Goal: Task Accomplishment & Management: Manage account settings

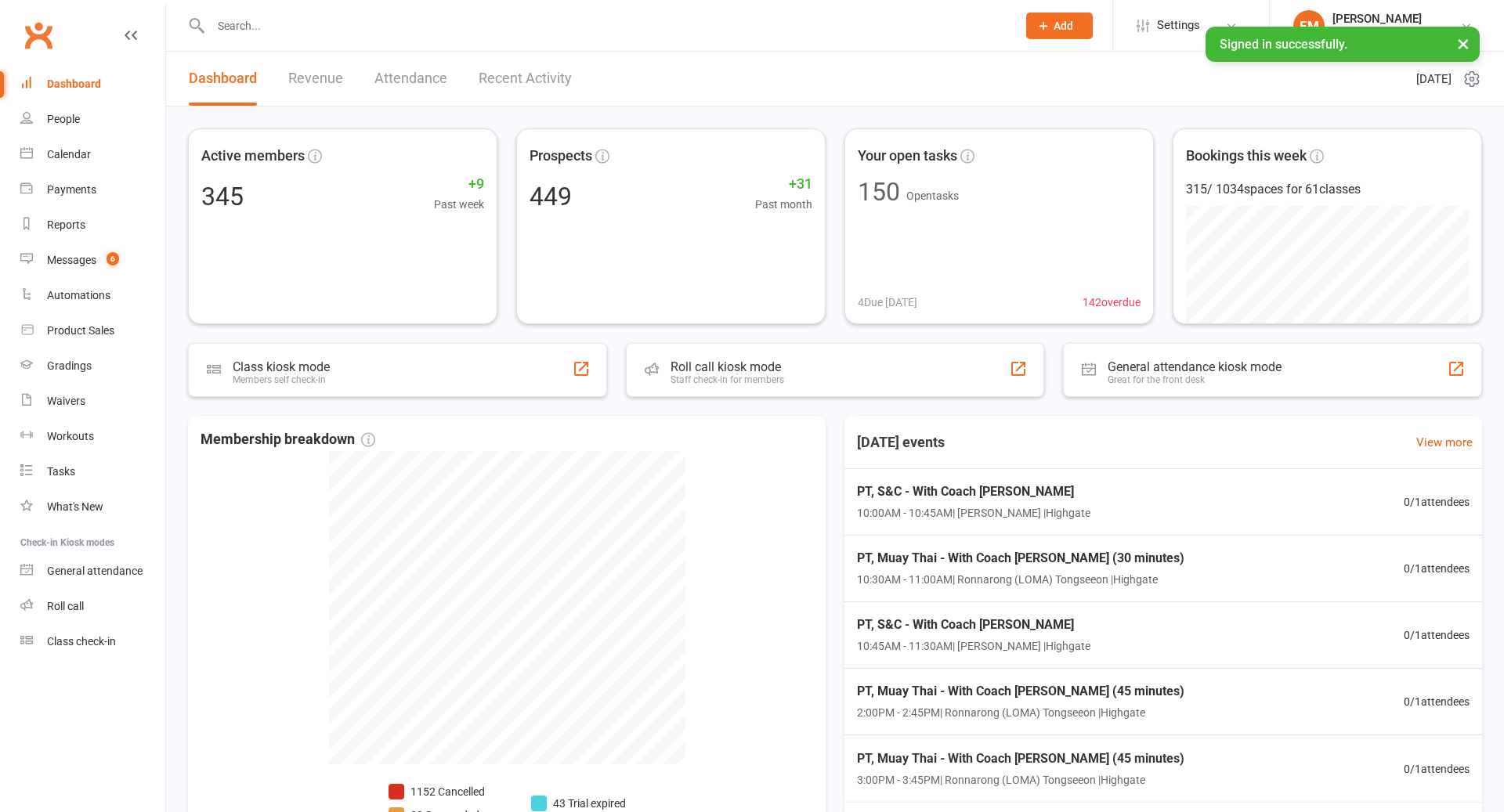
click at [370, 26] on input "text" at bounding box center [605, 25] width 799 height 22
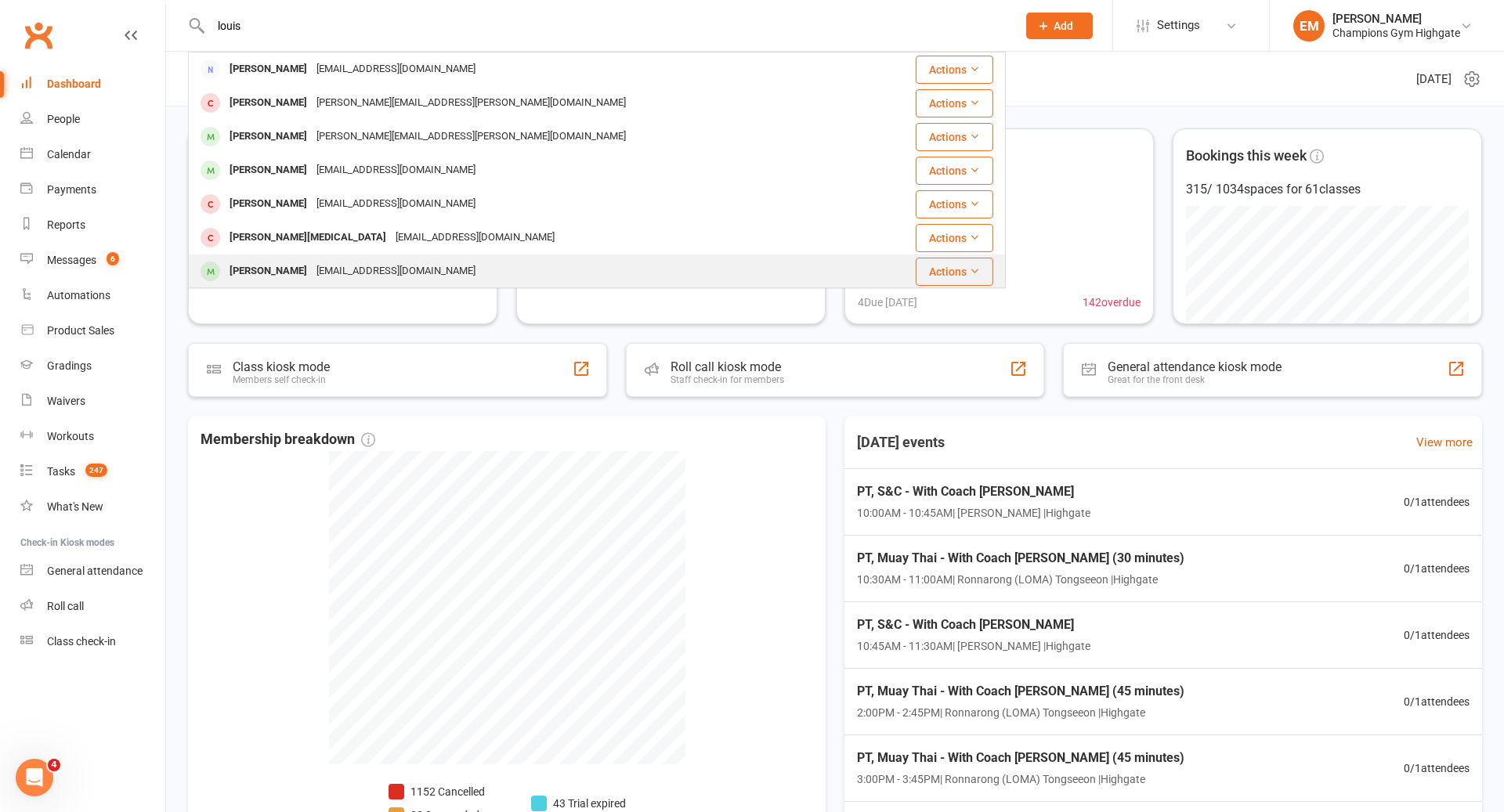
type input "louis"
click at [351, 265] on div "[EMAIL_ADDRESS][DOMAIN_NAME]" at bounding box center [396, 271] width 169 height 22
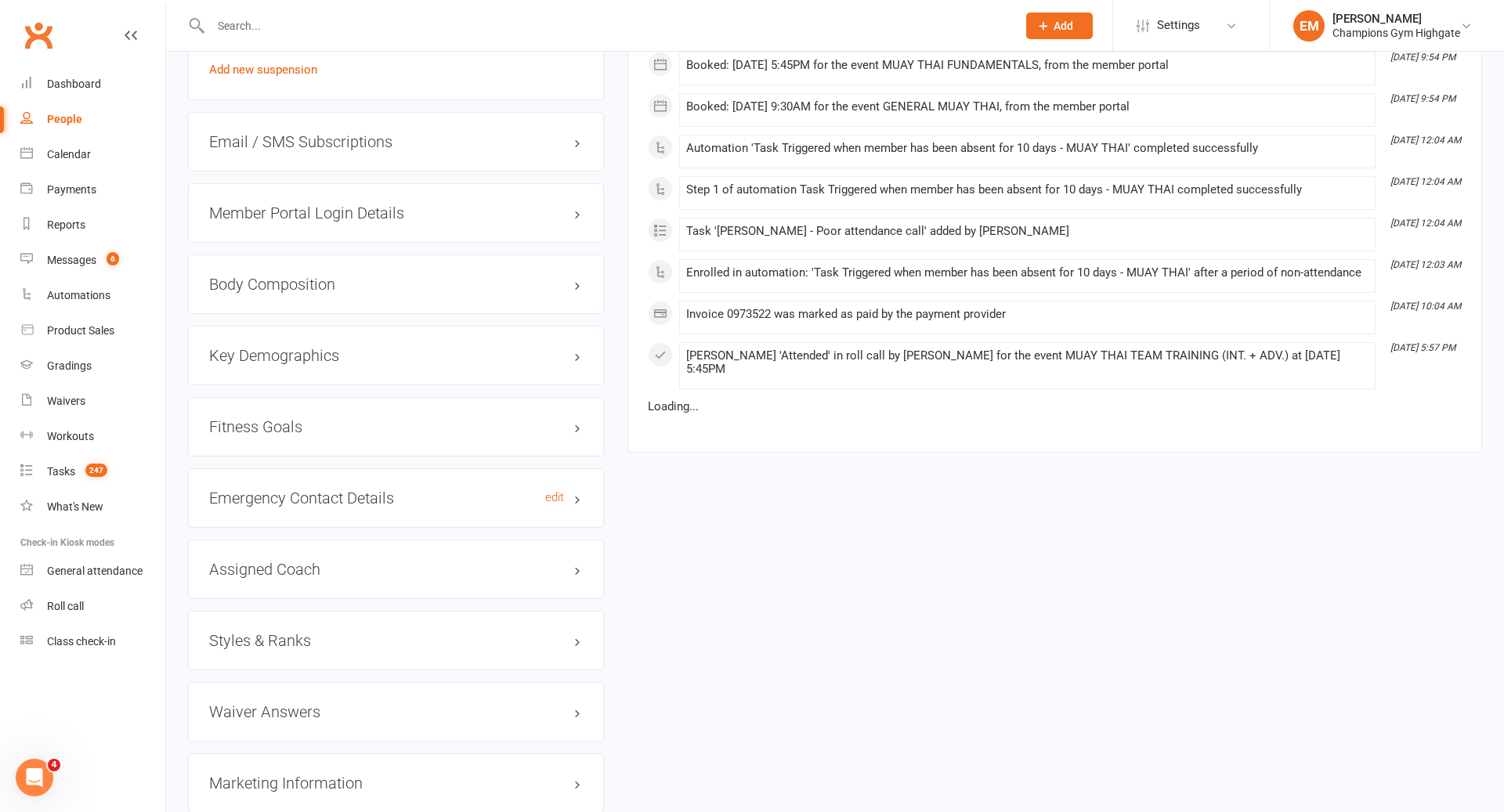
scroll to position [1253, 0]
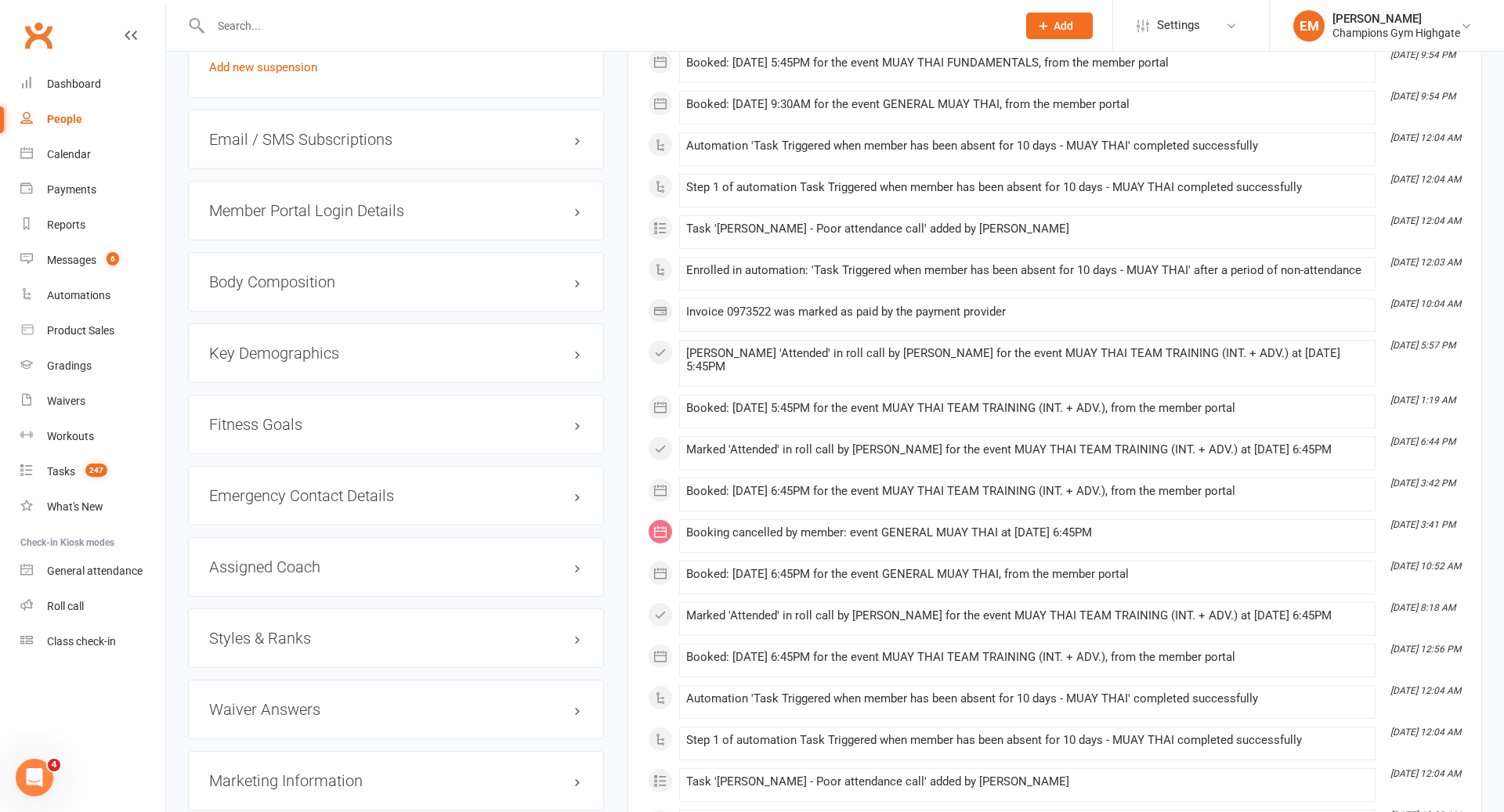
click at [374, 637] on div "Styles & Ranks" at bounding box center [395, 637] width 416 height 59
click at [527, 615] on div "Styles & Ranks" at bounding box center [395, 637] width 416 height 59
click at [585, 615] on div "Styles & Ranks" at bounding box center [395, 637] width 416 height 59
click at [582, 630] on h3 "Styles & Ranks" at bounding box center [396, 638] width 373 height 17
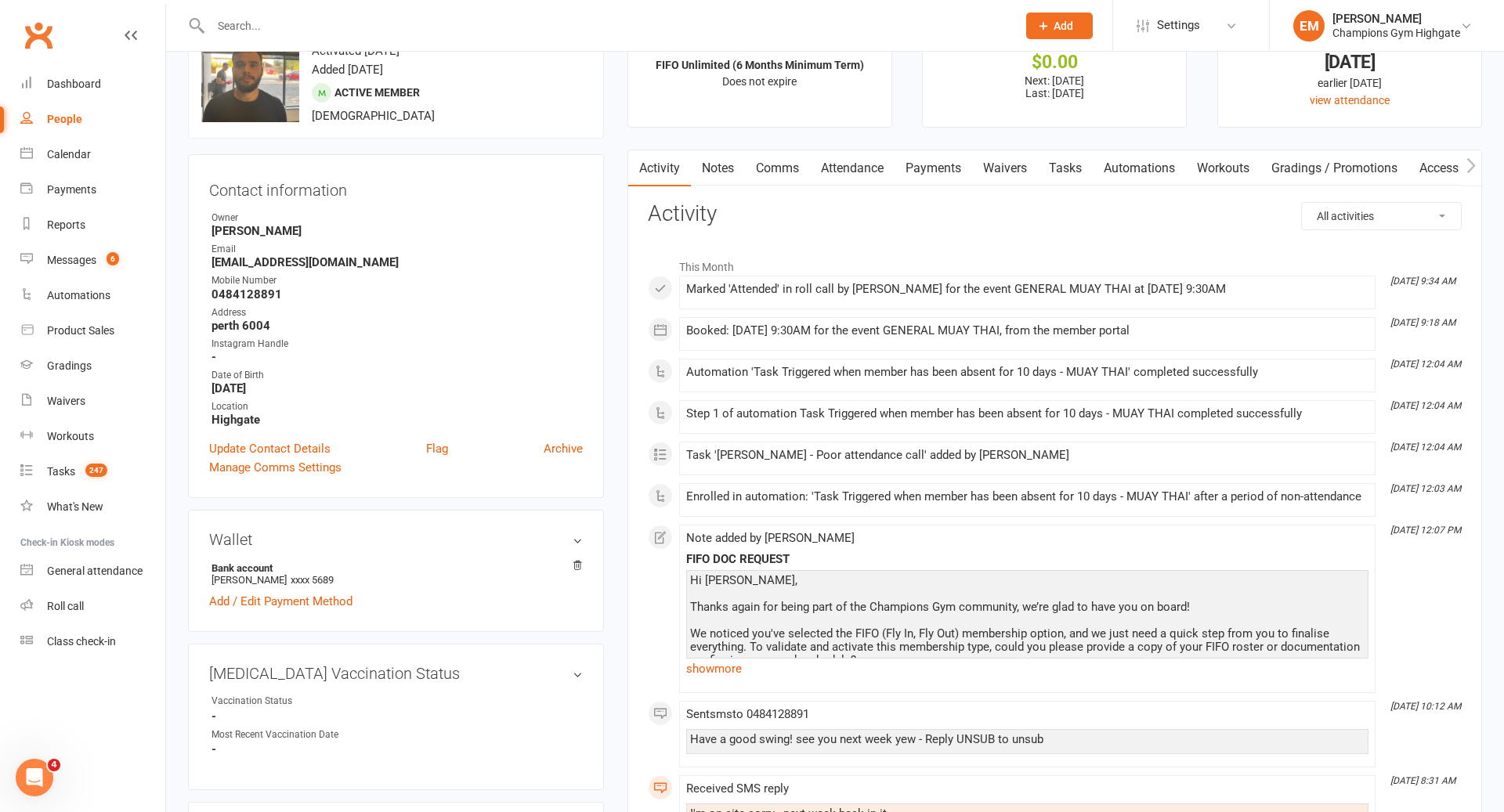
scroll to position [0, 0]
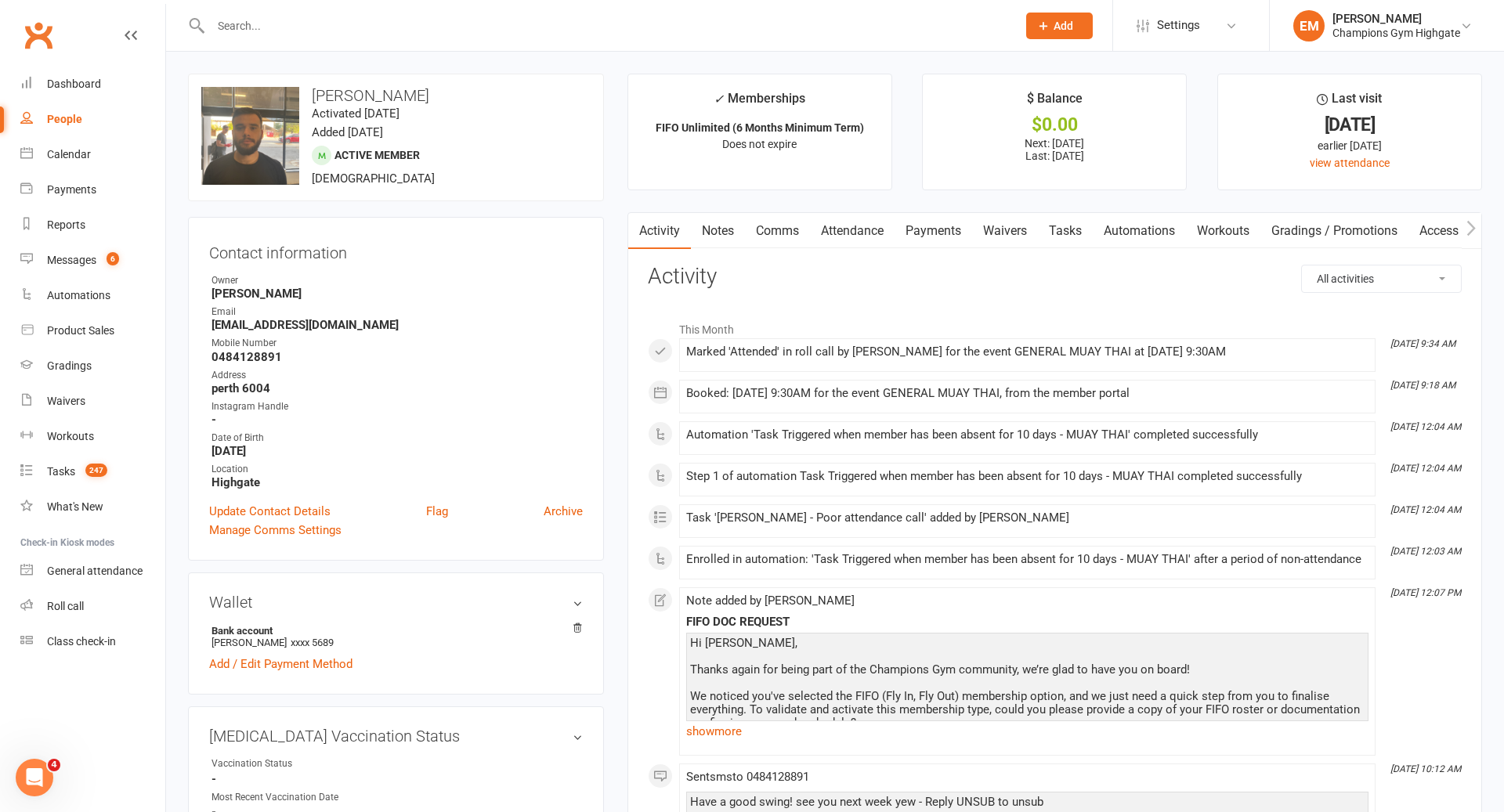
click at [714, 235] on link "Notes" at bounding box center [718, 231] width 54 height 36
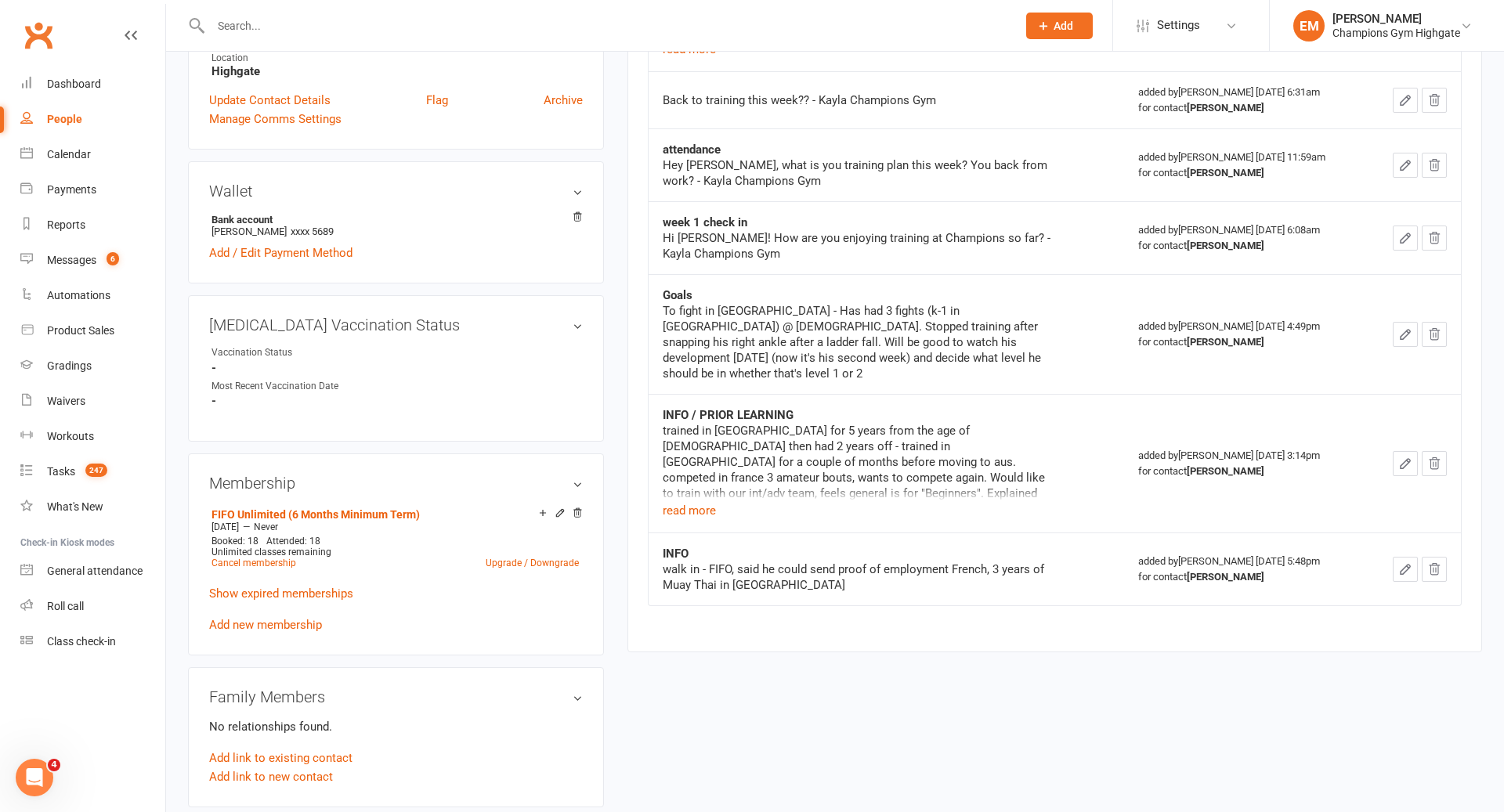
scroll to position [404, 0]
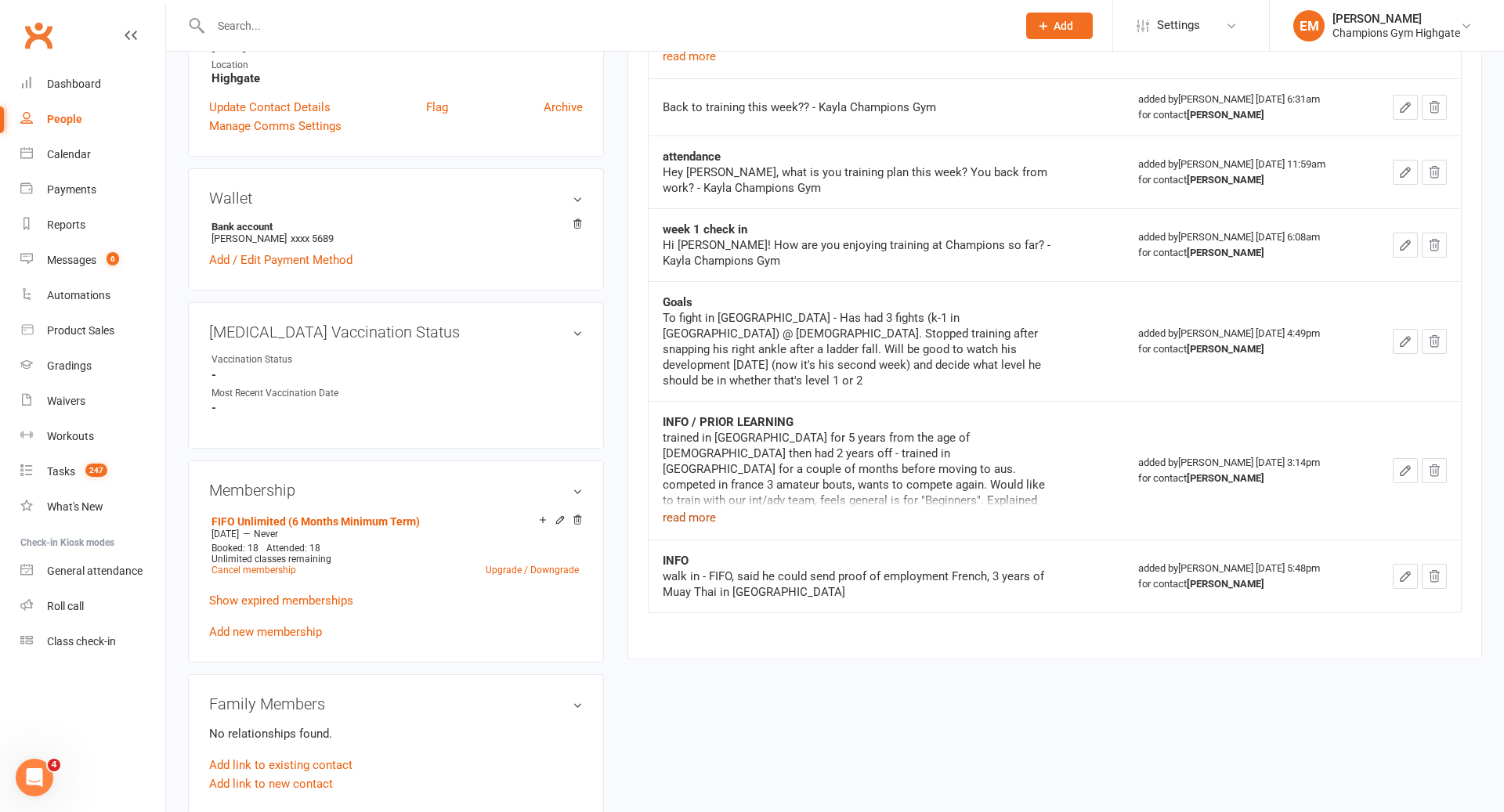
click at [695, 508] on button "read more" at bounding box center [689, 518] width 53 height 19
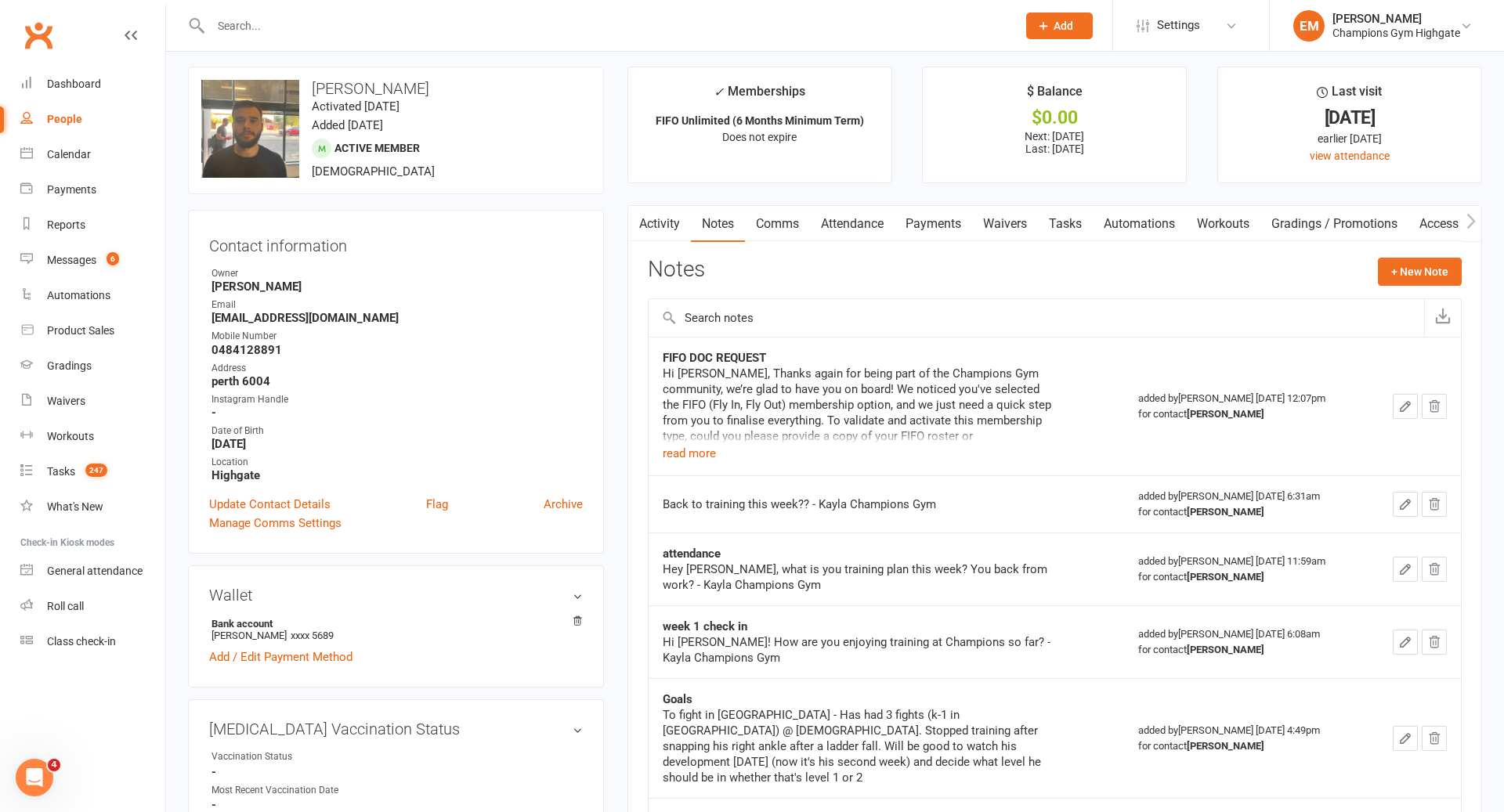
scroll to position [0, 0]
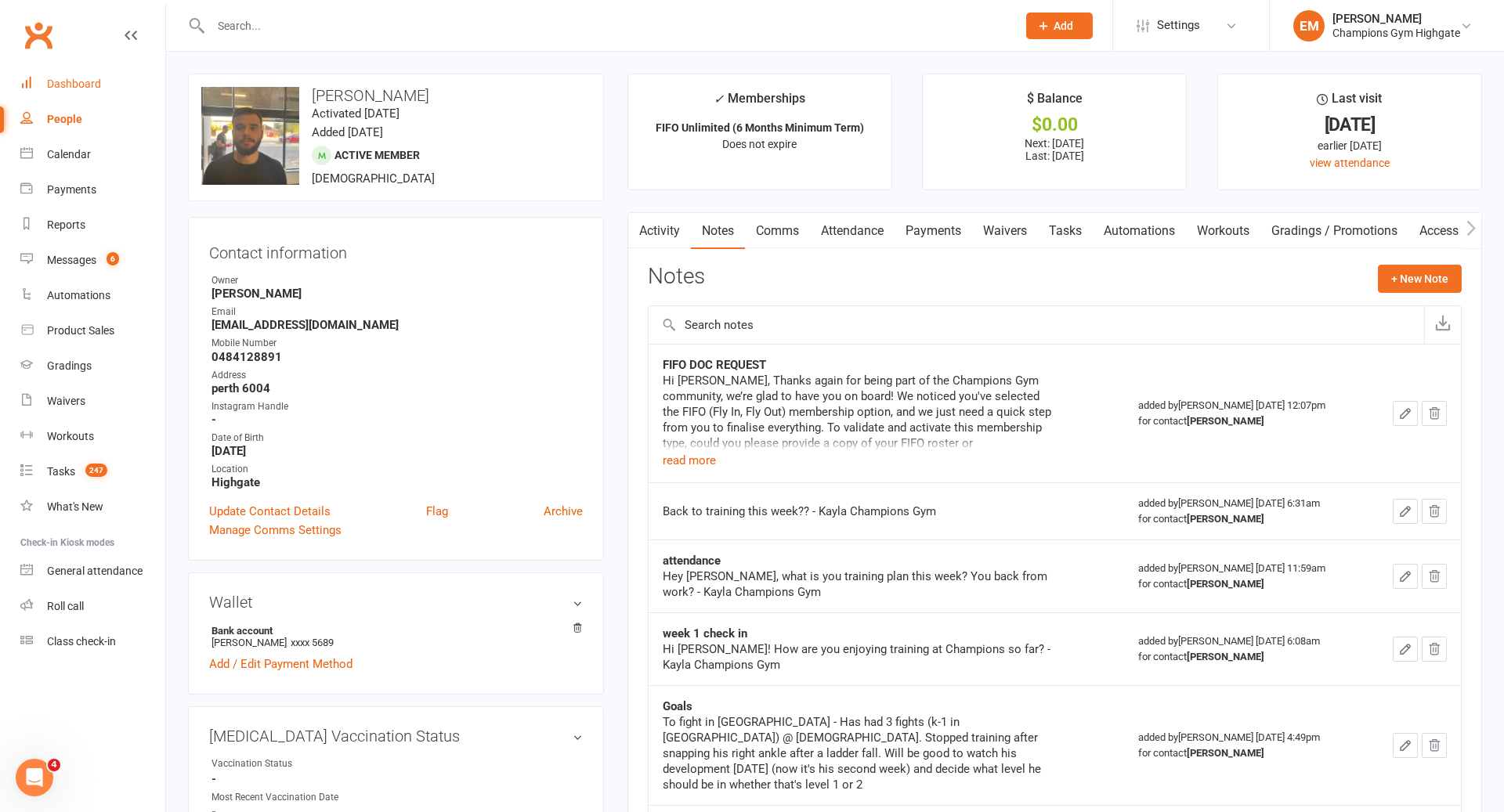
click at [101, 90] on link "Dashboard" at bounding box center [93, 83] width 145 height 35
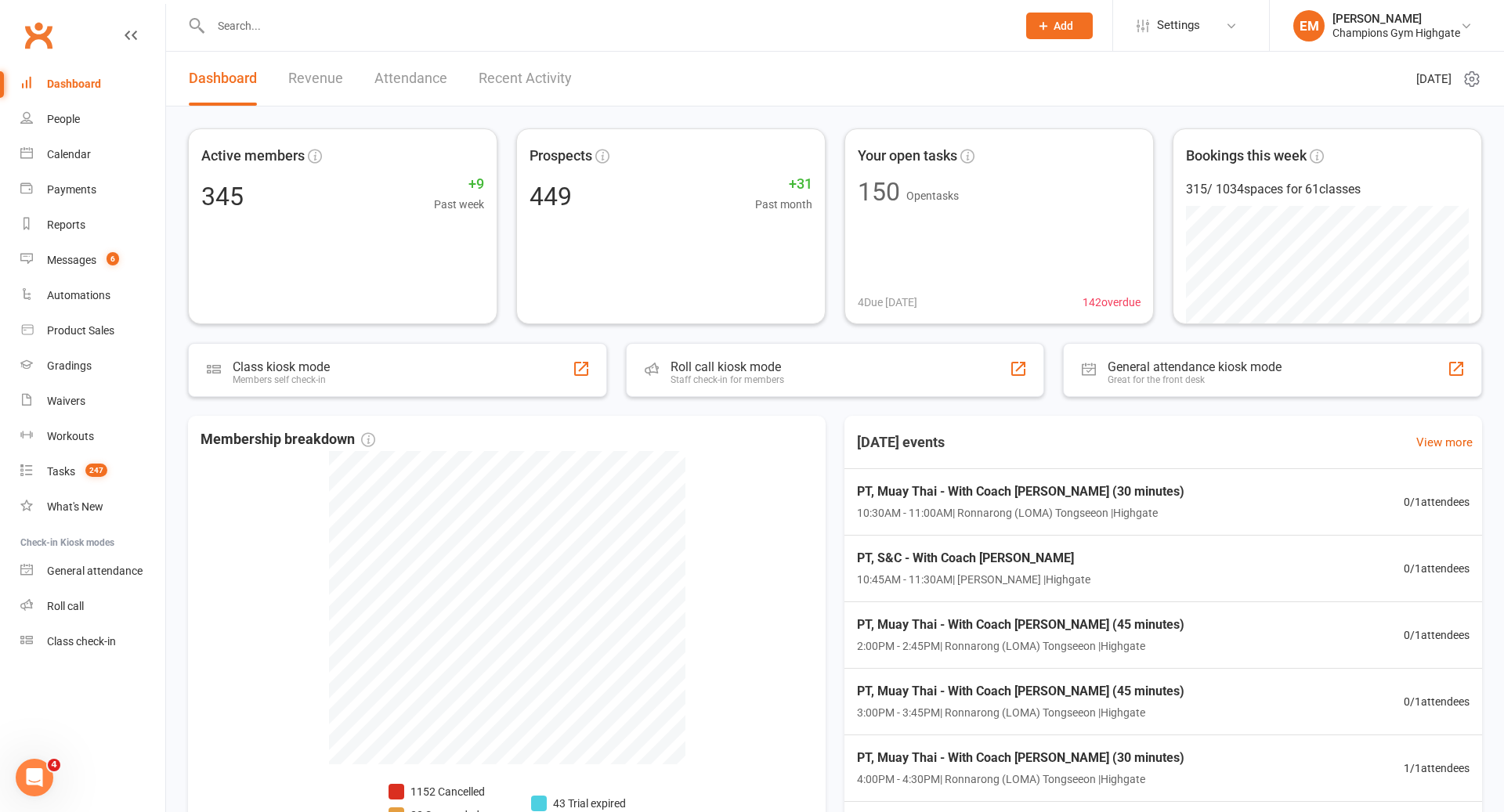
click at [62, 73] on link "Dashboard" at bounding box center [93, 83] width 145 height 35
click at [476, 27] on input "text" at bounding box center [605, 25] width 799 height 22
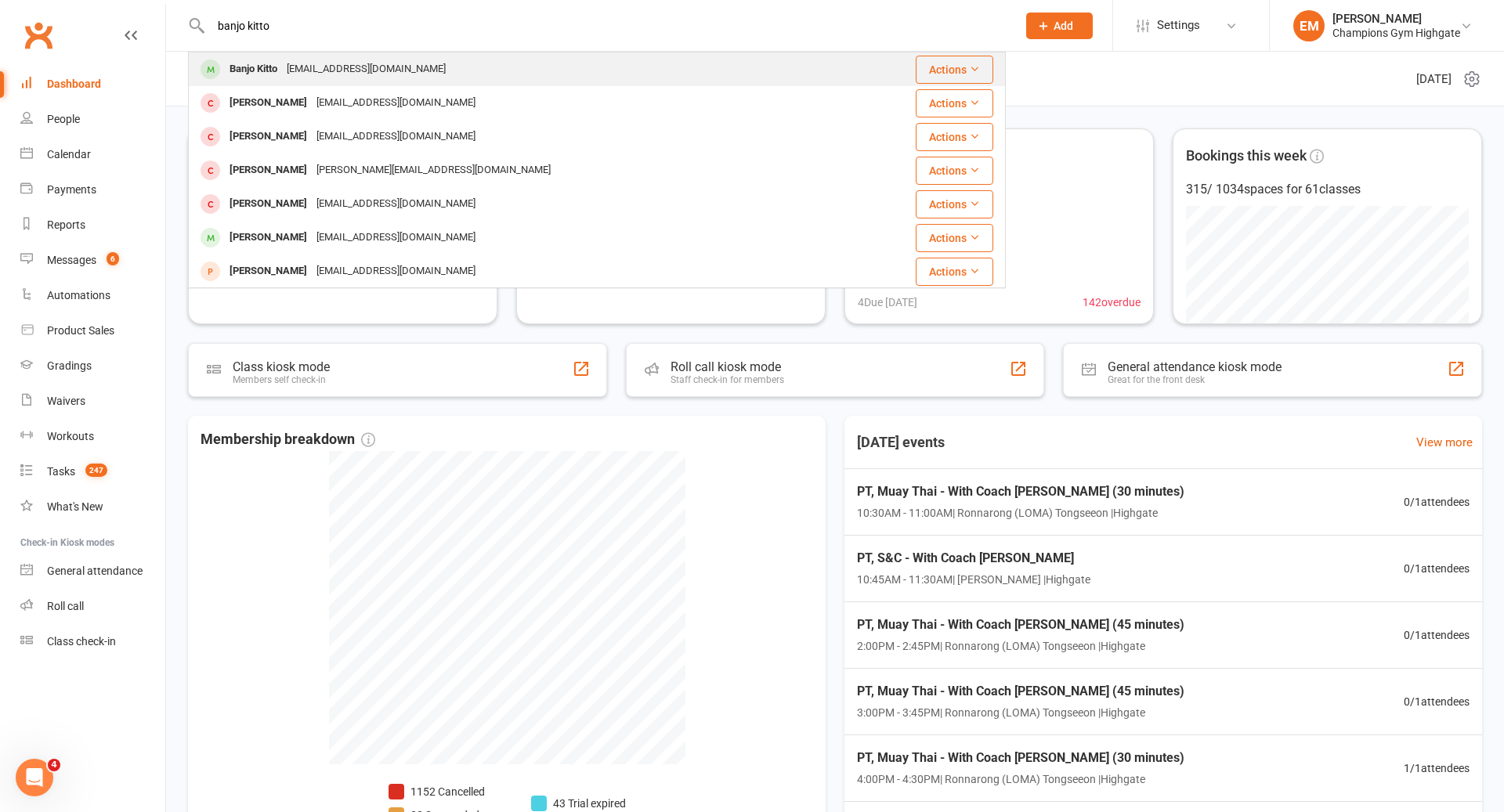
type input "banjo kitto"
click at [400, 69] on div "Banjo Kitto [EMAIL_ADDRESS][DOMAIN_NAME]" at bounding box center [517, 69] width 656 height 32
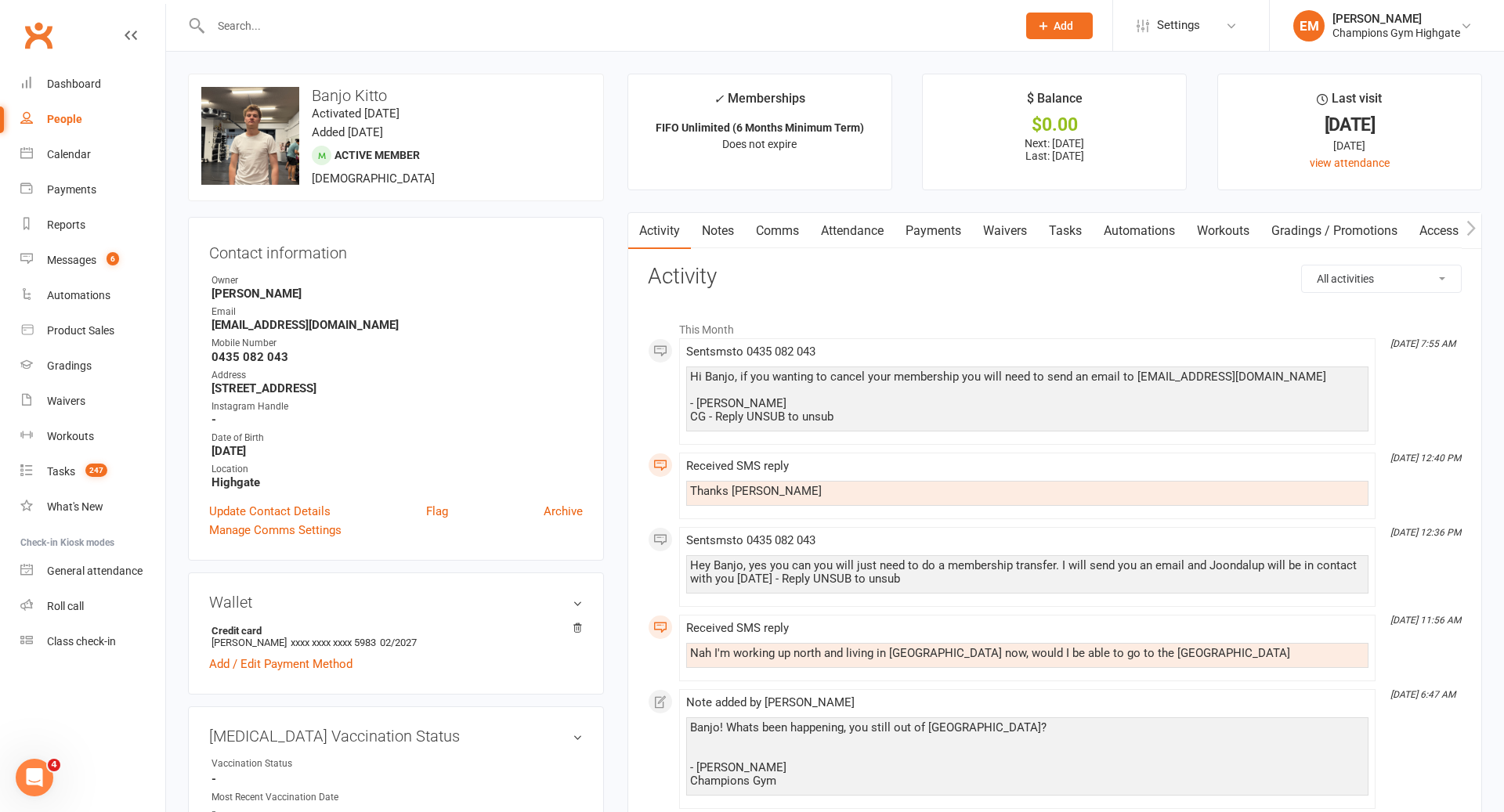
click at [769, 219] on link "Comms" at bounding box center [778, 231] width 65 height 36
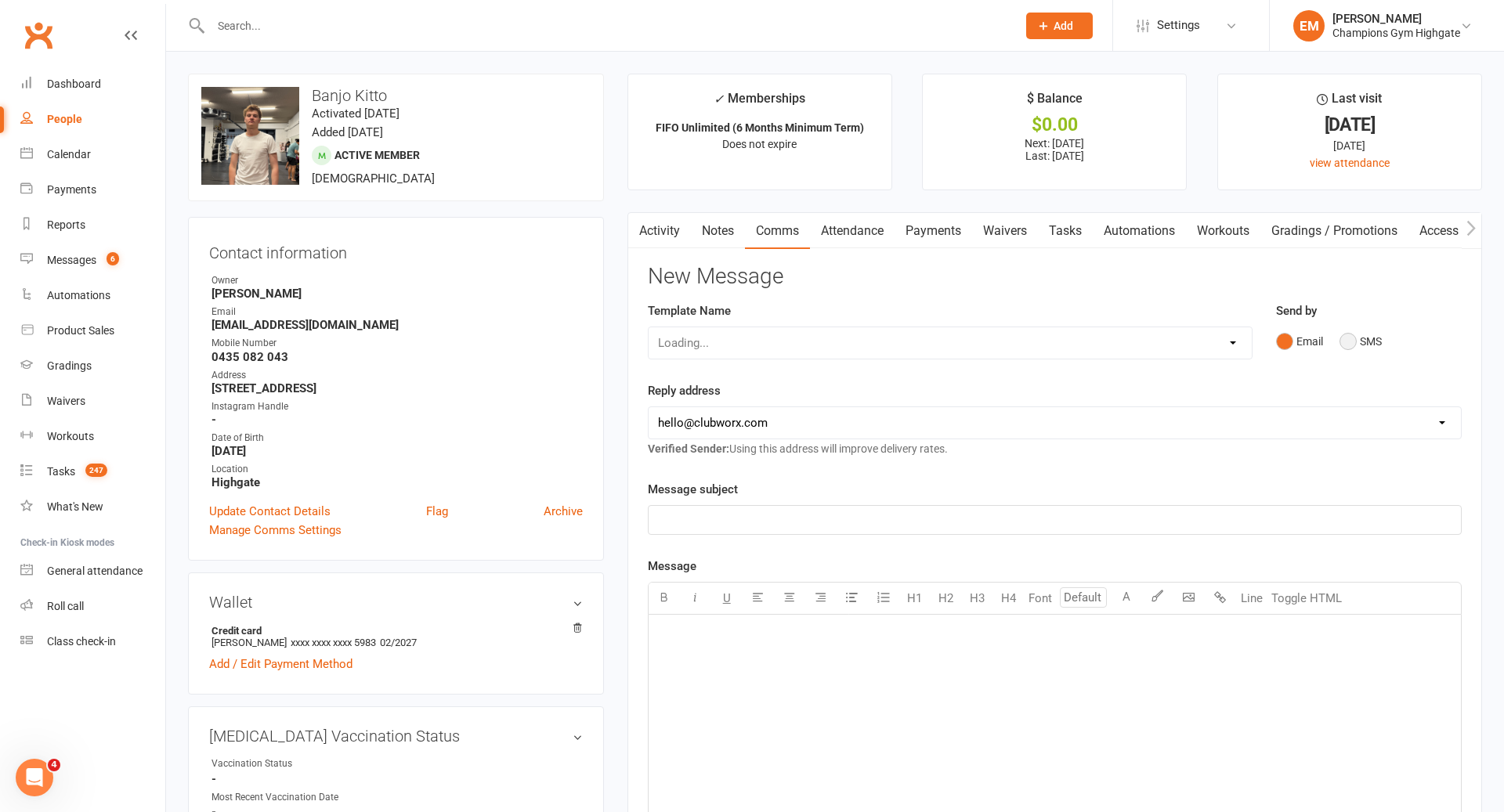
click at [1341, 336] on button "SMS" at bounding box center [1360, 341] width 42 height 30
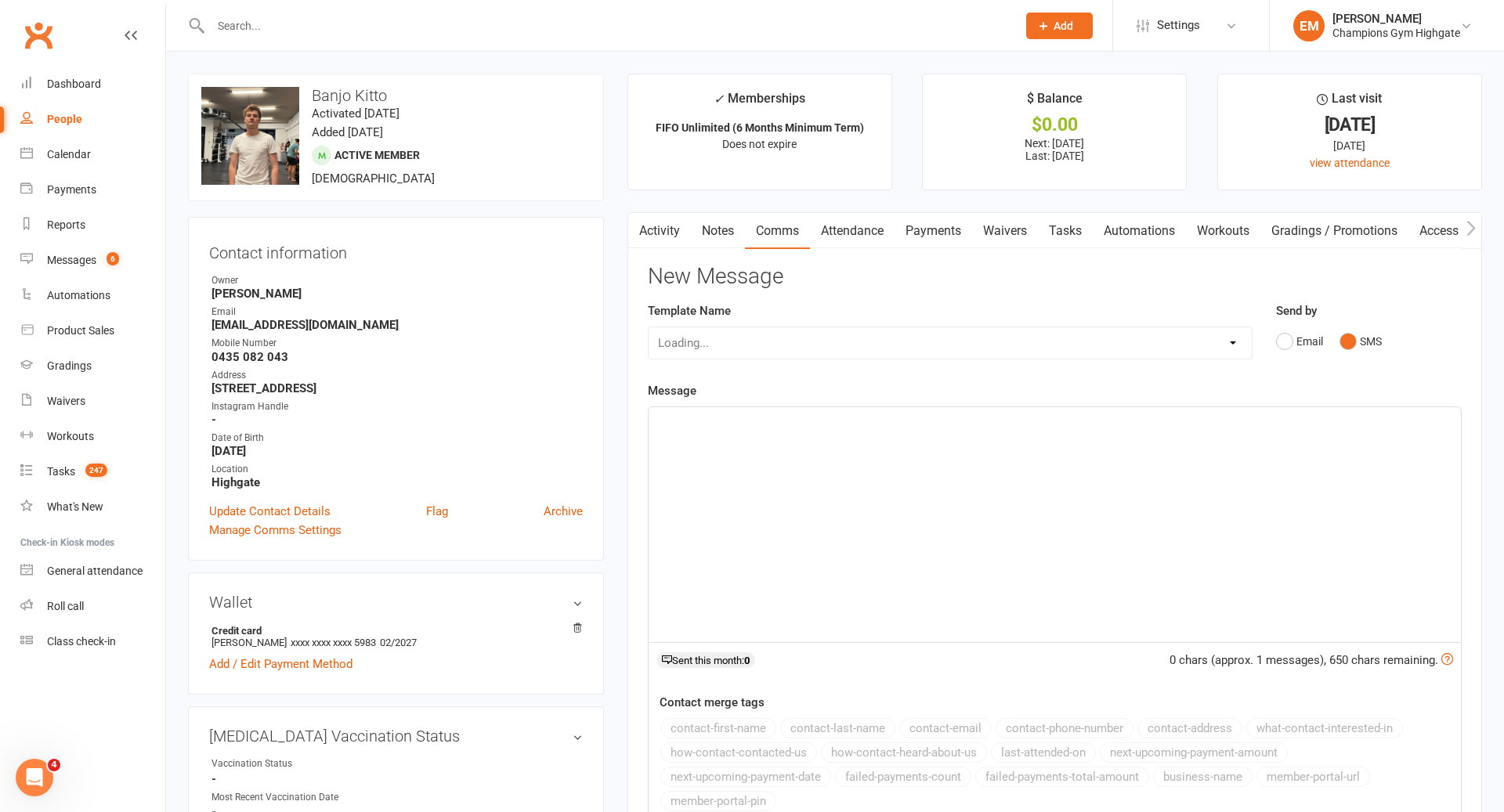
click at [1061, 538] on div "﻿" at bounding box center [1055, 524] width 812 height 235
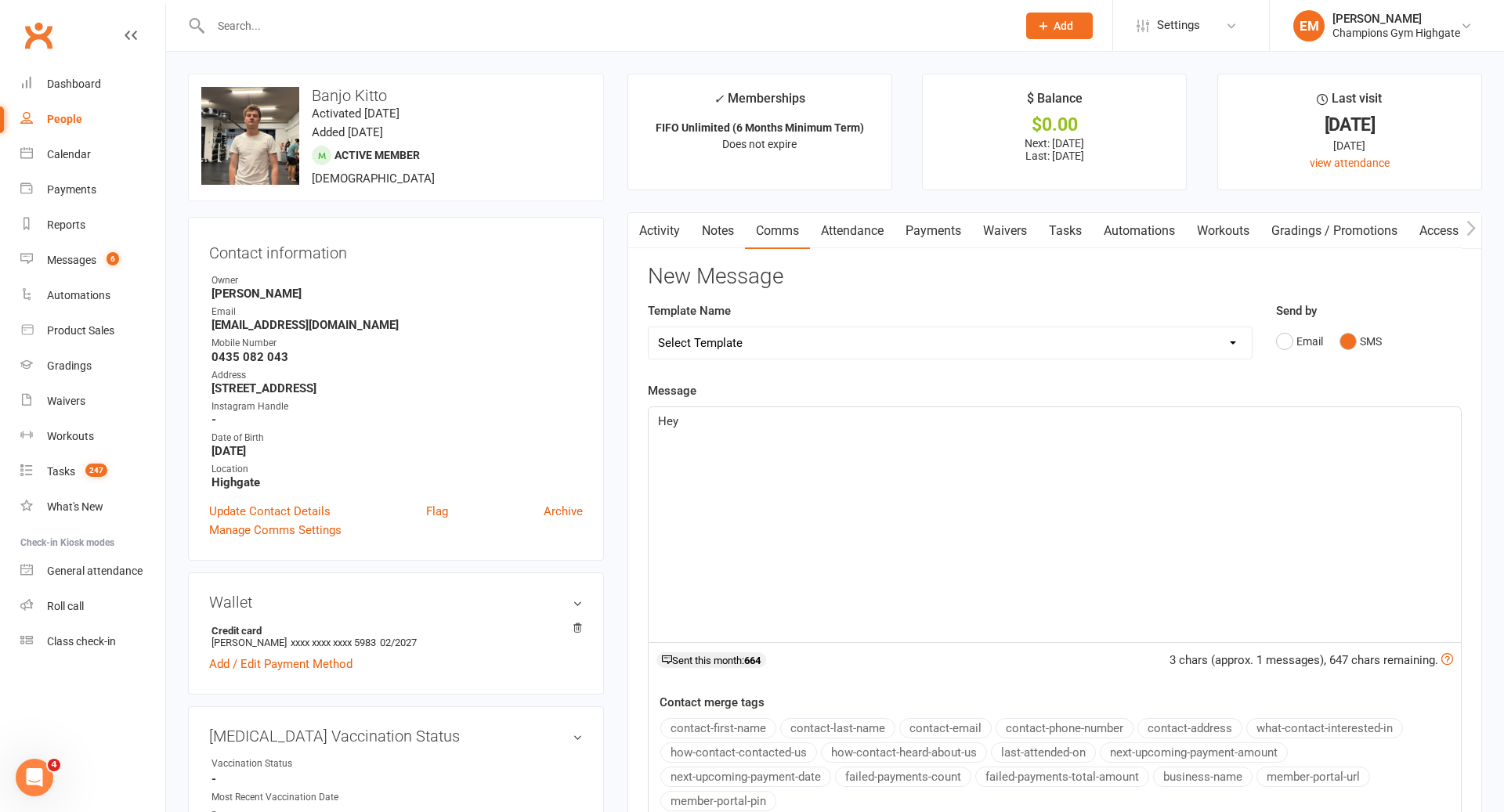
click at [748, 714] on div "Contact merge tags contact-first-name contact-last-name contact-email contact-p…" at bounding box center [1055, 754] width 812 height 122
click at [744, 722] on button "contact-first-name" at bounding box center [718, 729] width 116 height 21
click at [968, 445] on div "Hey ﻿ {contact-first-name}" at bounding box center [1055, 524] width 812 height 235
click at [714, 225] on link "Notes" at bounding box center [718, 231] width 54 height 36
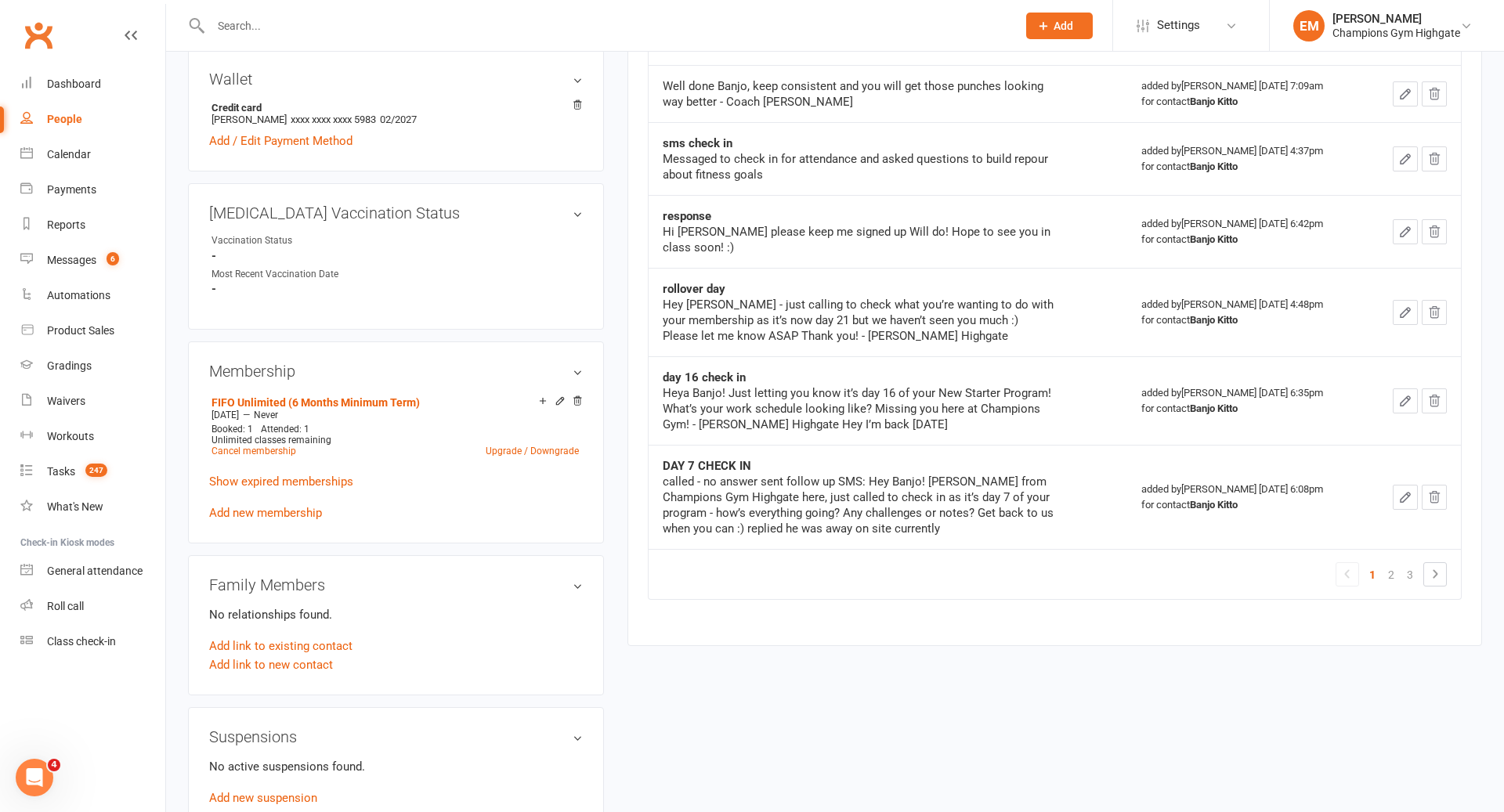
scroll to position [528, 0]
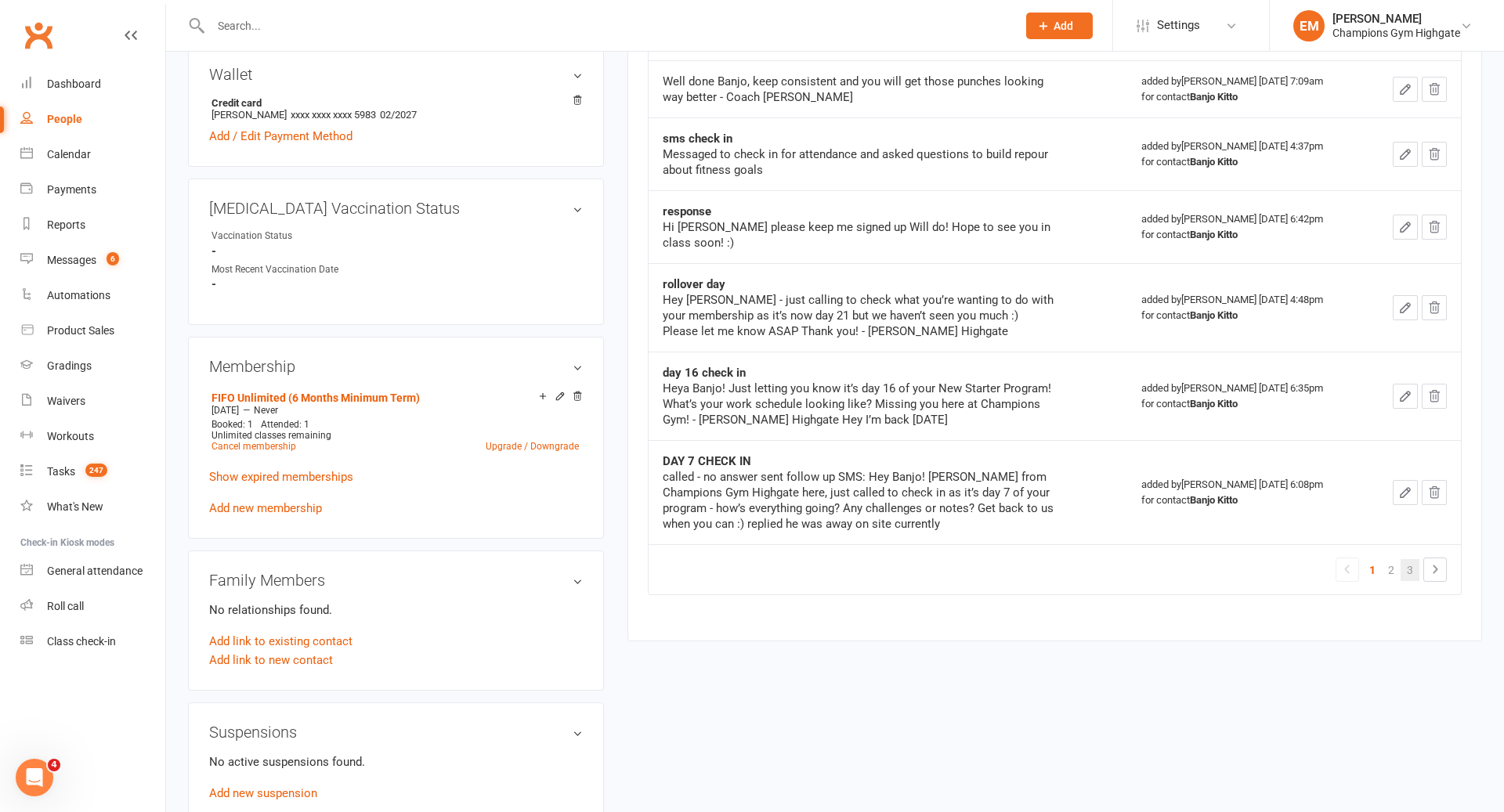
click at [1407, 559] on link "3" at bounding box center [1410, 569] width 19 height 22
click at [1398, 560] on div "upload photo change photo Banjo Kitto Activated [DATE] Added [DATE] Active memb…" at bounding box center [835, 565] width 1317 height 2039
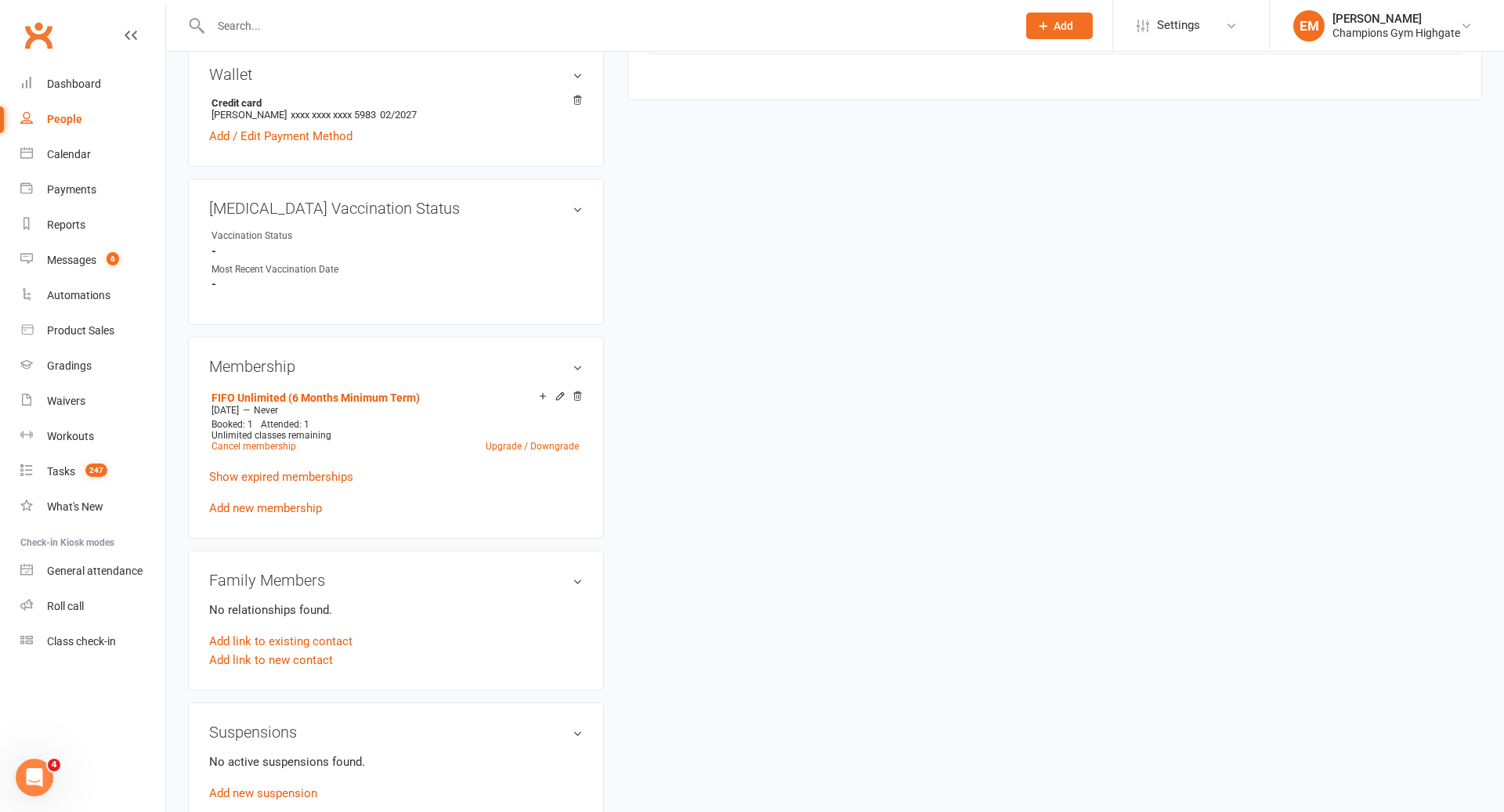
scroll to position [0, 0]
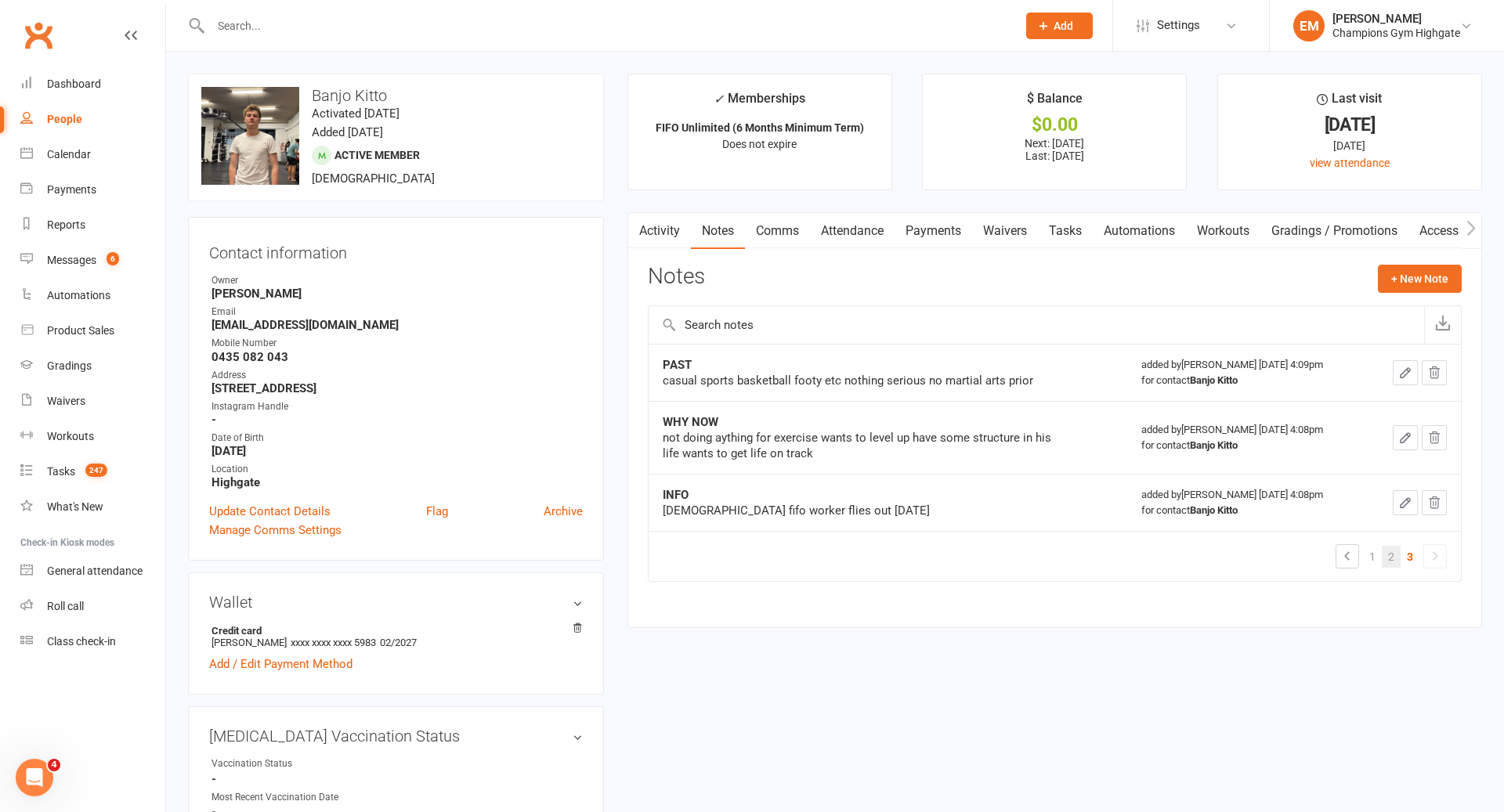
click at [1390, 556] on link "2" at bounding box center [1391, 557] width 19 height 22
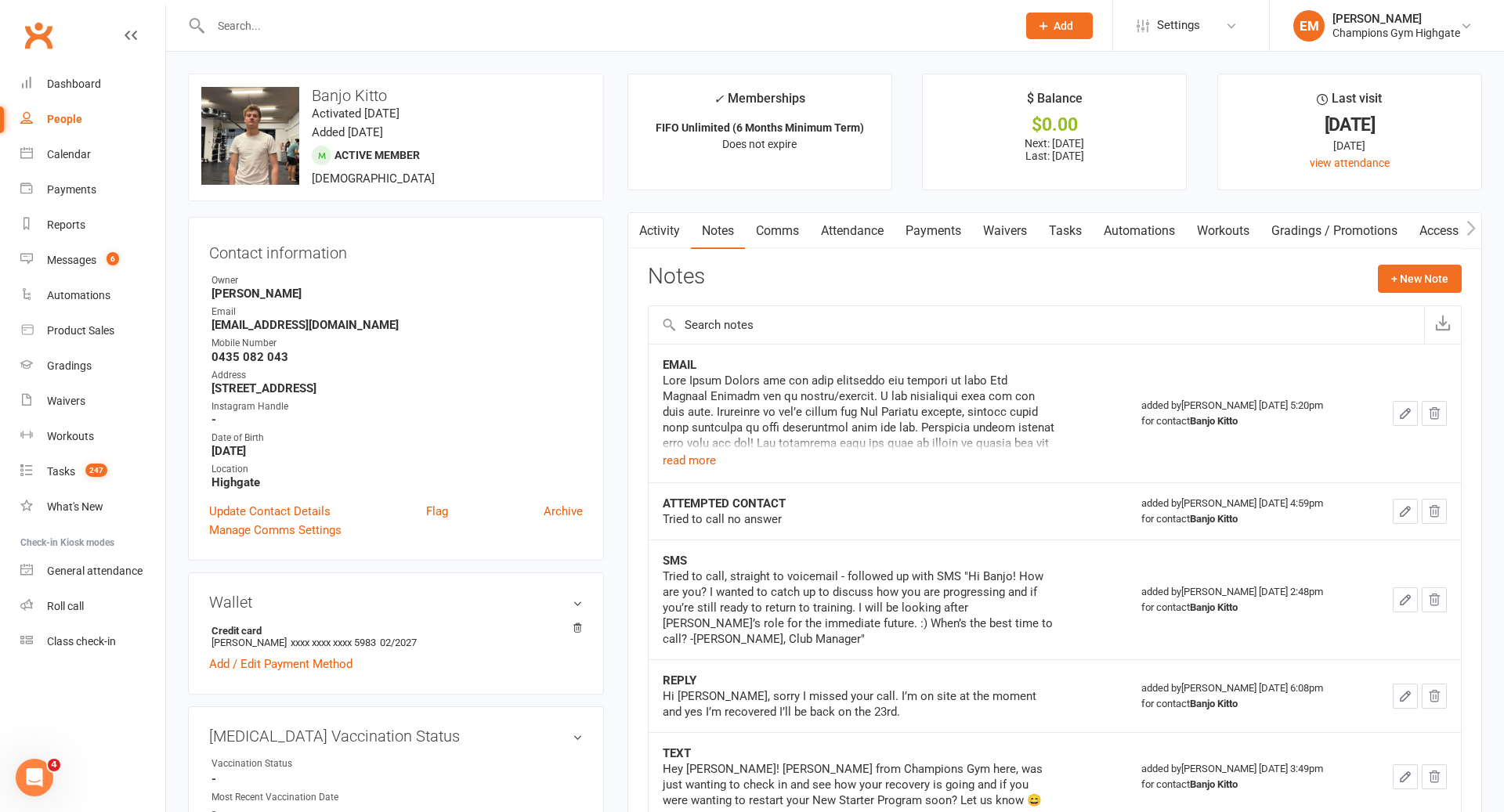
click at [780, 243] on link "Comms" at bounding box center [778, 231] width 65 height 36
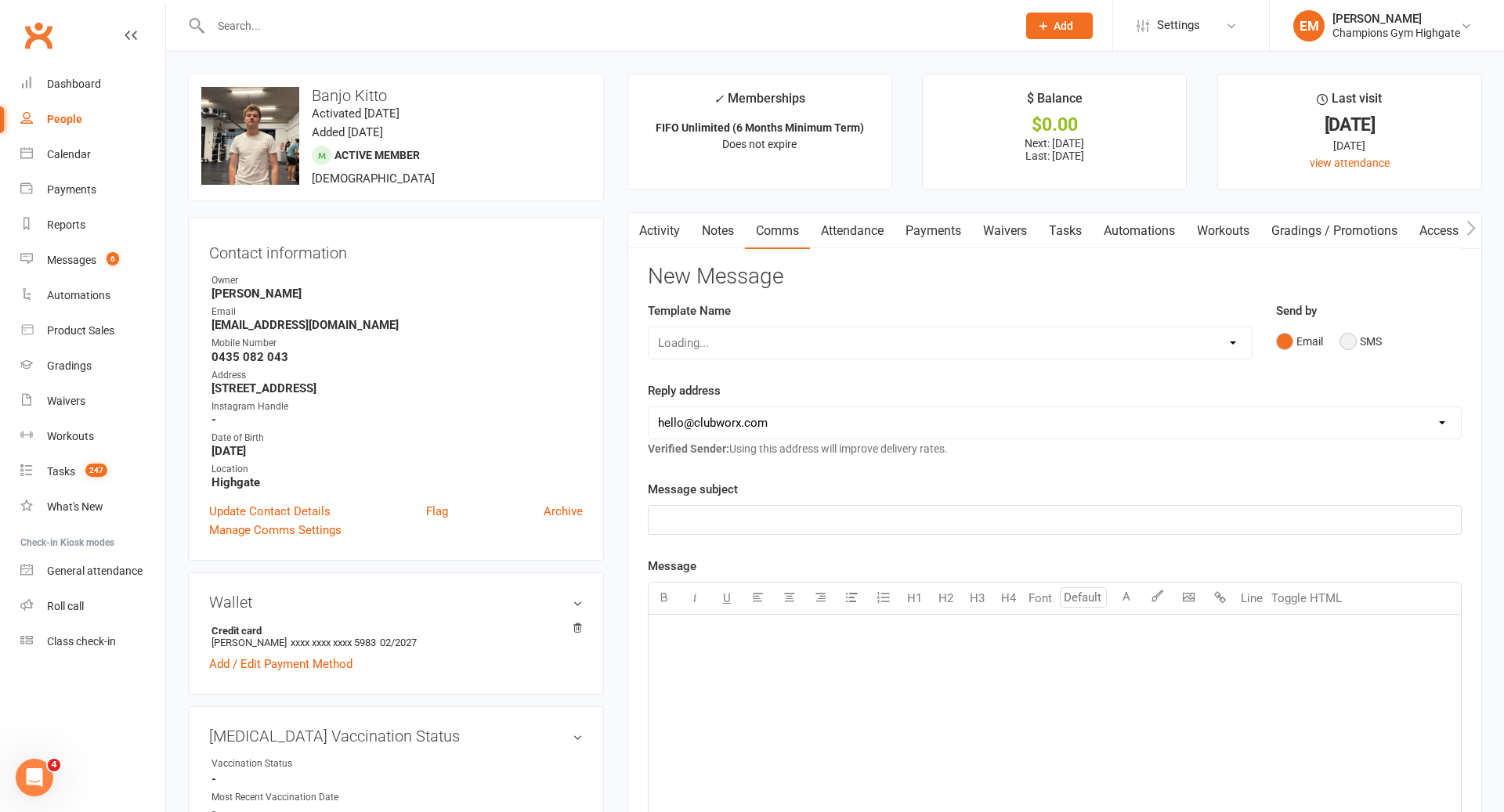
click at [1347, 338] on button "SMS" at bounding box center [1360, 341] width 42 height 30
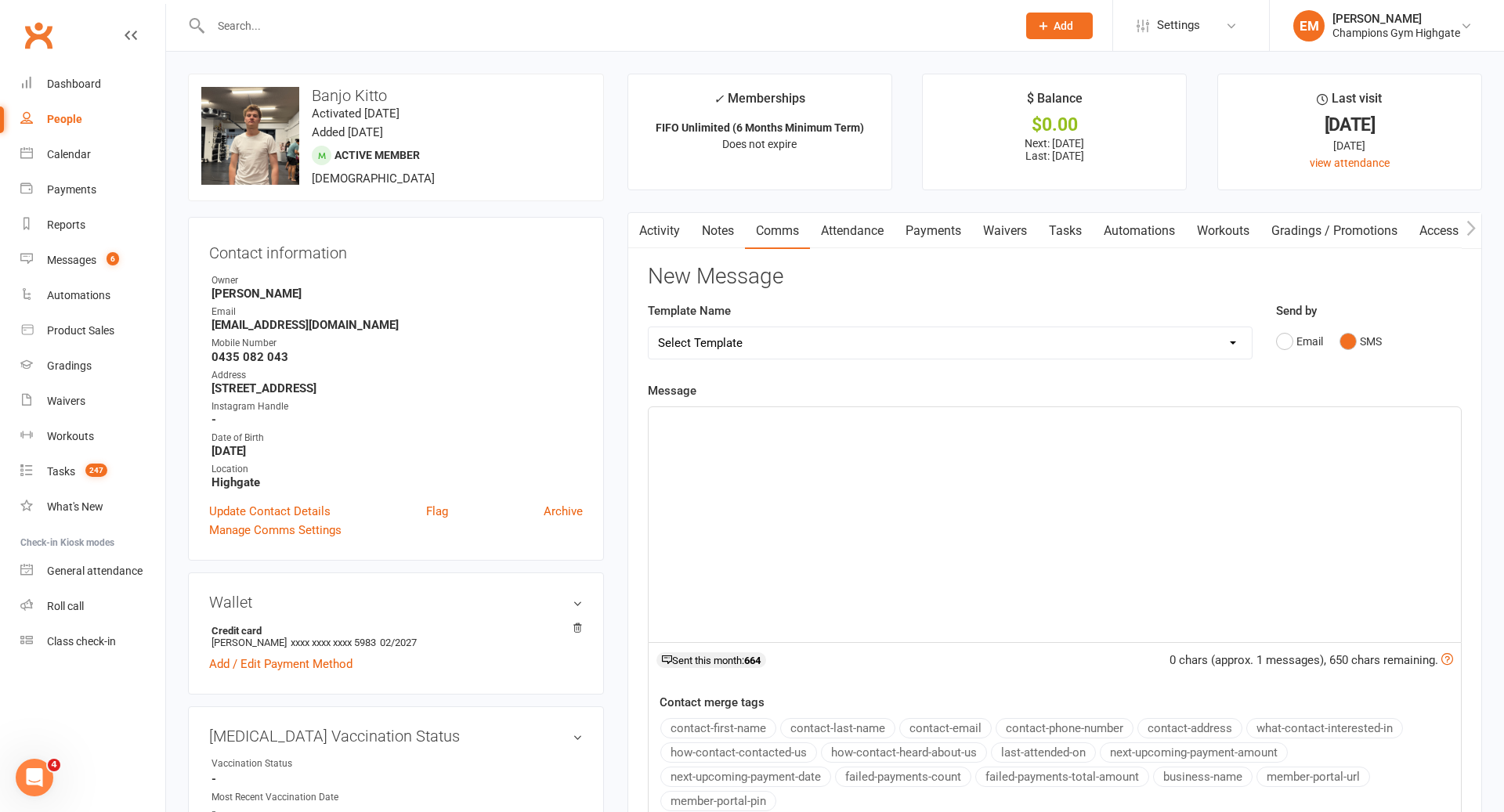
click at [1097, 478] on div "﻿" at bounding box center [1055, 524] width 812 height 235
click at [998, 532] on div "﻿" at bounding box center [1055, 524] width 812 height 235
click at [710, 718] on button "contact-first-name" at bounding box center [718, 729] width 116 height 21
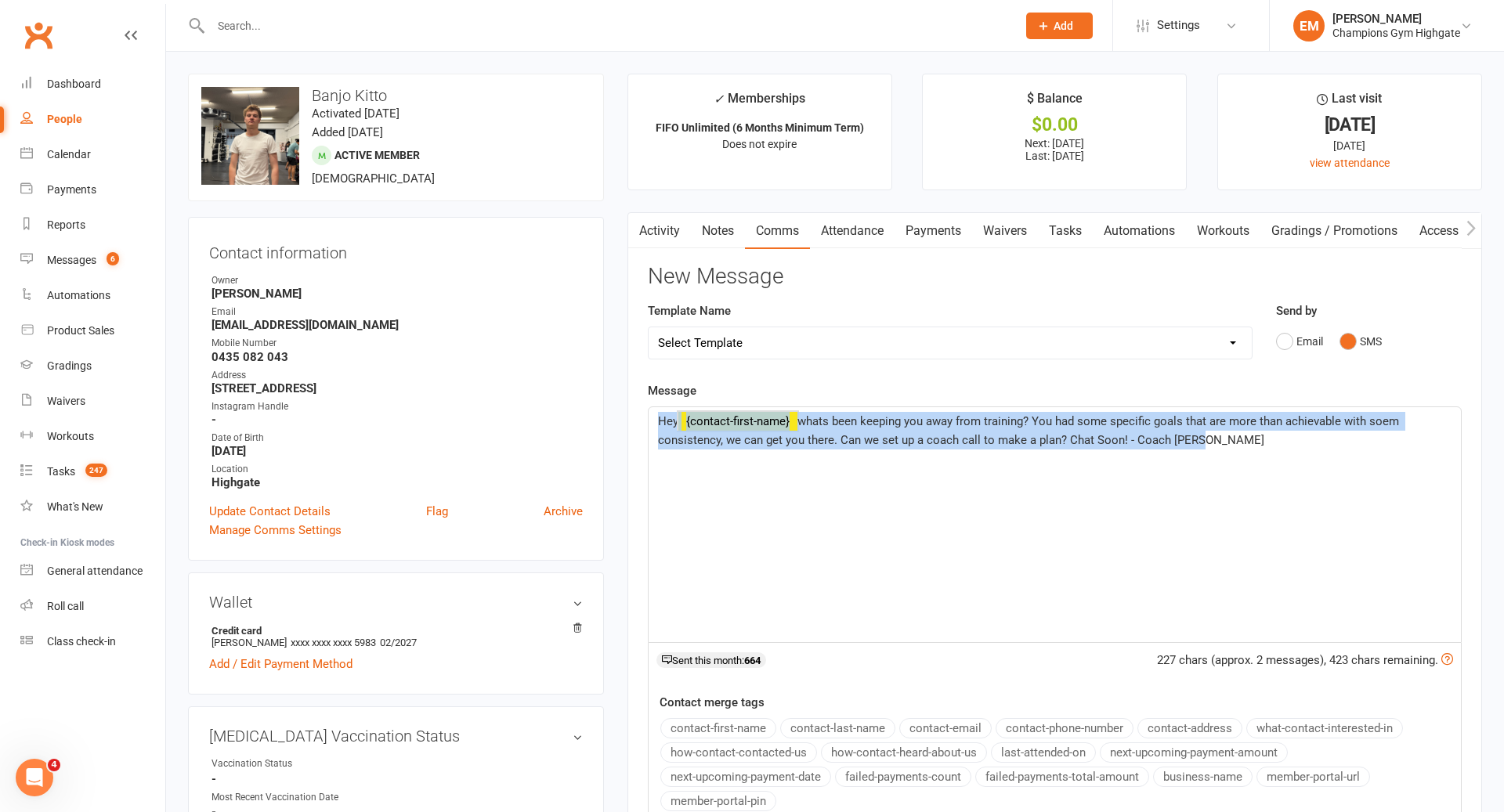
drag, startPoint x: 1250, startPoint y: 494, endPoint x: 452, endPoint y: 367, distance: 808.0
copy p "Hey ﻿ {contact-first-name} whats been keeping you away from training? You had s…"
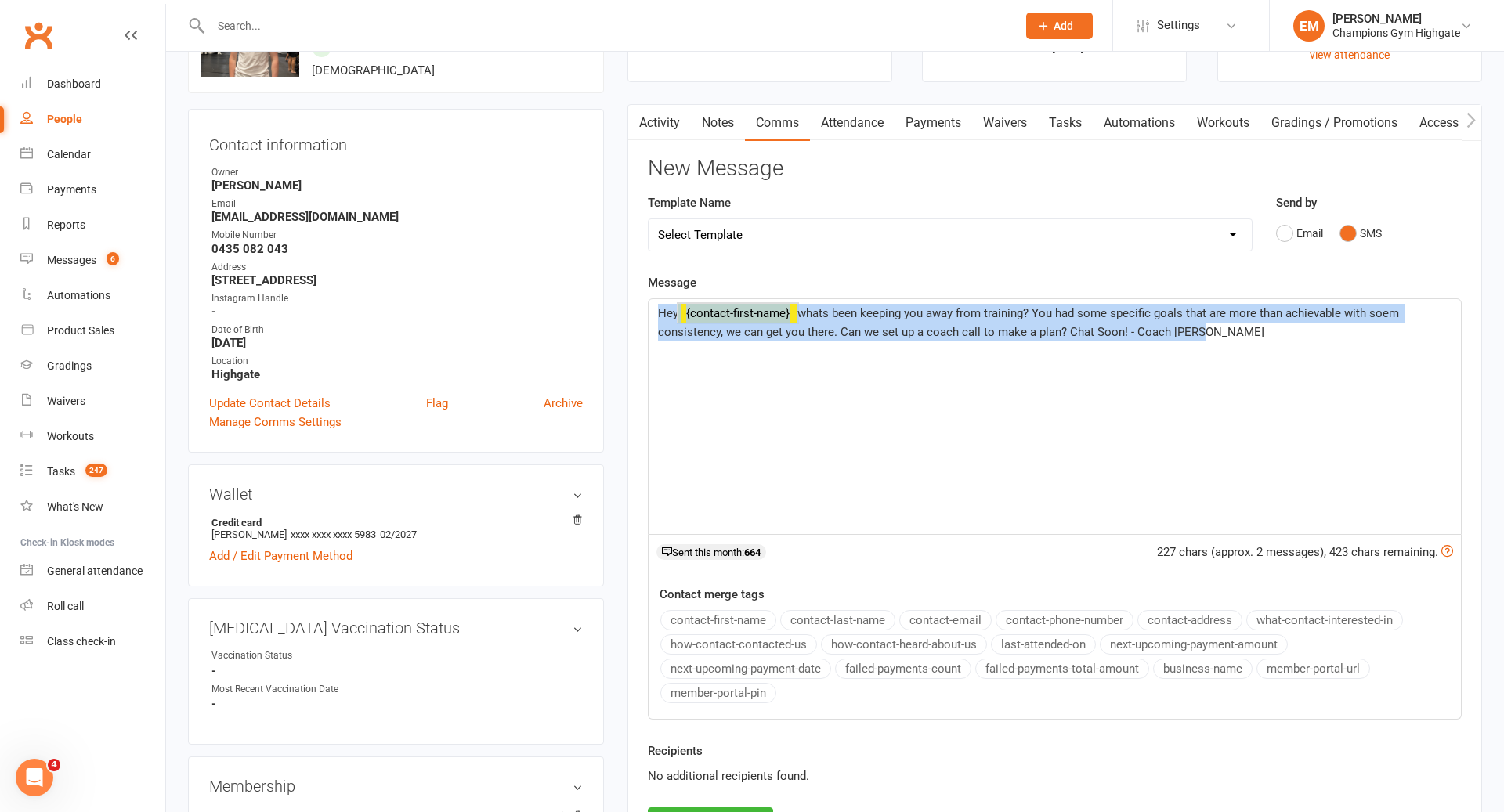
scroll to position [342, 0]
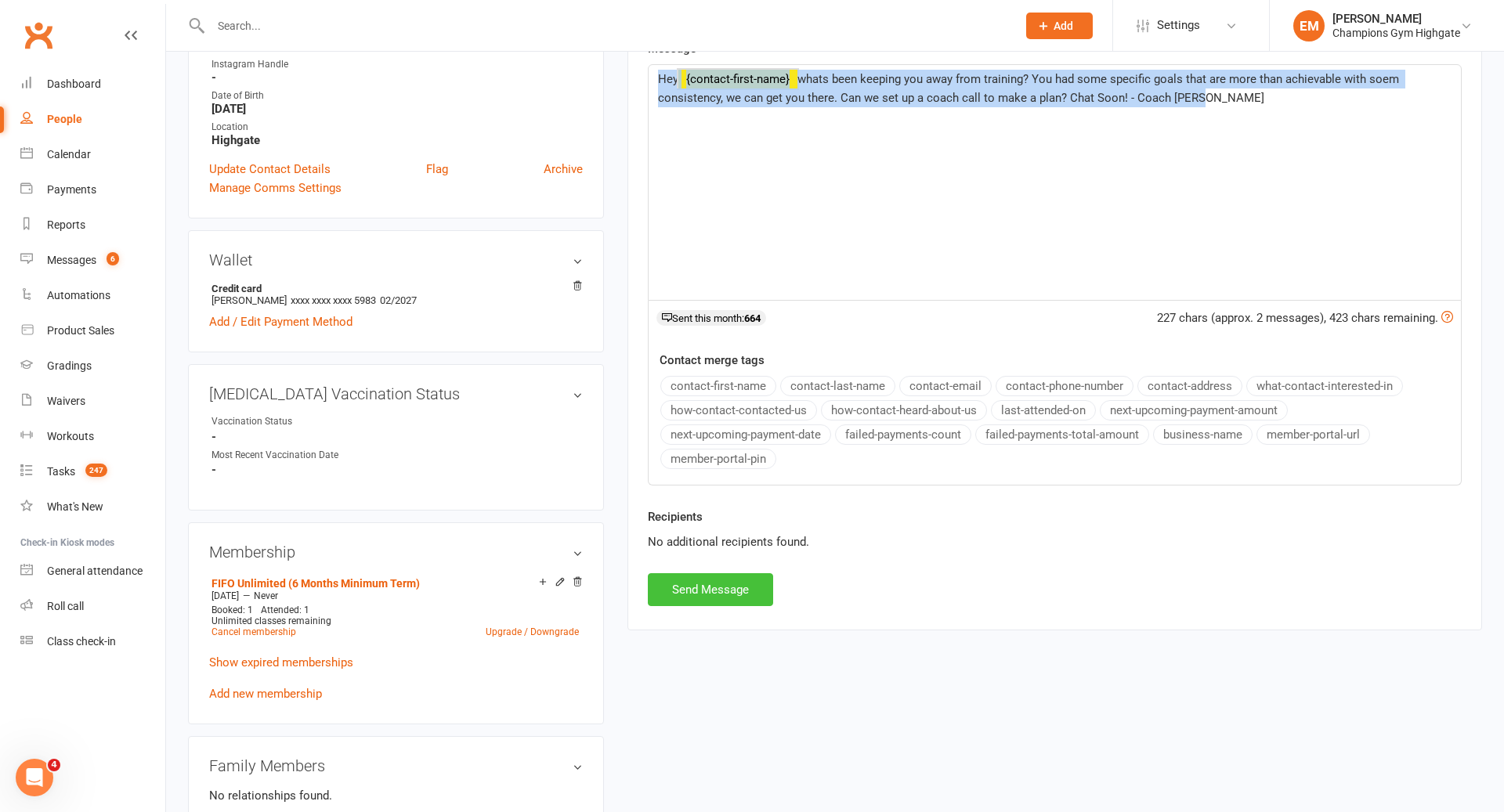
click at [687, 593] on button "Send Message" at bounding box center [711, 589] width 126 height 33
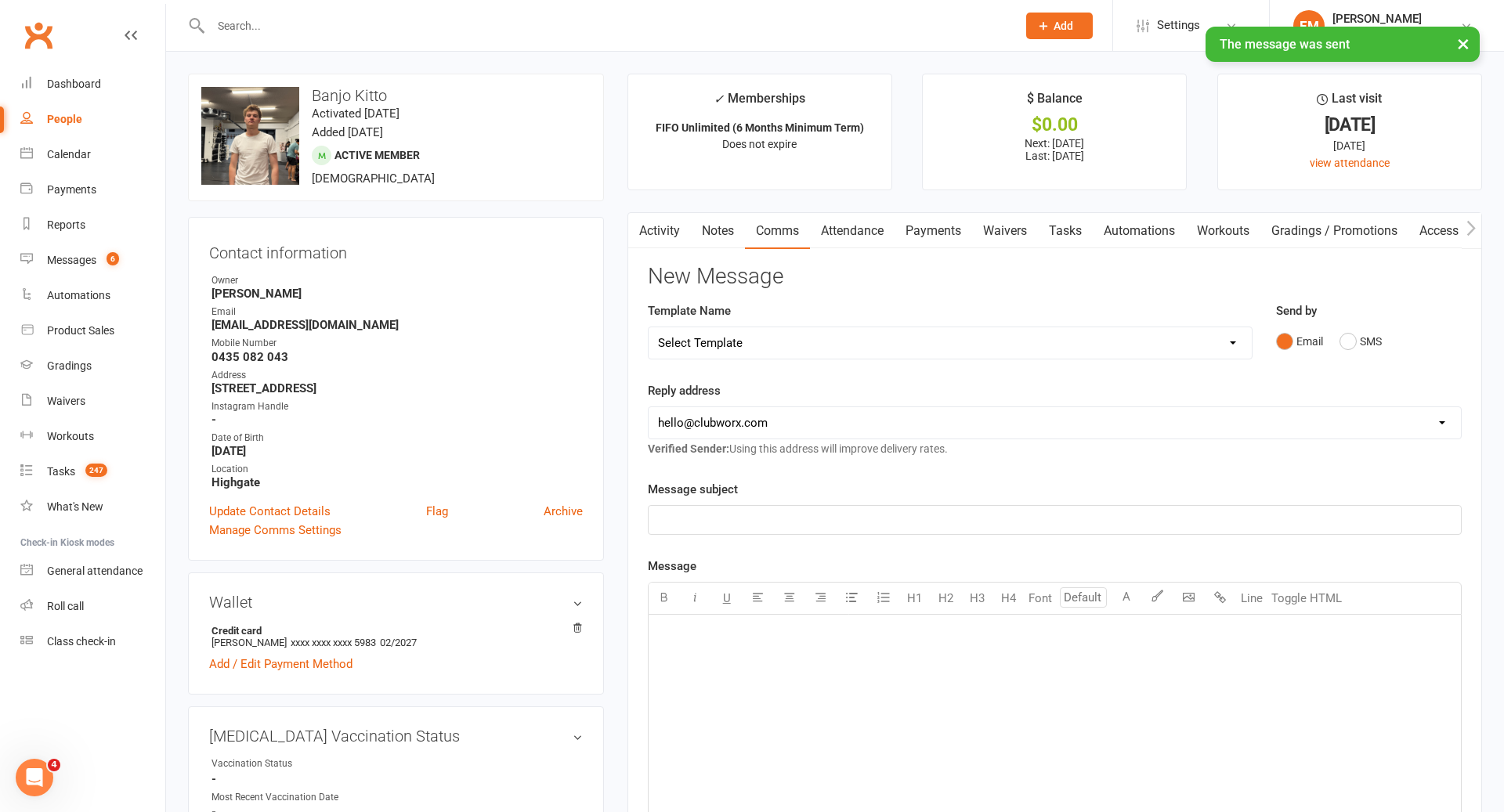
click at [720, 238] on link "Notes" at bounding box center [718, 231] width 54 height 36
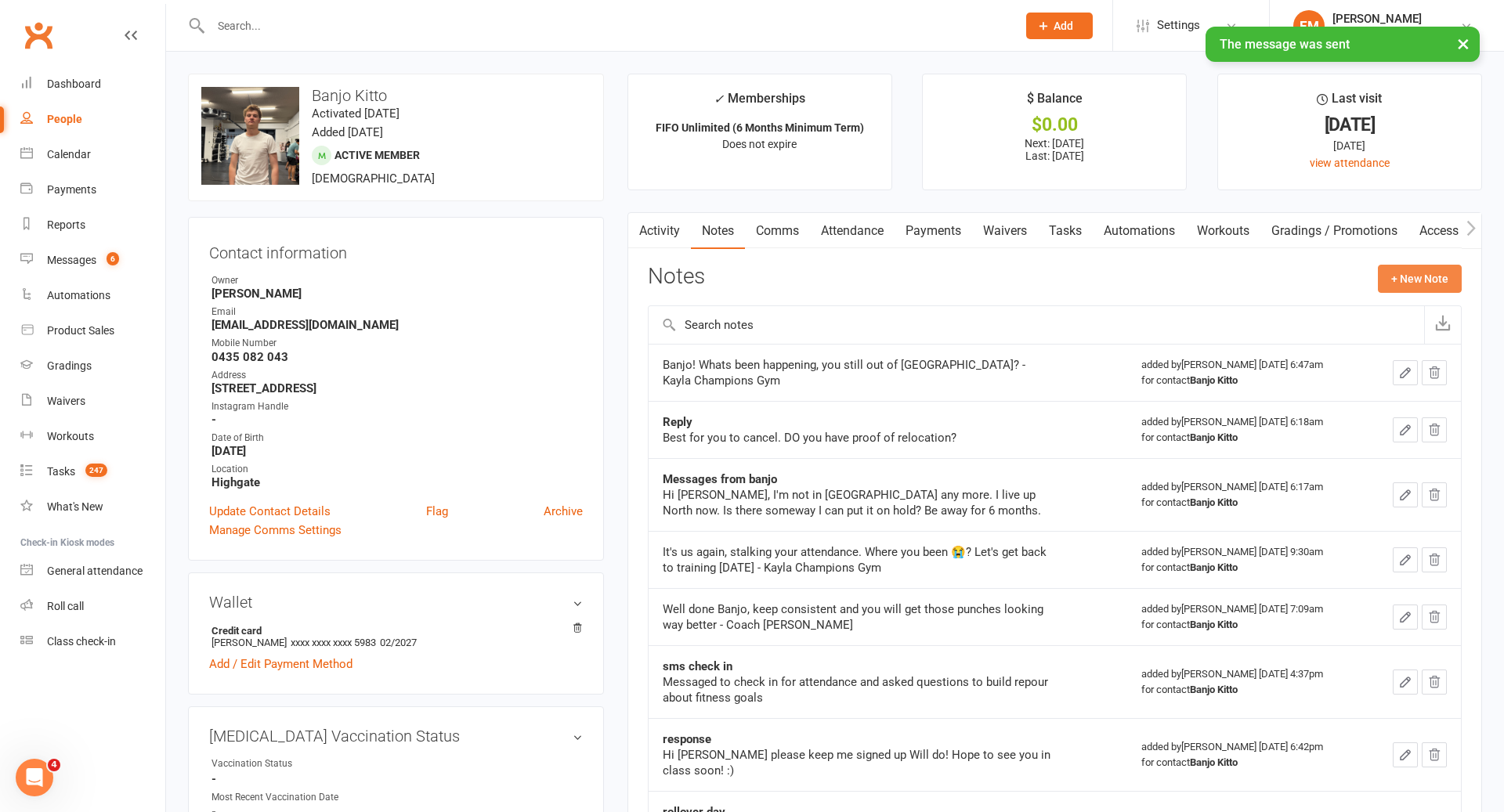
click at [1413, 276] on button "+ New Note" at bounding box center [1419, 279] width 83 height 28
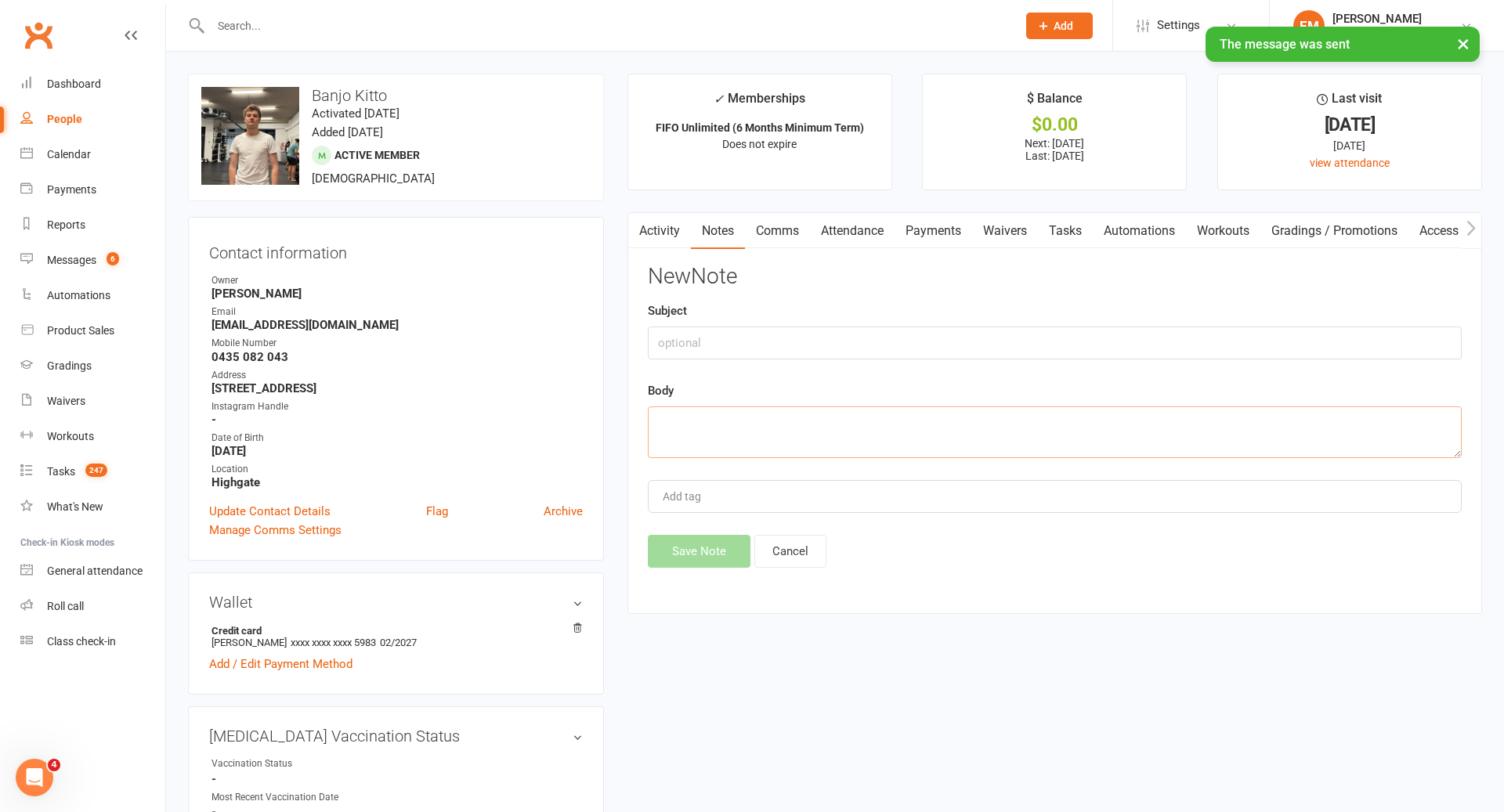
click at [1013, 433] on textarea at bounding box center [1055, 432] width 814 height 52
paste textarea "Hey {contact-first-name} whats been keeping you away from training? You had som…"
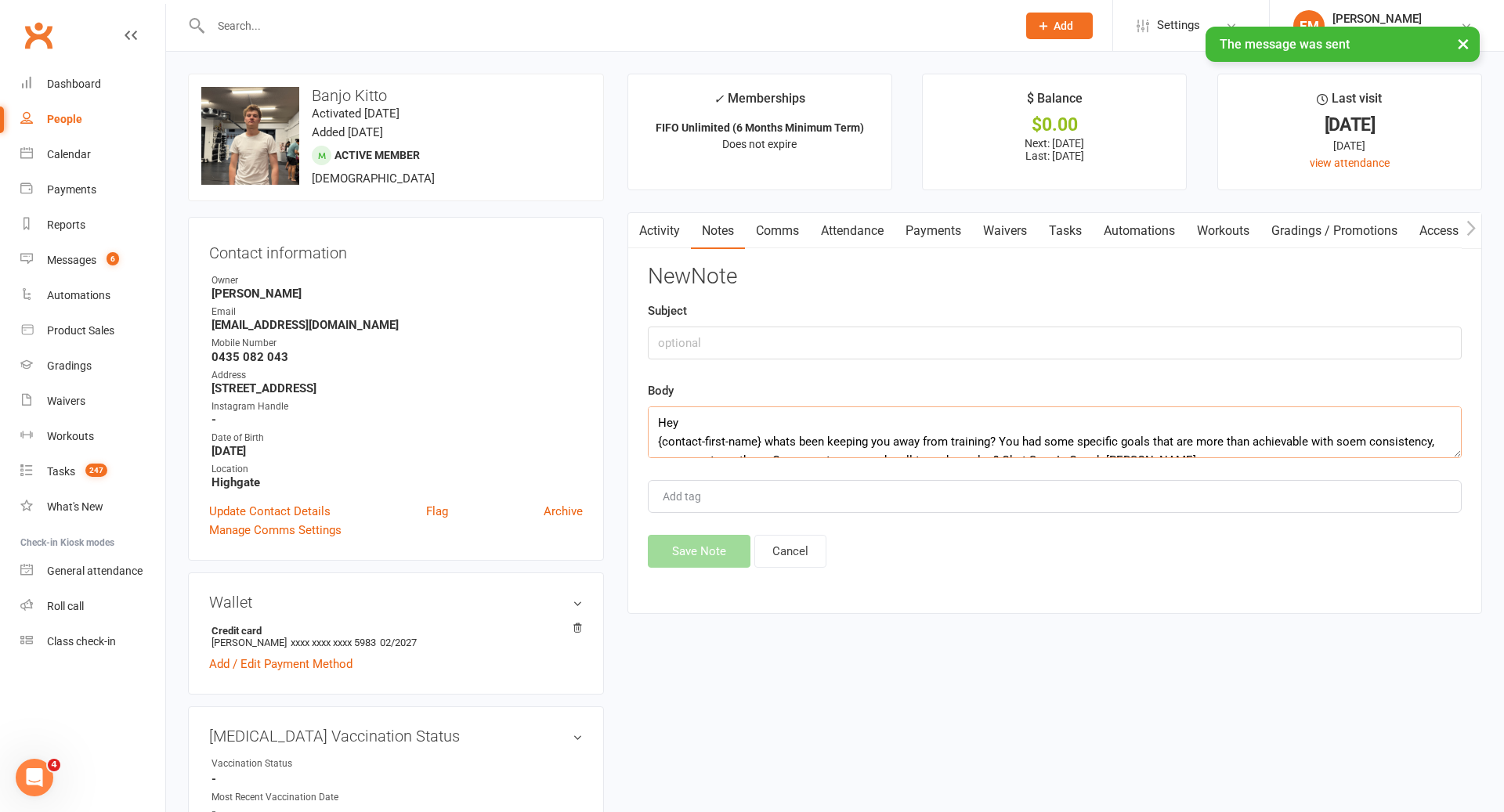
scroll to position [9, 0]
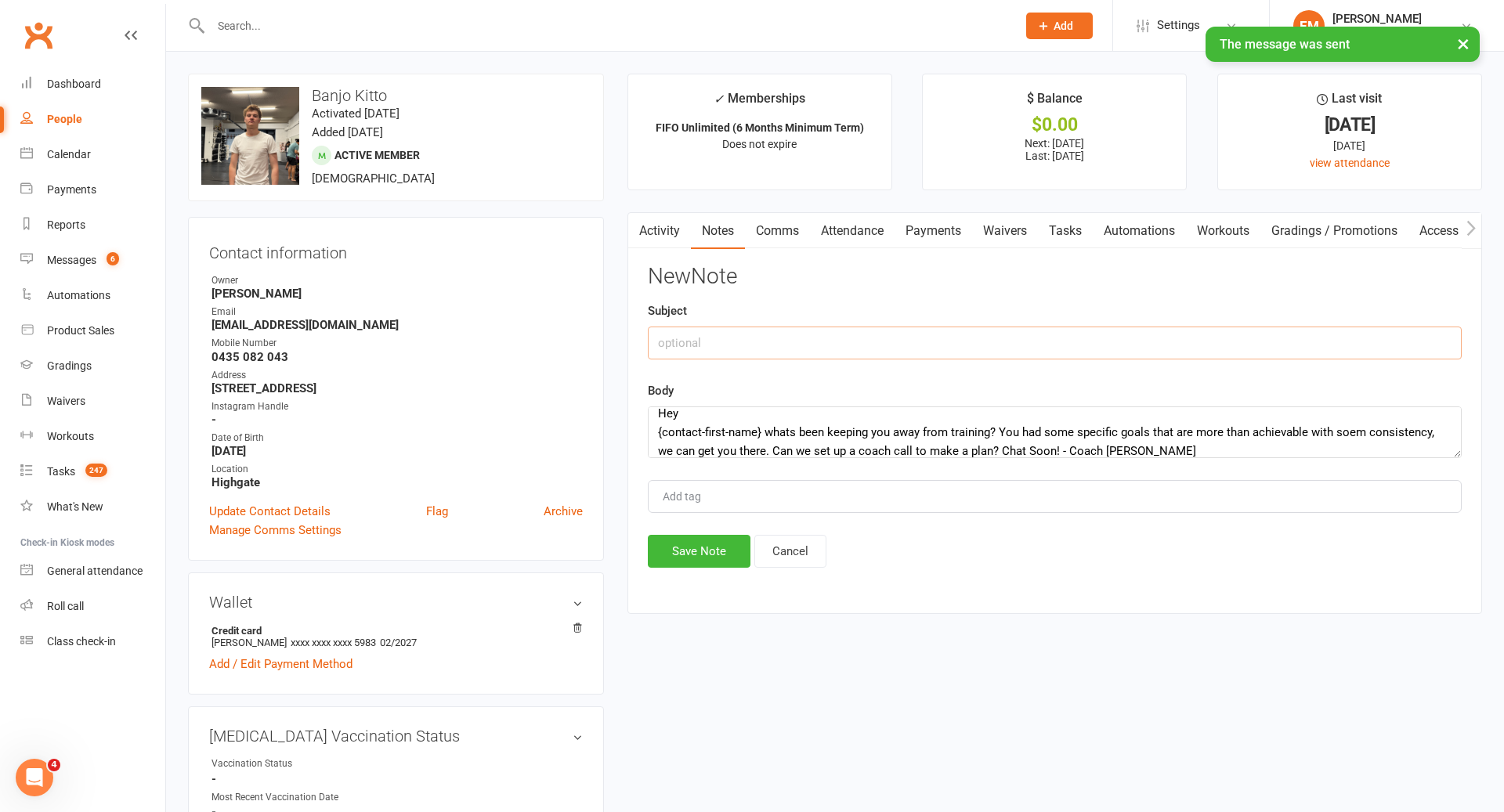
click at [866, 331] on input "text" at bounding box center [1055, 343] width 814 height 33
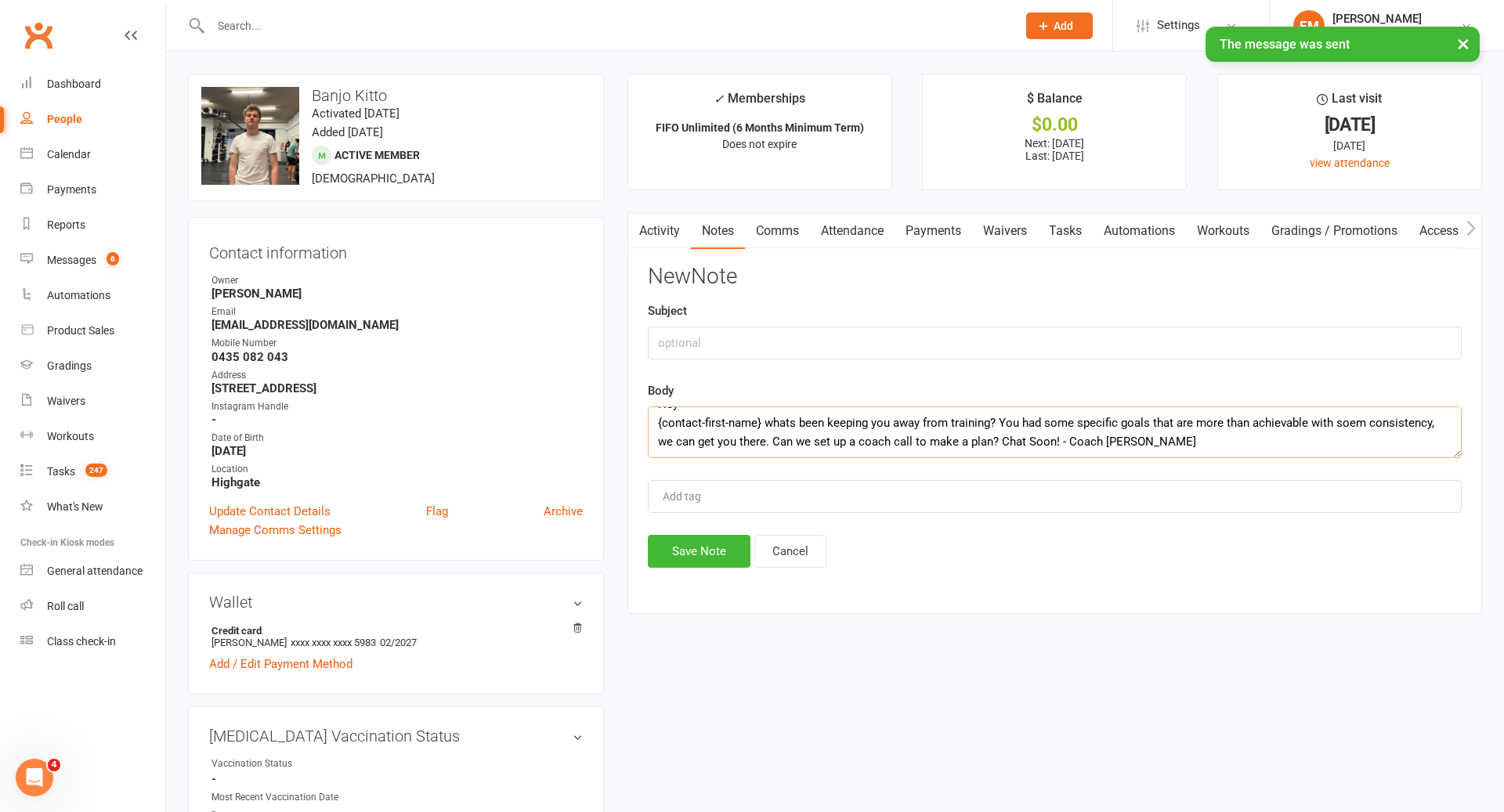
scroll to position [0, 0]
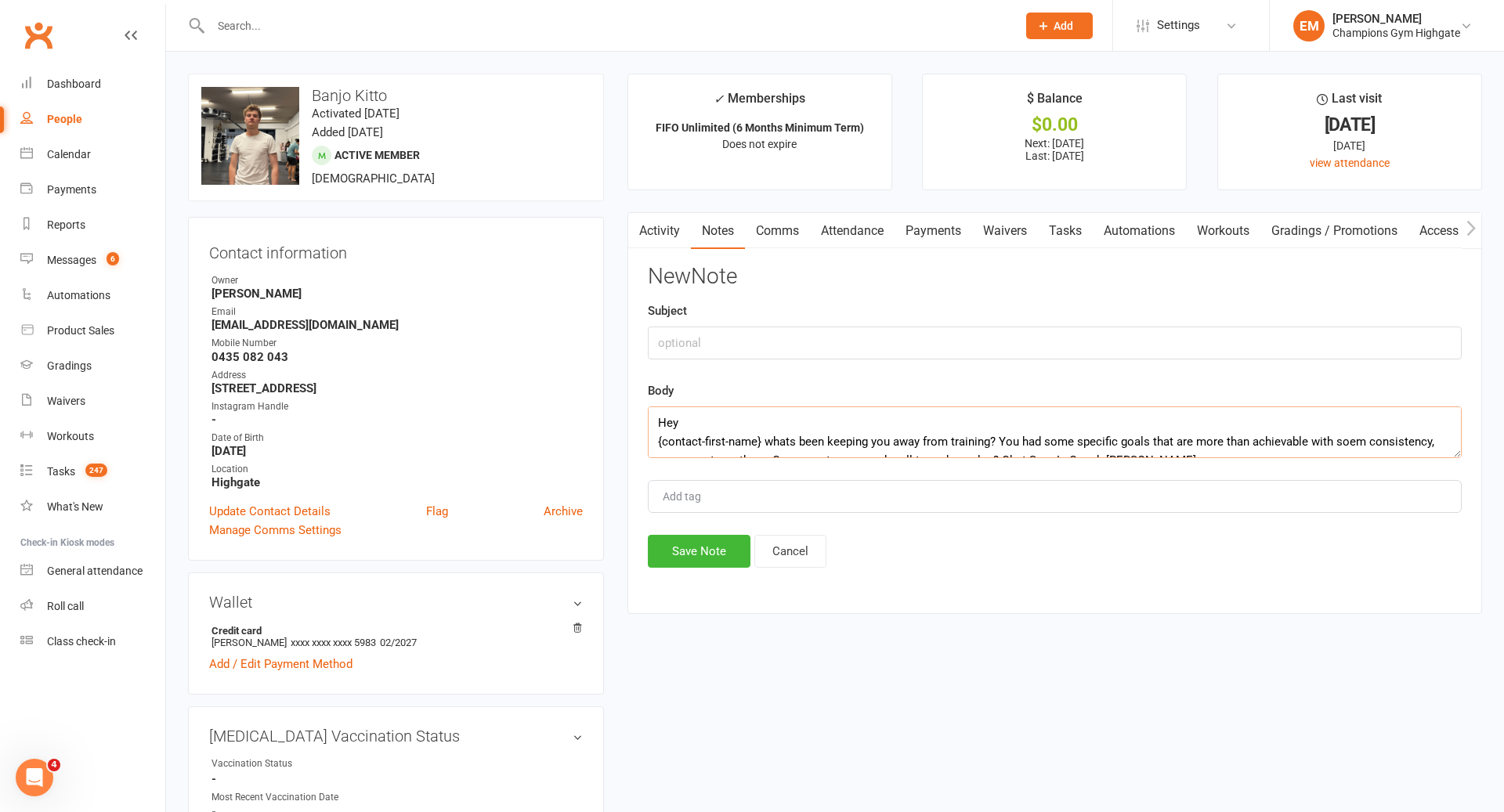
drag, startPoint x: 762, startPoint y: 423, endPoint x: 636, endPoint y: 432, distance: 126.3
click at [636, 432] on div "Activity Notes Comms Attendance Payments Waivers Tasks Automations Workouts Gra…" at bounding box center [1054, 413] width 854 height 402
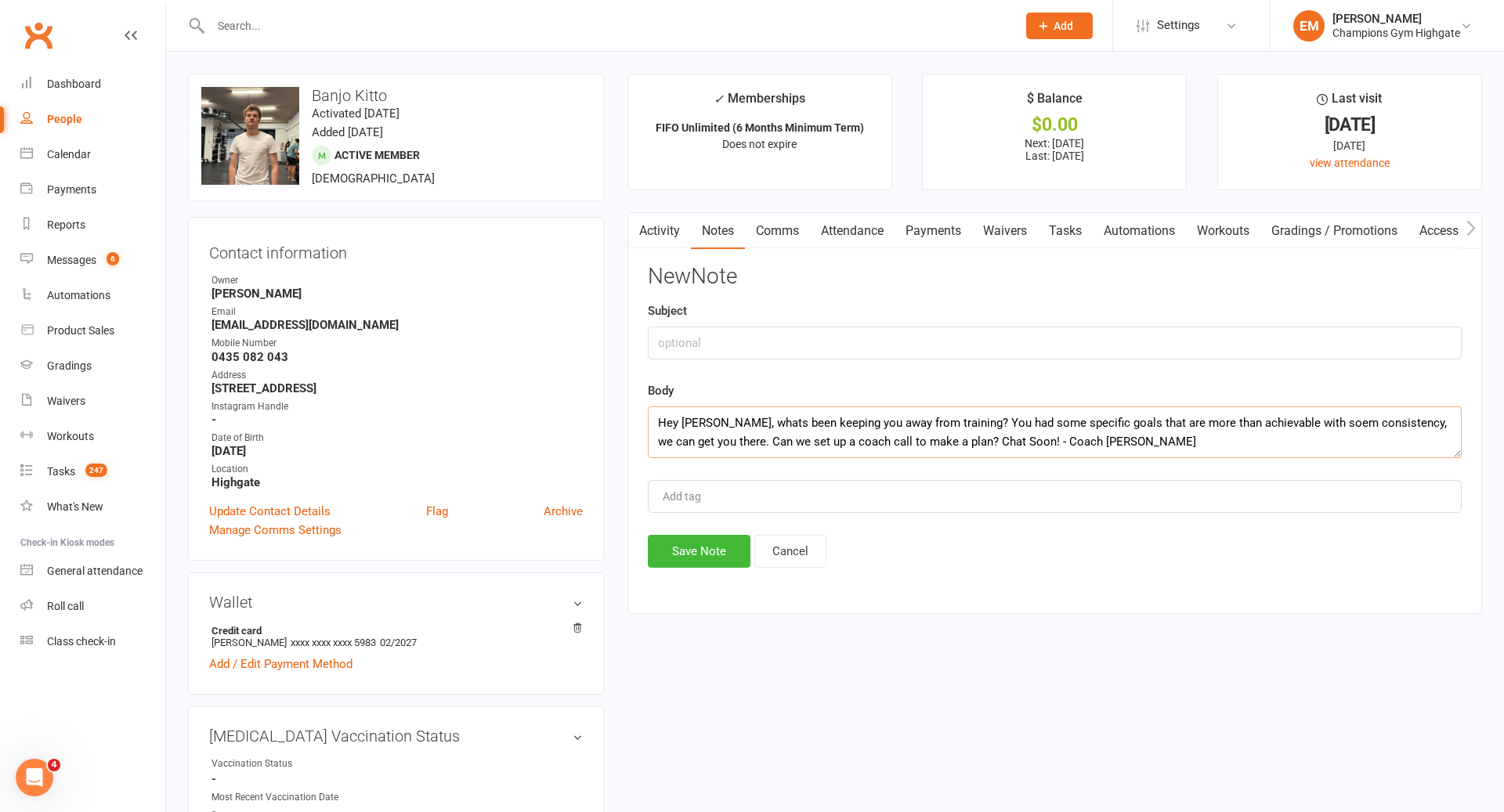
type textarea "Hey [PERSON_NAME], whats been keeping you away from training? You had some spec…"
click at [716, 372] on div "New Note Subject Body Hey Banjo, whats been keeping you away from training? You…" at bounding box center [1055, 416] width 814 height 303
click at [718, 360] on div "New Note Subject Body Hey Banjo, whats been keeping you away from training? You…" at bounding box center [1055, 416] width 814 height 303
click at [718, 328] on input "text" at bounding box center [1055, 343] width 814 height 33
type input "S"
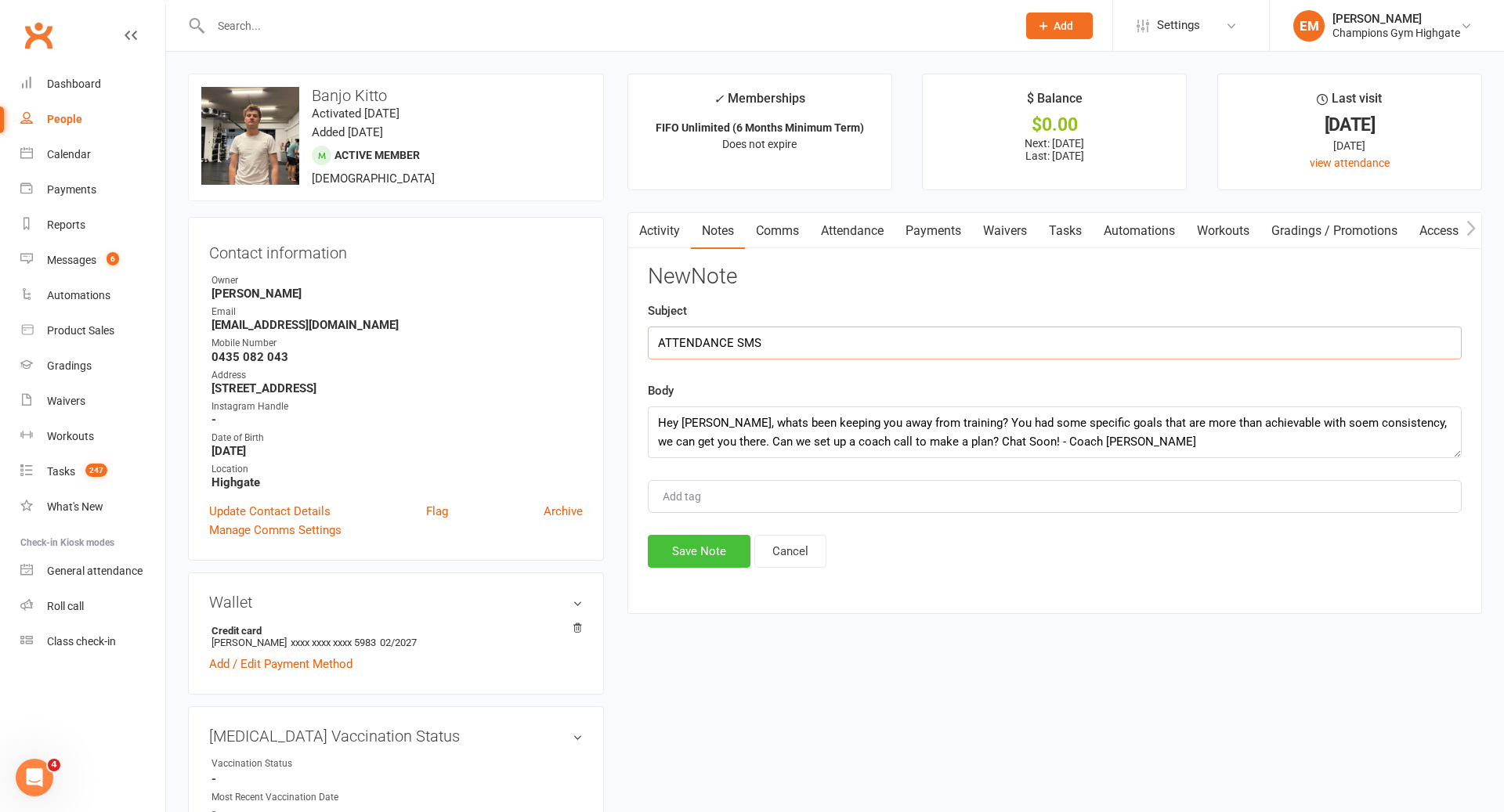
type input "ATTENDANCE SMS"
click at [692, 558] on button "Save Note" at bounding box center [699, 551] width 102 height 33
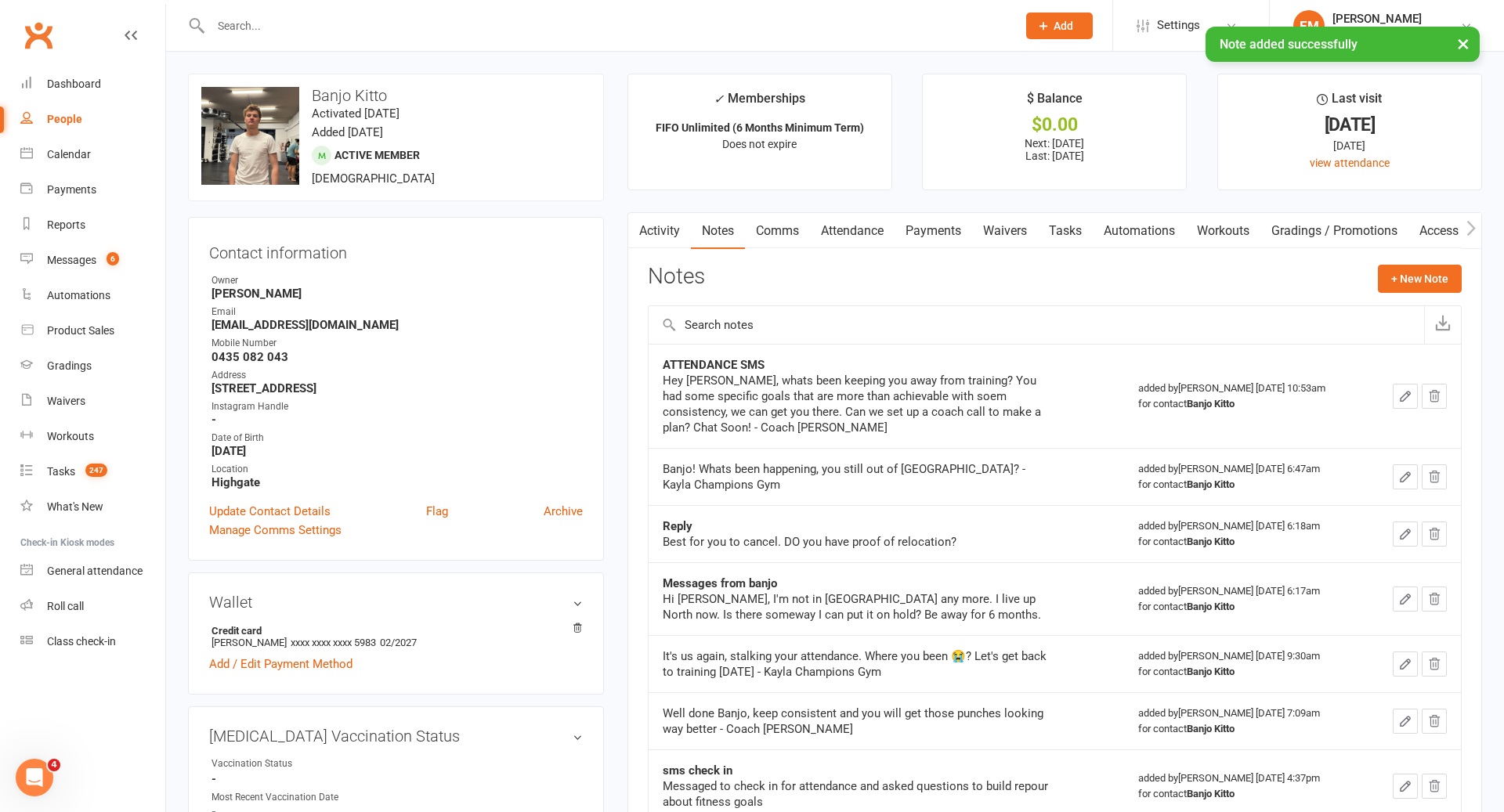
click at [829, 27] on div "× Note added successfully" at bounding box center [742, 27] width 1483 height 0
click at [796, 22] on input "text" at bounding box center [605, 25] width 799 height 22
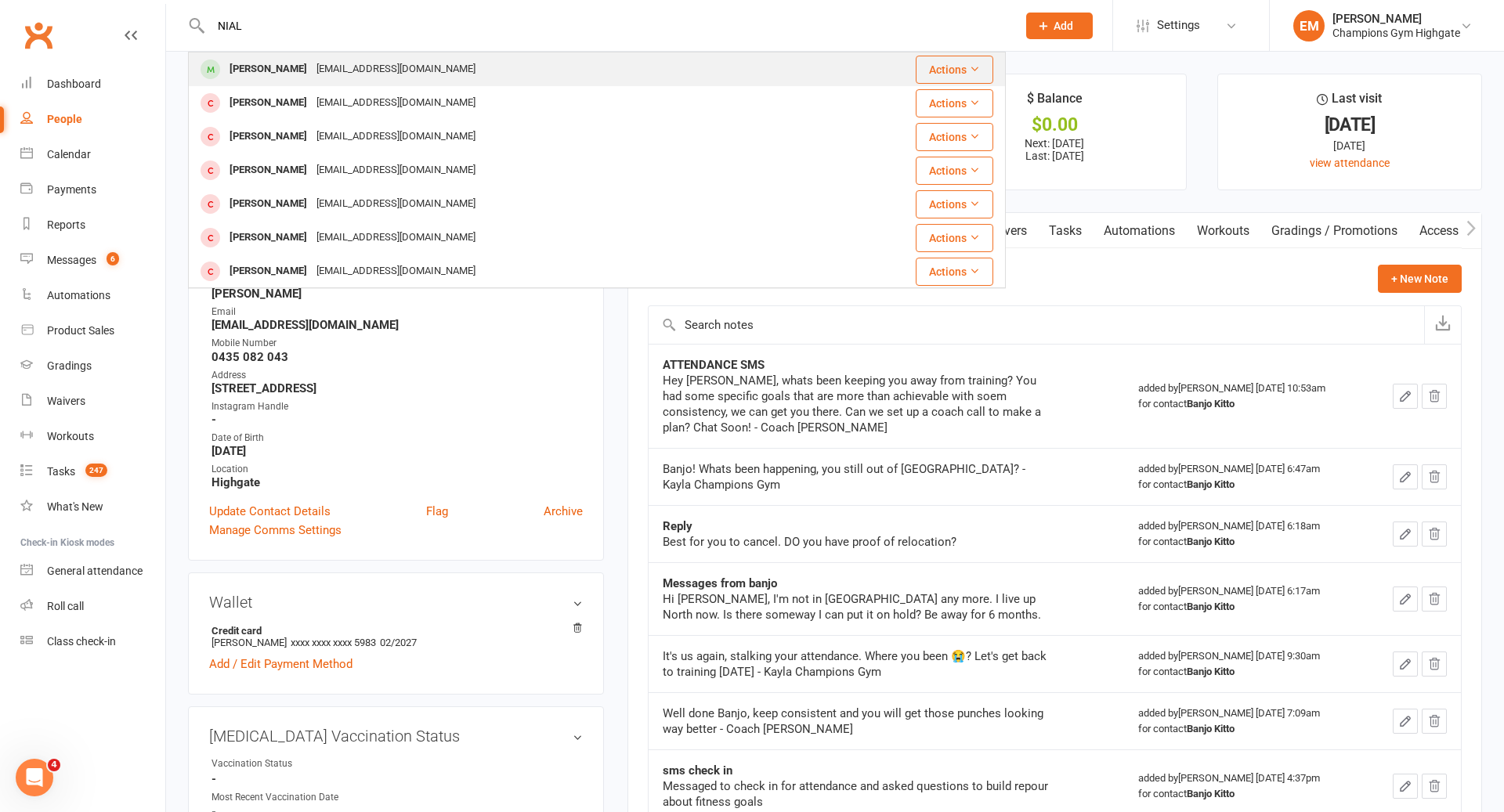
type input "NIAL"
click at [443, 65] on div "[PERSON_NAME] [EMAIL_ADDRESS][DOMAIN_NAME]" at bounding box center [502, 69] width 625 height 32
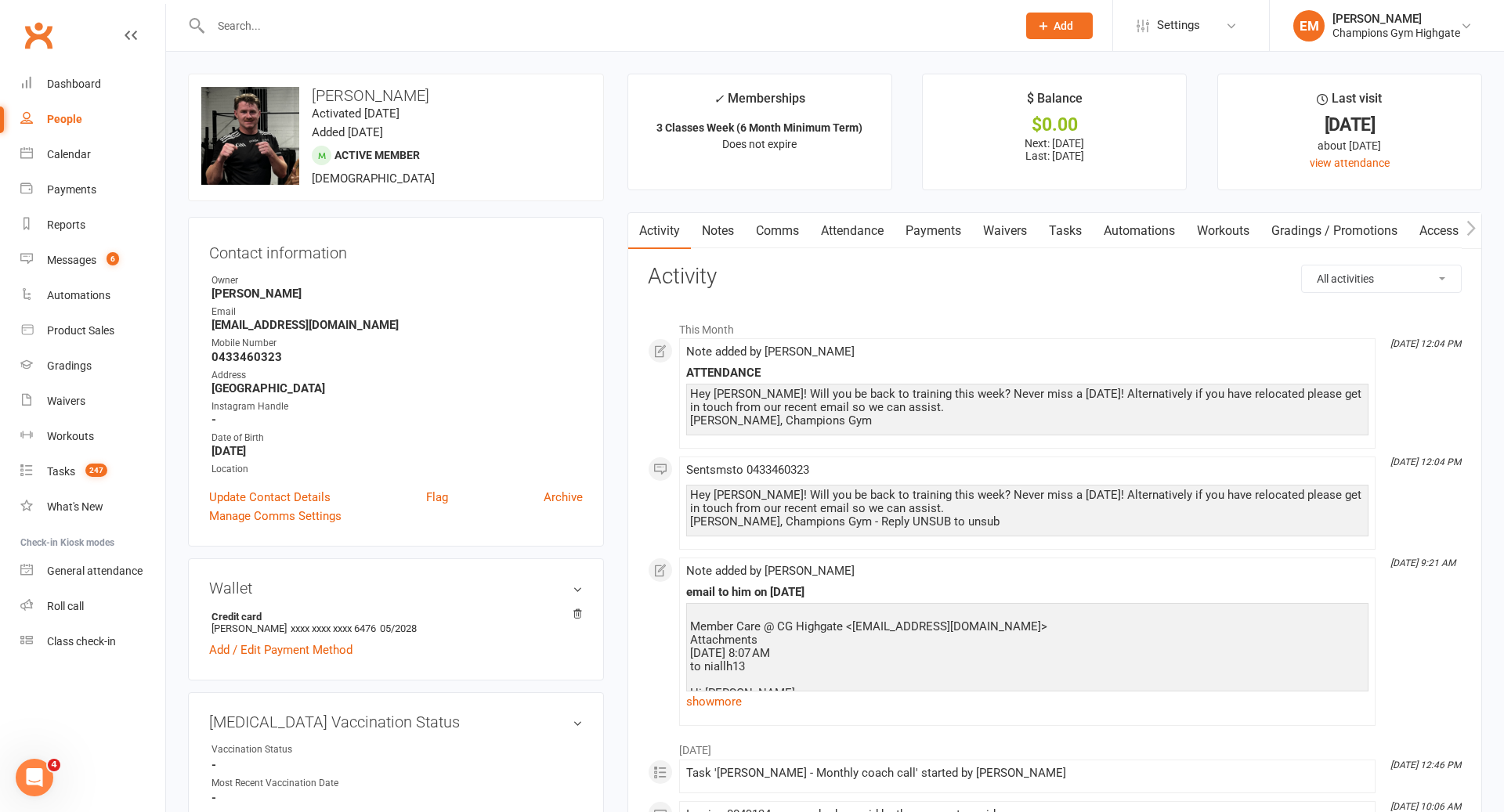
click at [691, 24] on input "text" at bounding box center [605, 25] width 799 height 22
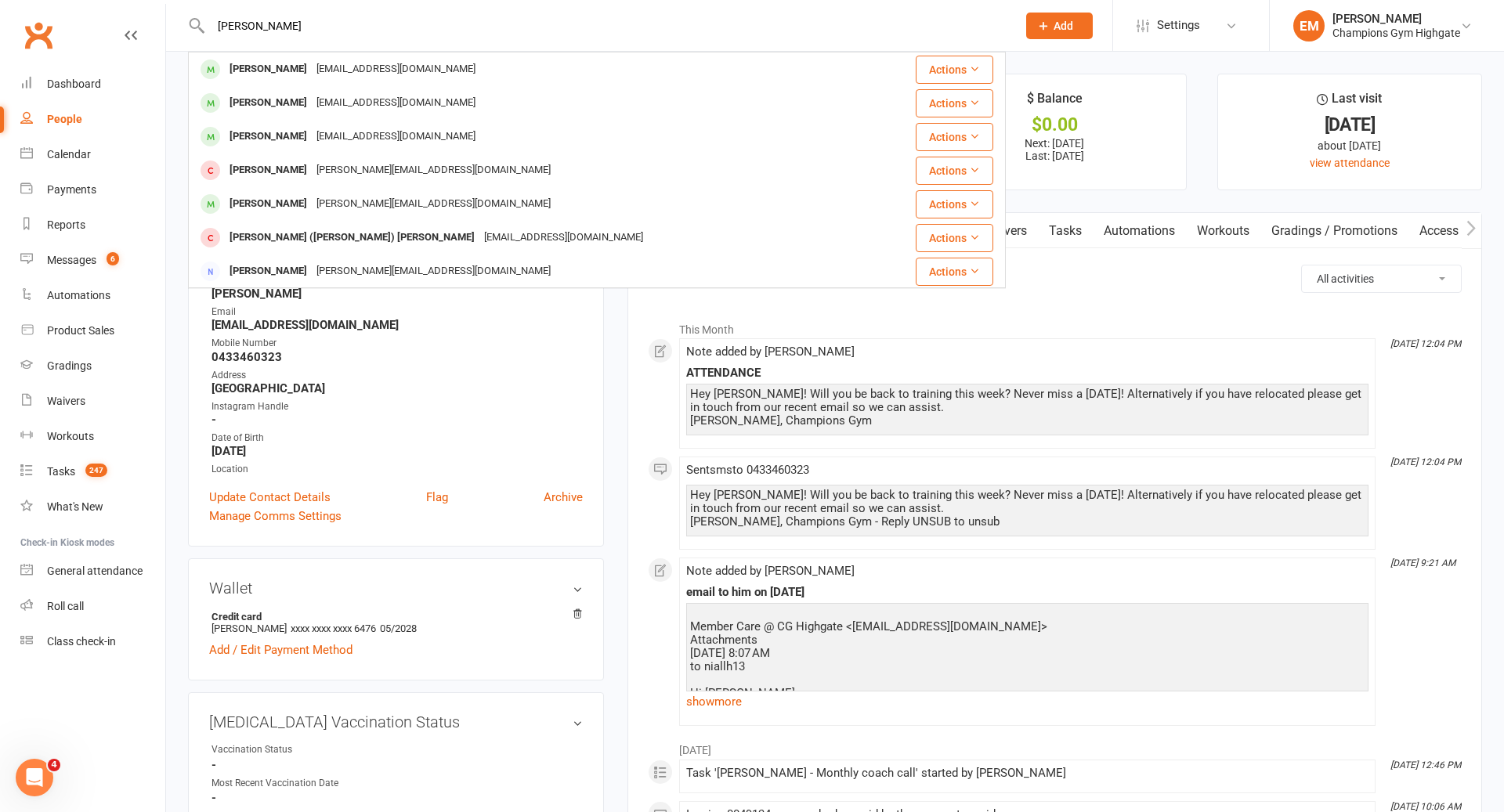
type input "[PERSON_NAME]"
click at [440, 58] on div "[PERSON_NAME] [EMAIL_ADDRESS][DOMAIN_NAME]" at bounding box center [531, 69] width 684 height 32
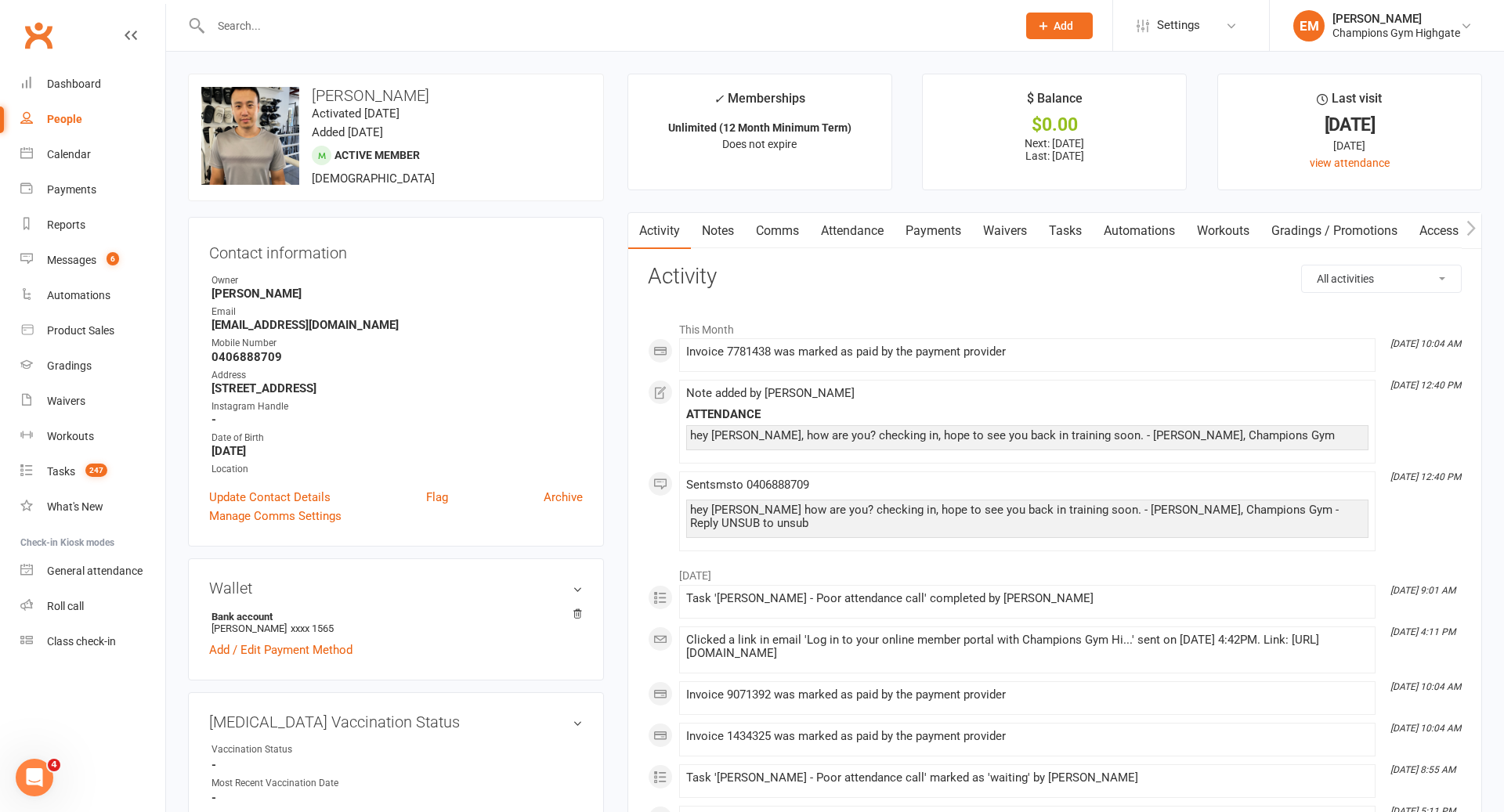
click at [484, 38] on div at bounding box center [596, 25] width 817 height 51
click at [488, 27] on input "text" at bounding box center [605, 25] width 799 height 22
click at [730, 23] on input "text" at bounding box center [605, 25] width 799 height 22
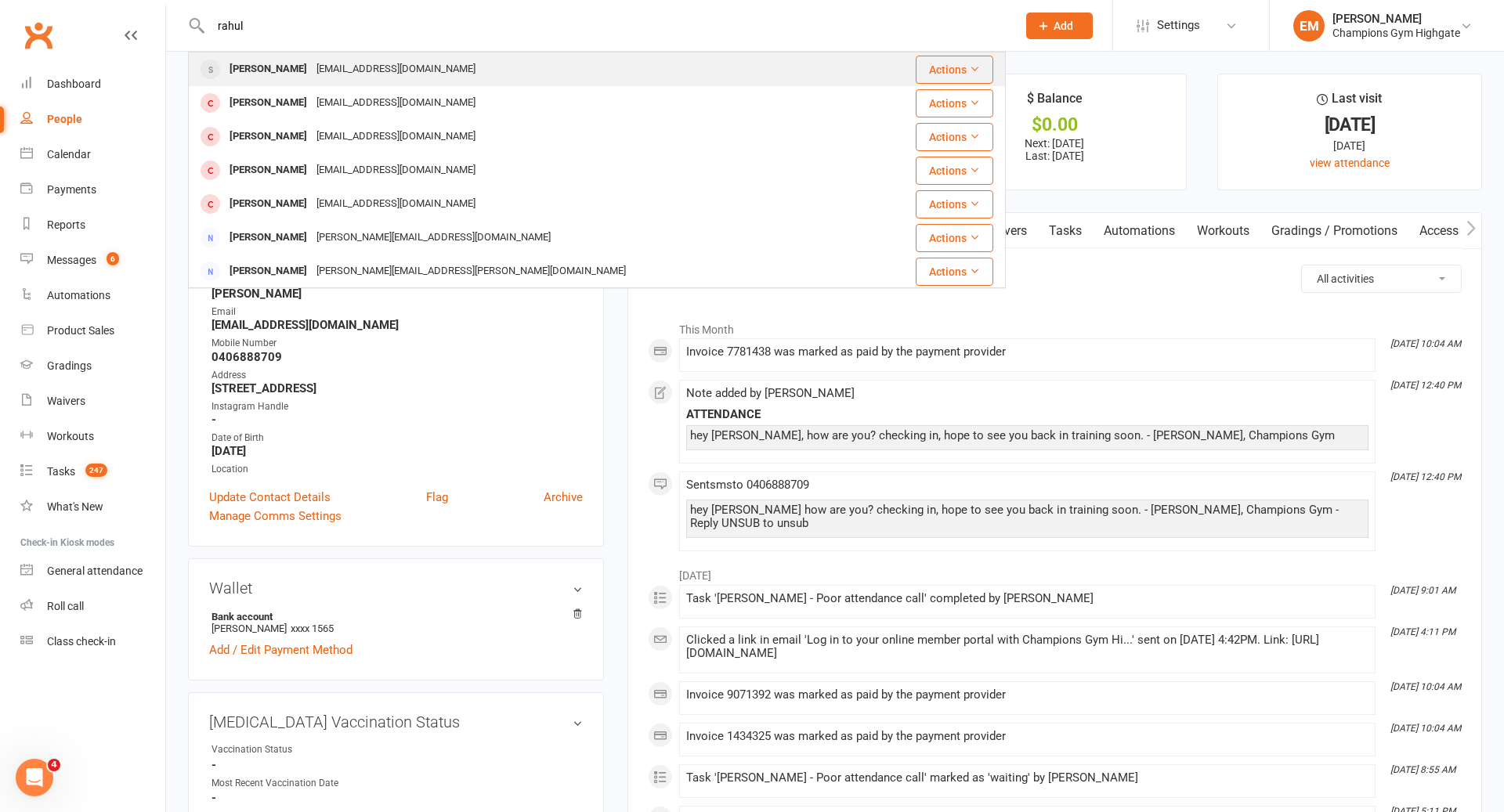
type input "rahul"
click at [633, 60] on div "Rahul Syawa [EMAIL_ADDRESS][DOMAIN_NAME]" at bounding box center [536, 69] width 694 height 32
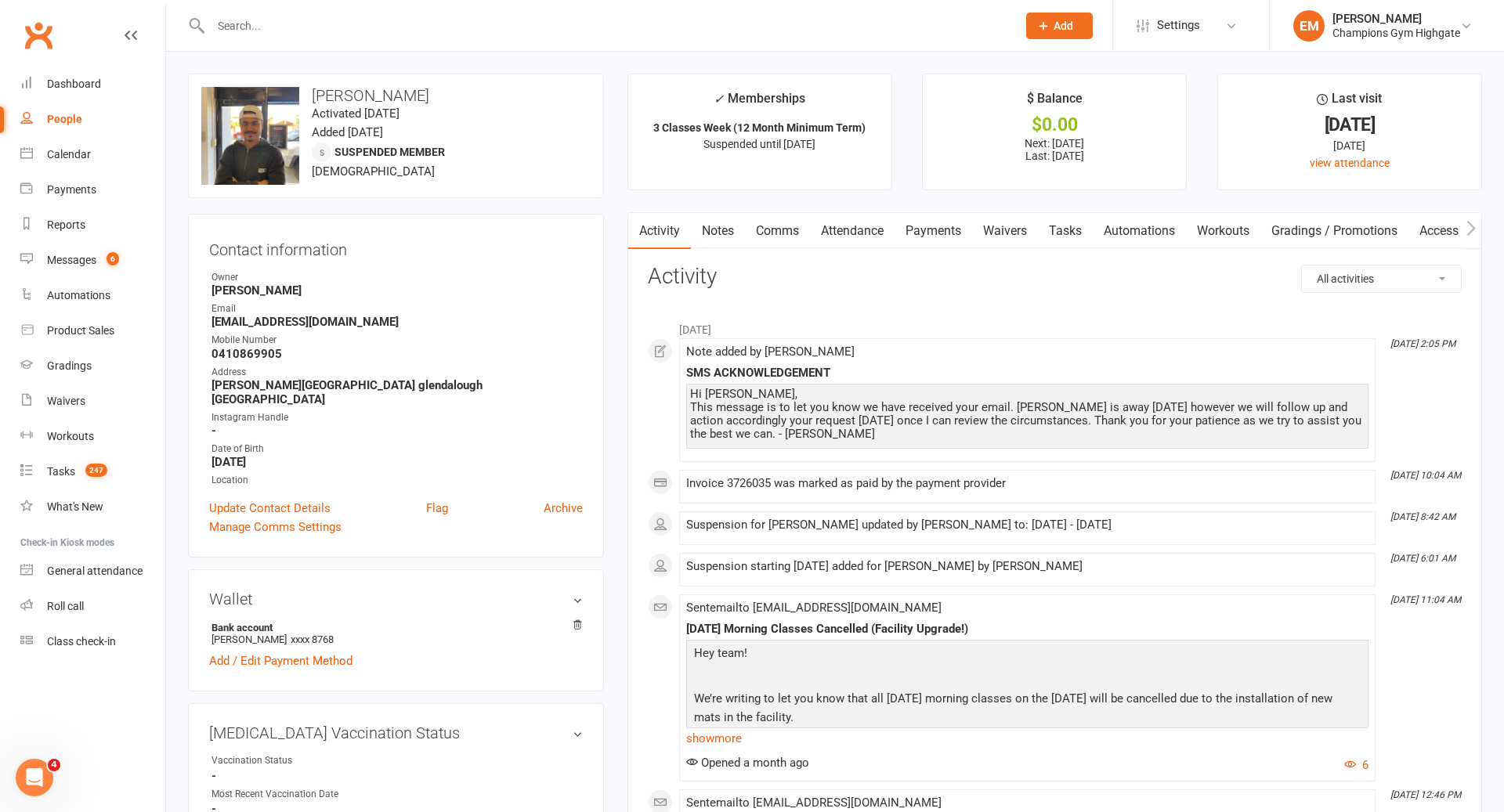
click at [546, 16] on input "text" at bounding box center [605, 25] width 799 height 22
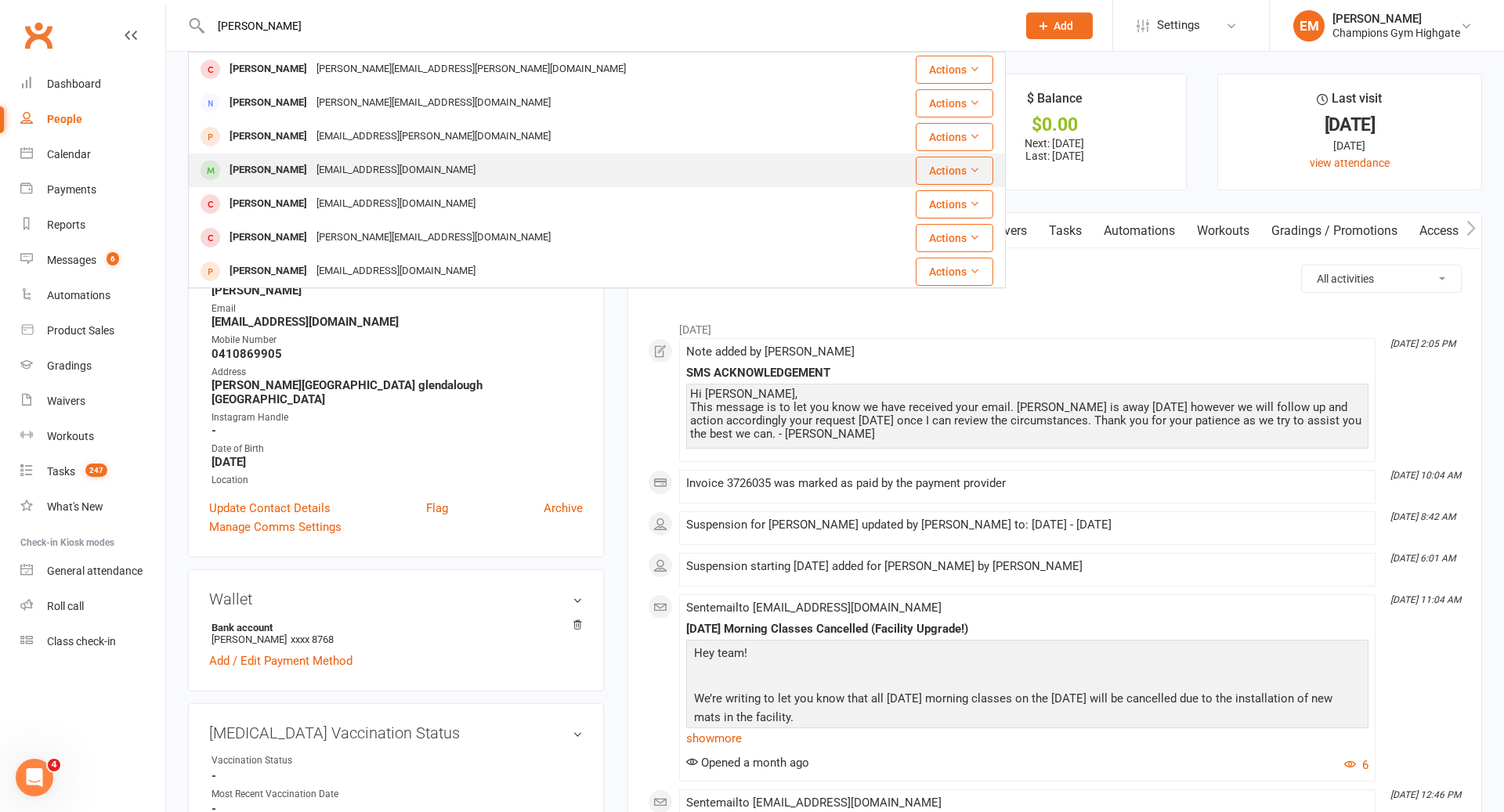
scroll to position [148, 0]
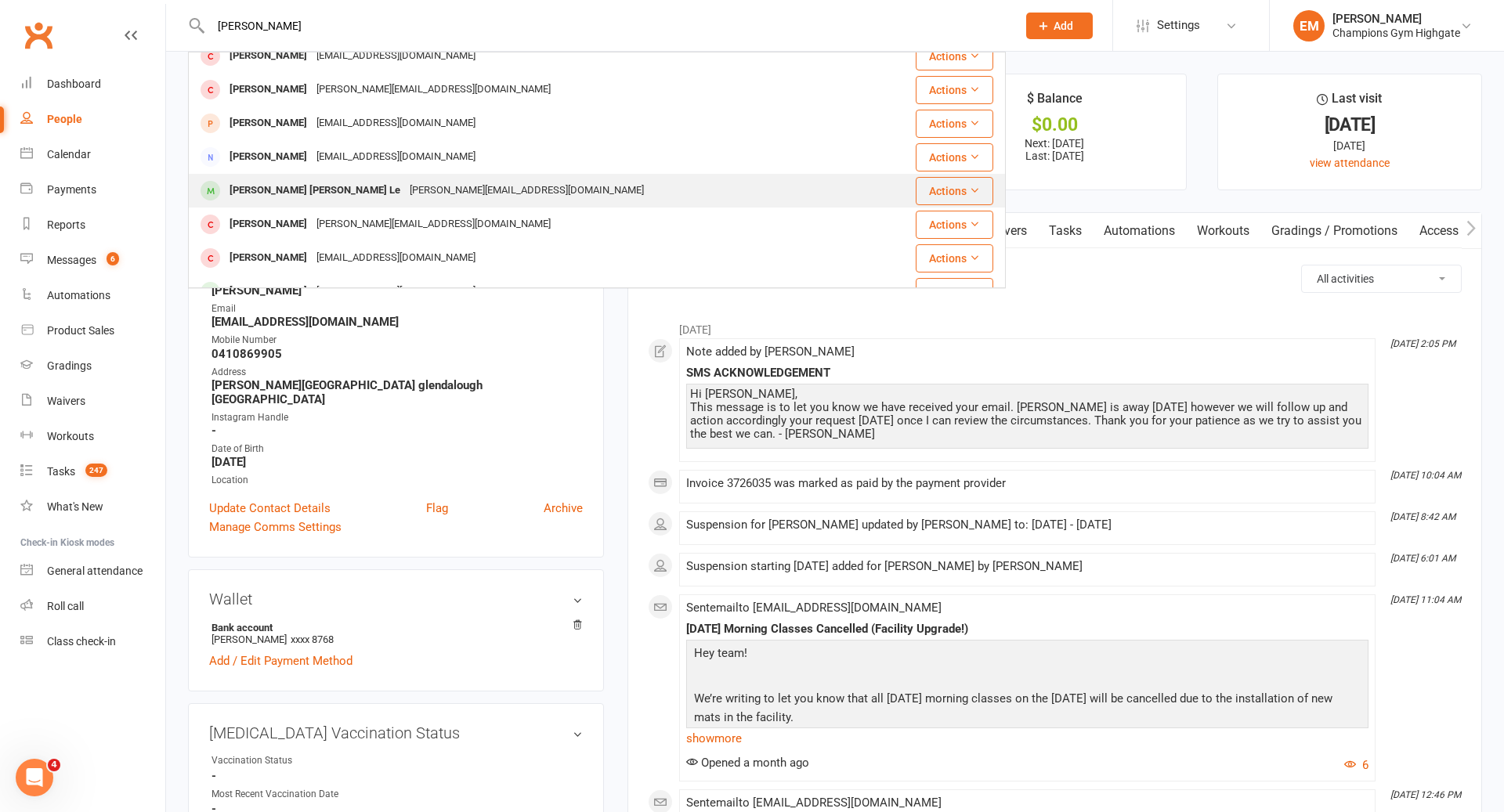
type input "[PERSON_NAME]"
click at [441, 188] on div "[PERSON_NAME][EMAIL_ADDRESS][DOMAIN_NAME]" at bounding box center [527, 190] width 243 height 22
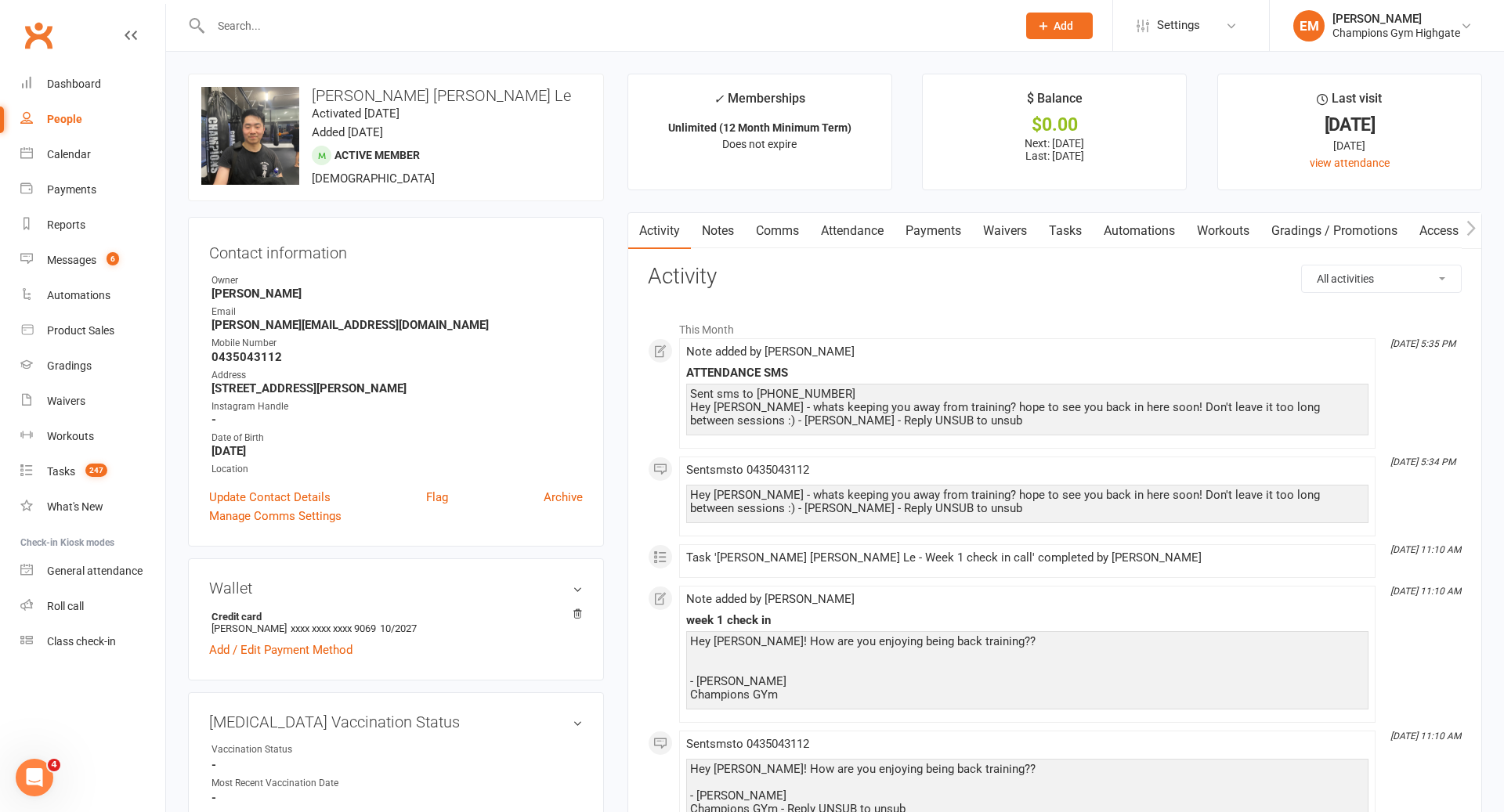
click at [439, 29] on input "text" at bounding box center [605, 25] width 799 height 22
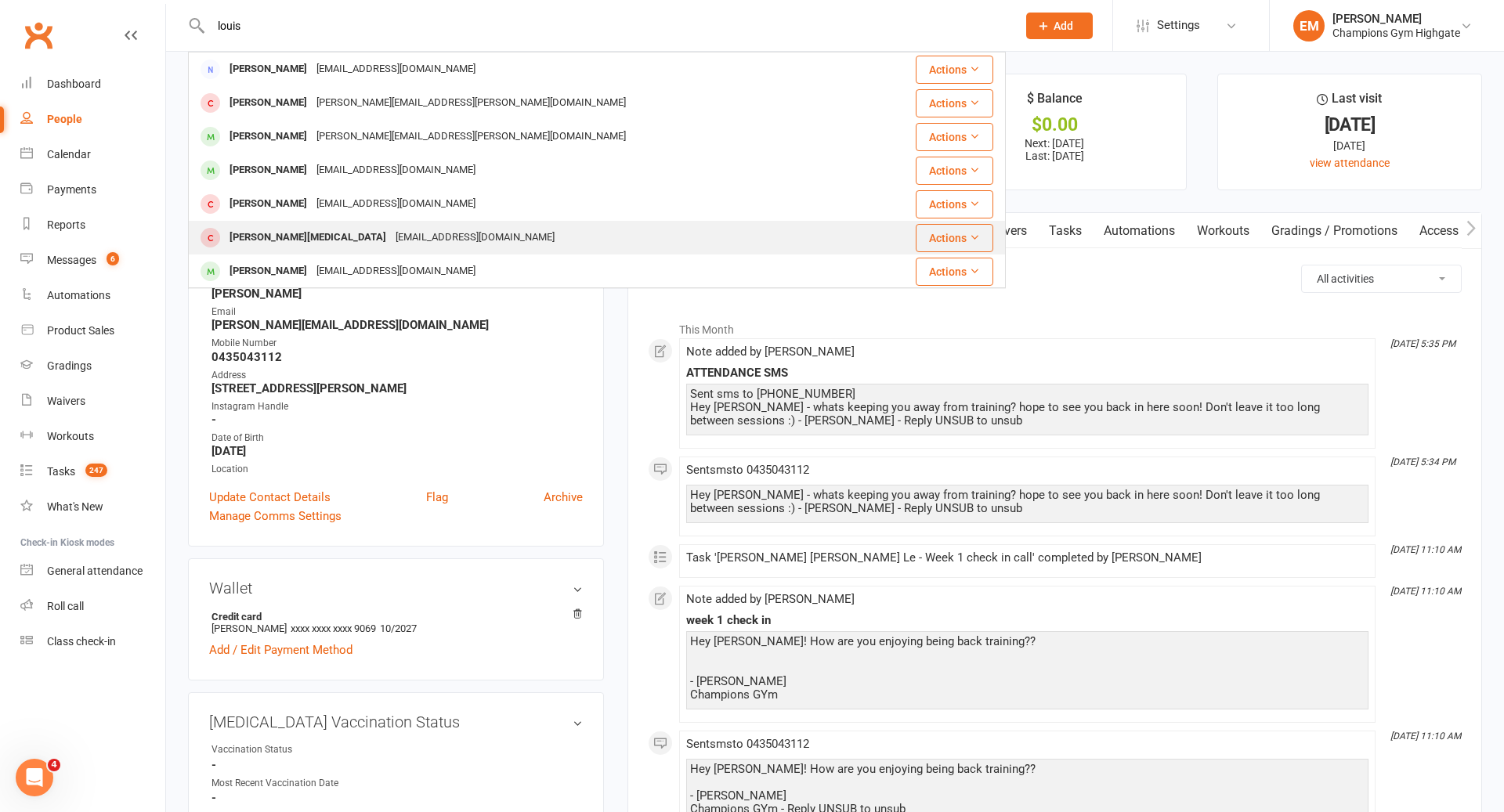
scroll to position [78, 0]
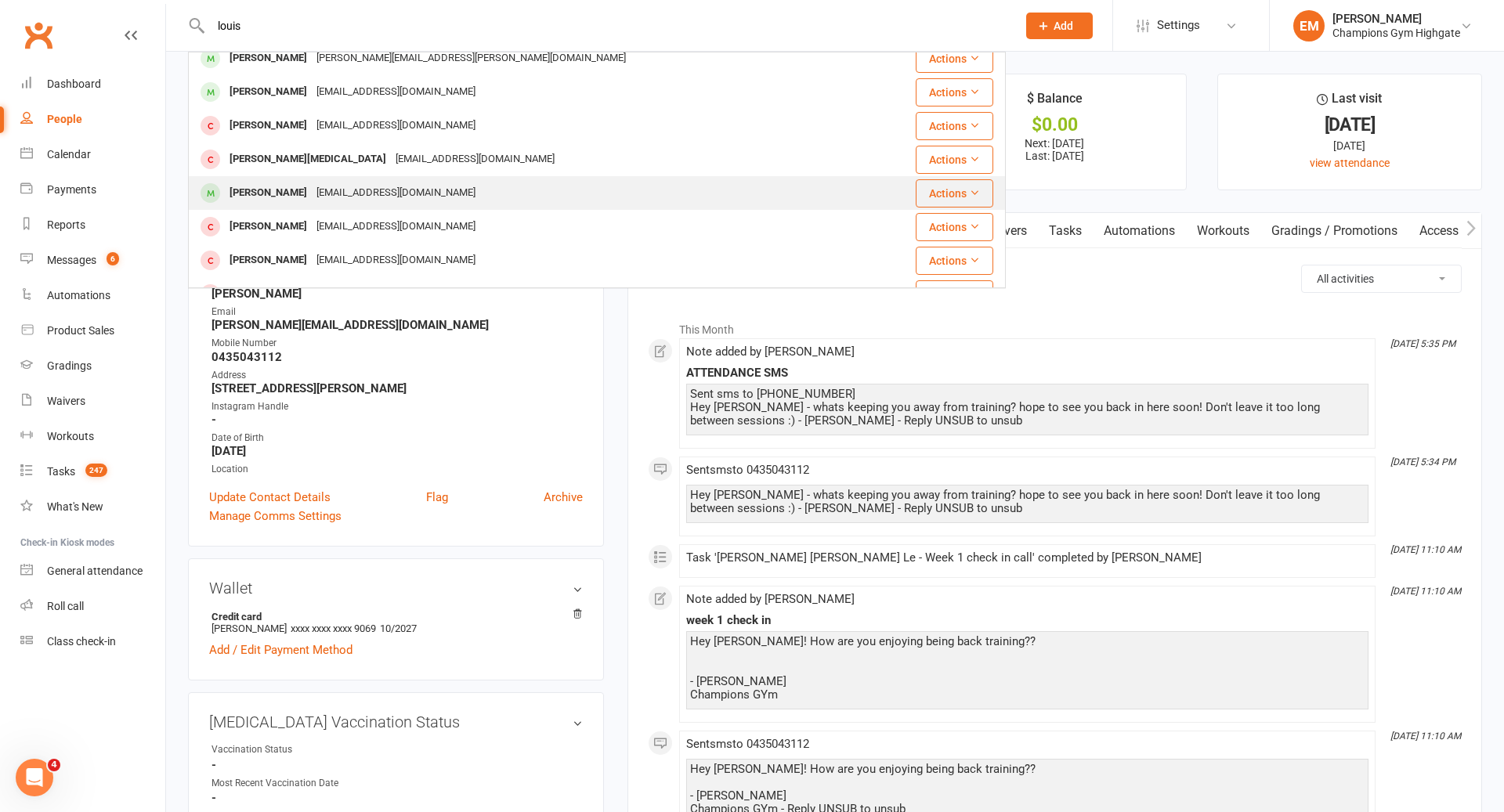
type input "louis"
click at [317, 196] on div "[EMAIL_ADDRESS][DOMAIN_NAME]" at bounding box center [396, 193] width 169 height 22
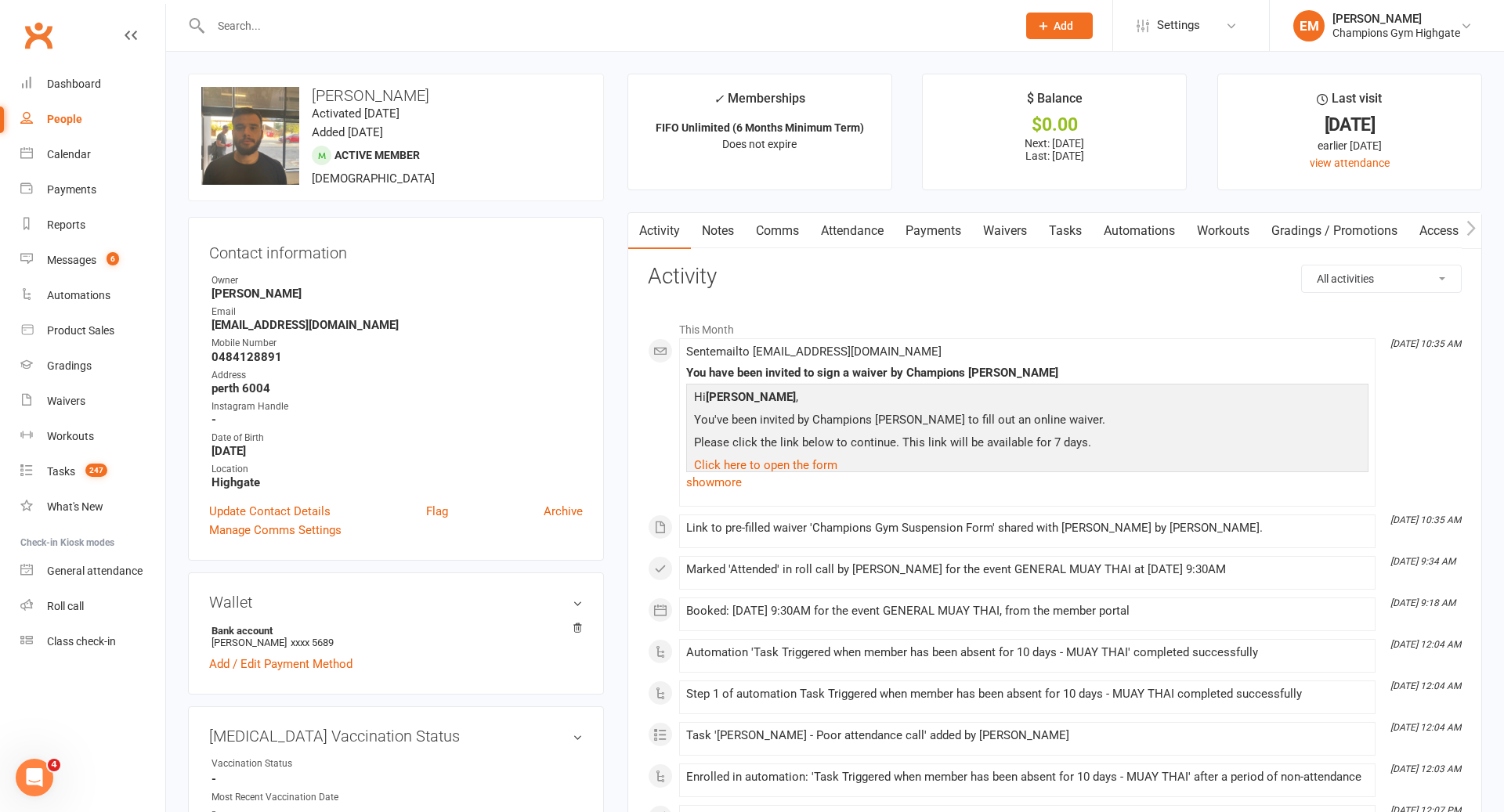
click at [806, 231] on link "Comms" at bounding box center [778, 231] width 65 height 36
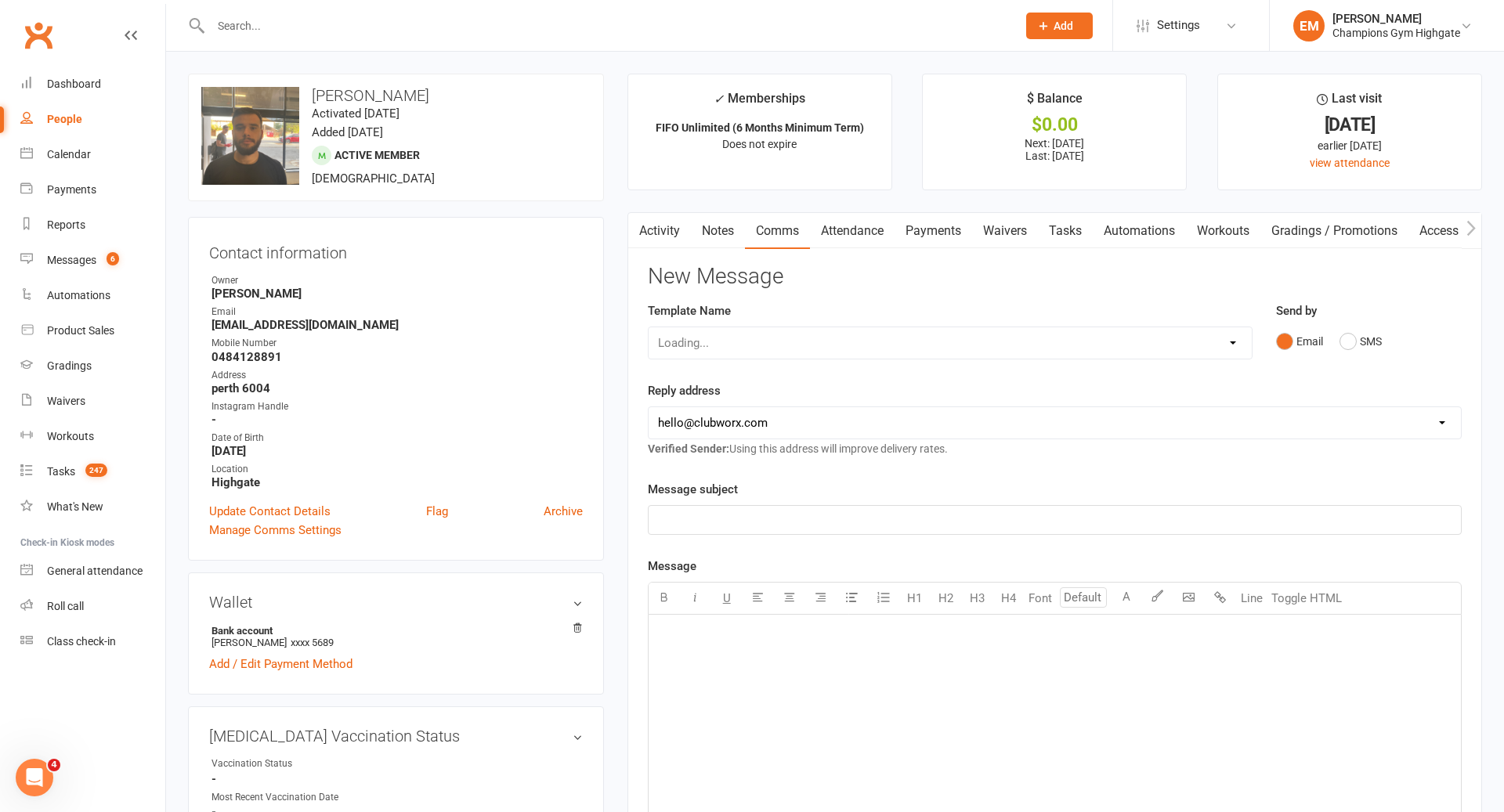
click at [843, 231] on link "Attendance" at bounding box center [852, 231] width 84 height 36
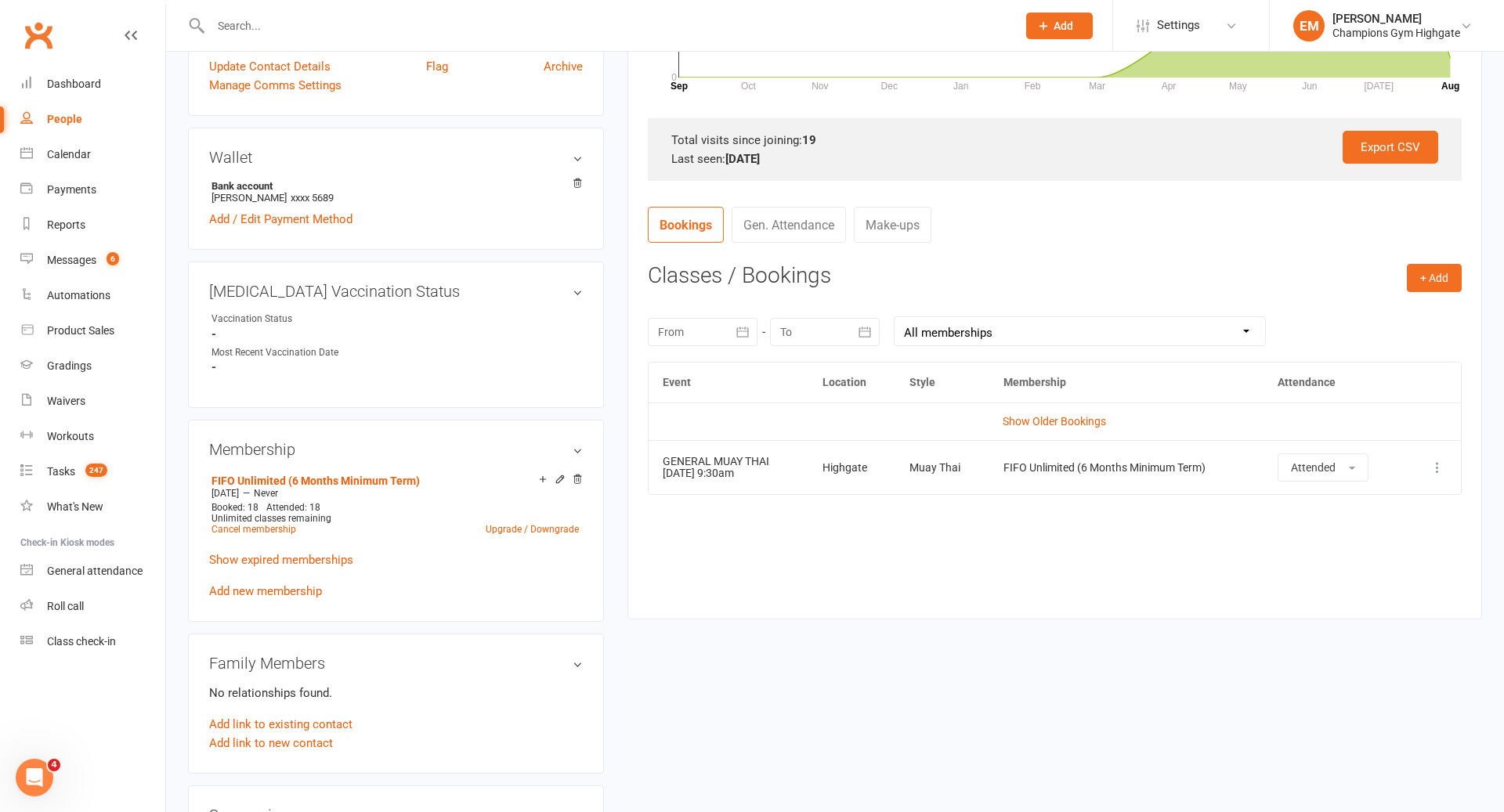
scroll to position [446, 0]
click at [1061, 430] on td "Show Older Bookings" at bounding box center [1055, 421] width 812 height 38
click at [1074, 415] on link "Show Older Bookings" at bounding box center [1054, 421] width 103 height 13
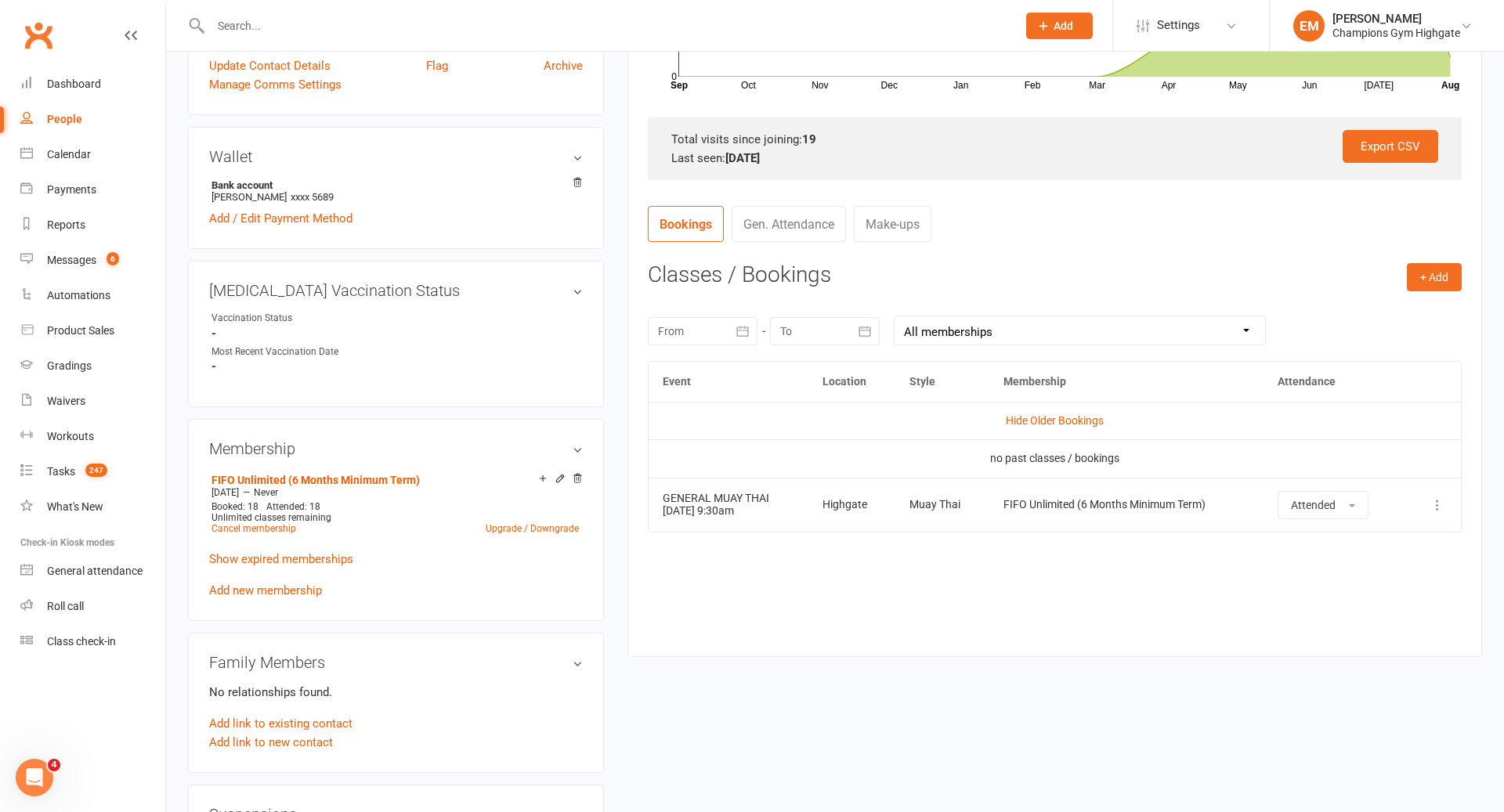
click at [686, 326] on div at bounding box center [702, 331] width 109 height 28
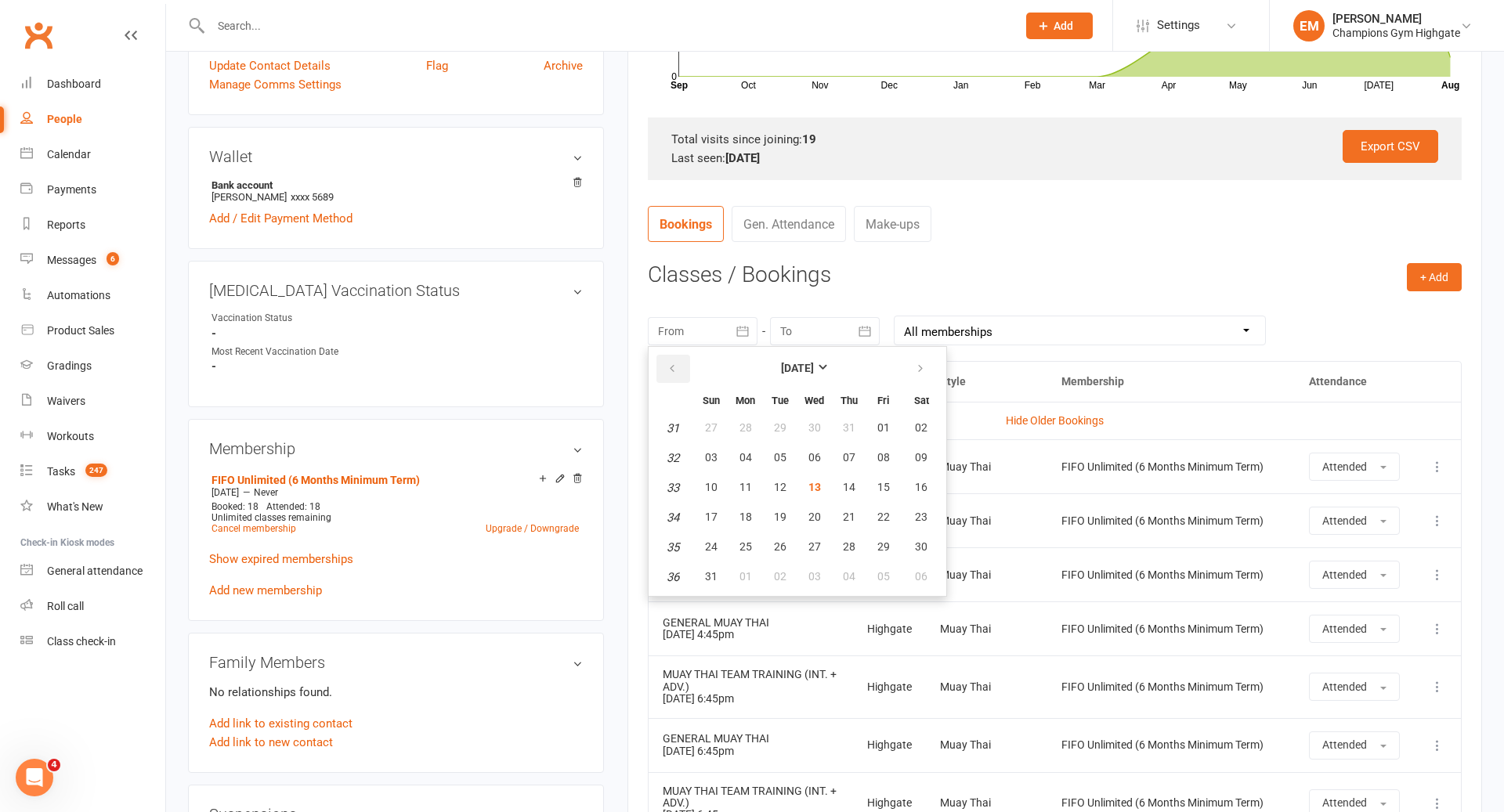
click at [677, 367] on button "button" at bounding box center [673, 368] width 34 height 28
click at [776, 427] on span "01" at bounding box center [780, 428] width 13 height 13
type input "[DATE]"
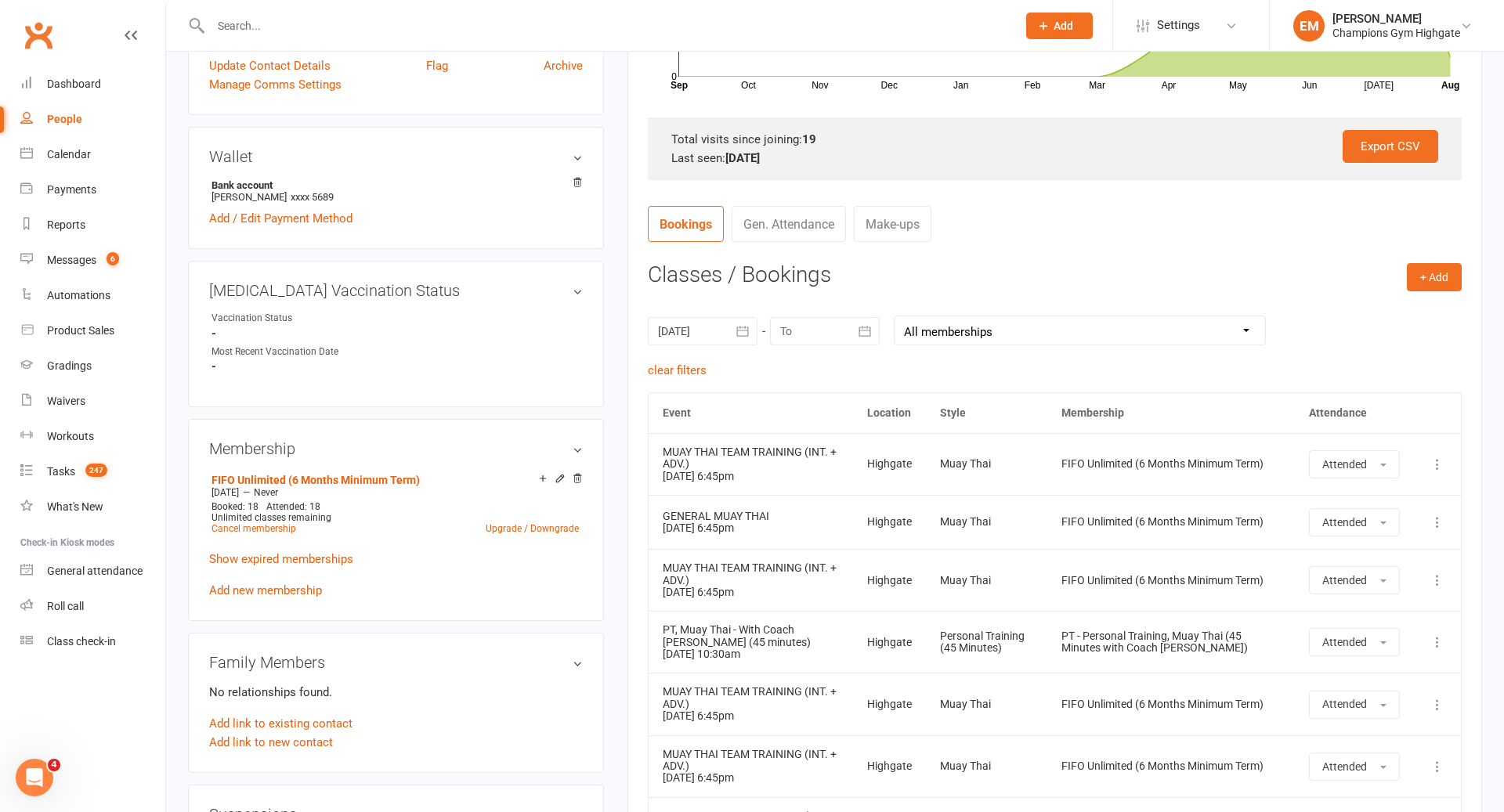
click at [826, 329] on div at bounding box center [824, 331] width 109 height 28
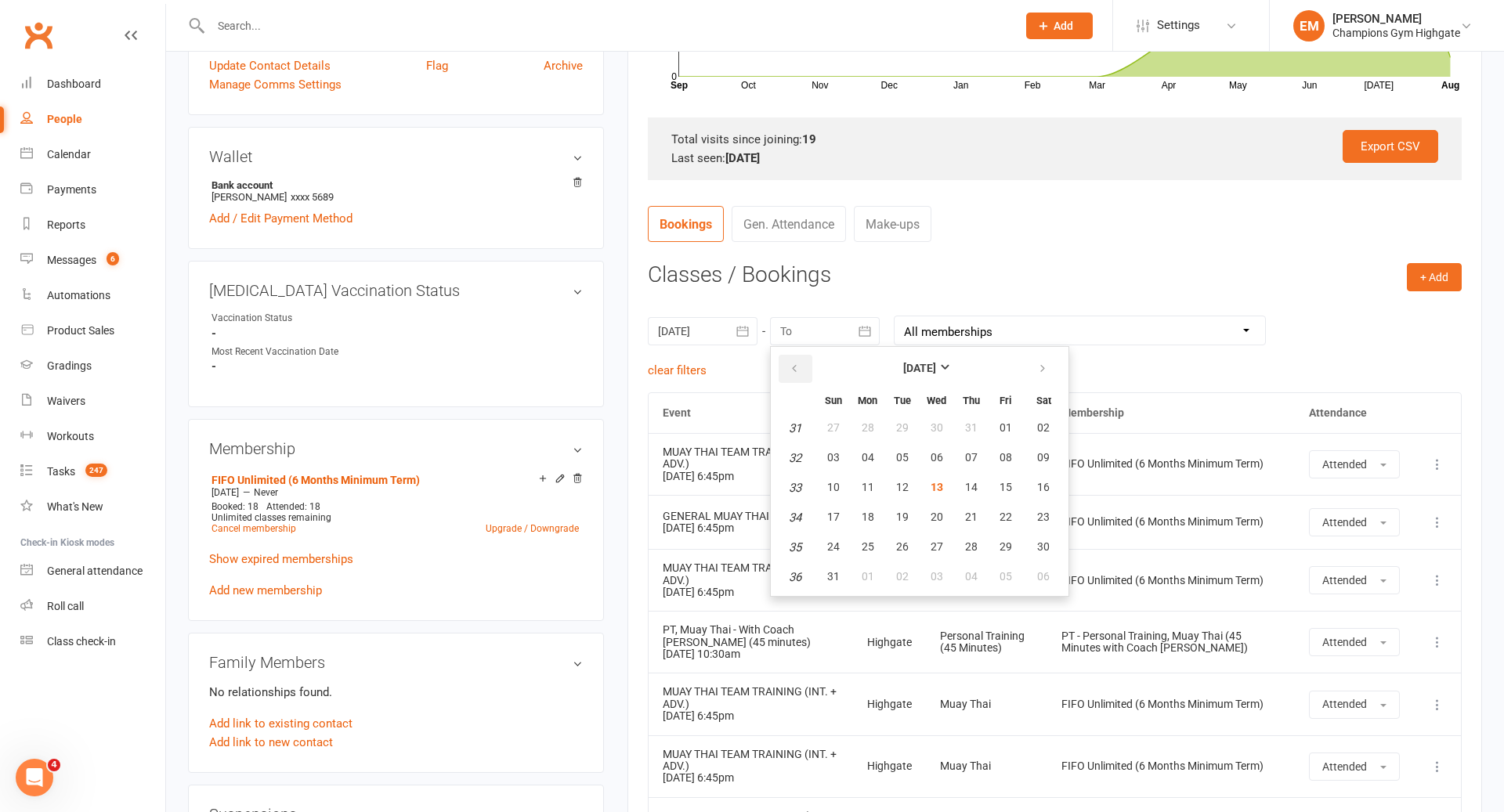
click at [794, 373] on button "button" at bounding box center [795, 368] width 34 height 28
click at [971, 551] on span "31" at bounding box center [971, 546] width 13 height 13
type input "[DATE]"
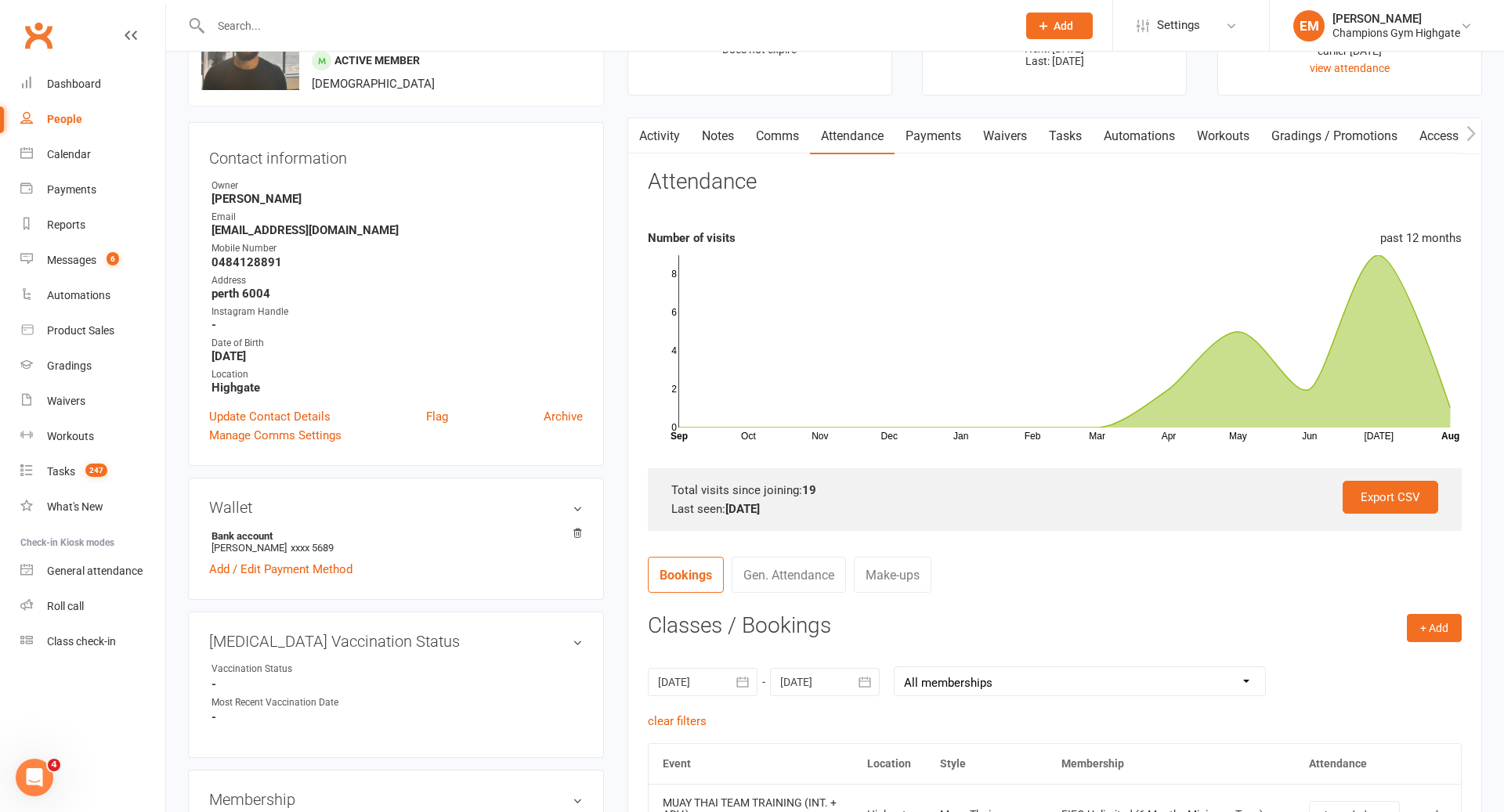
scroll to position [0, 0]
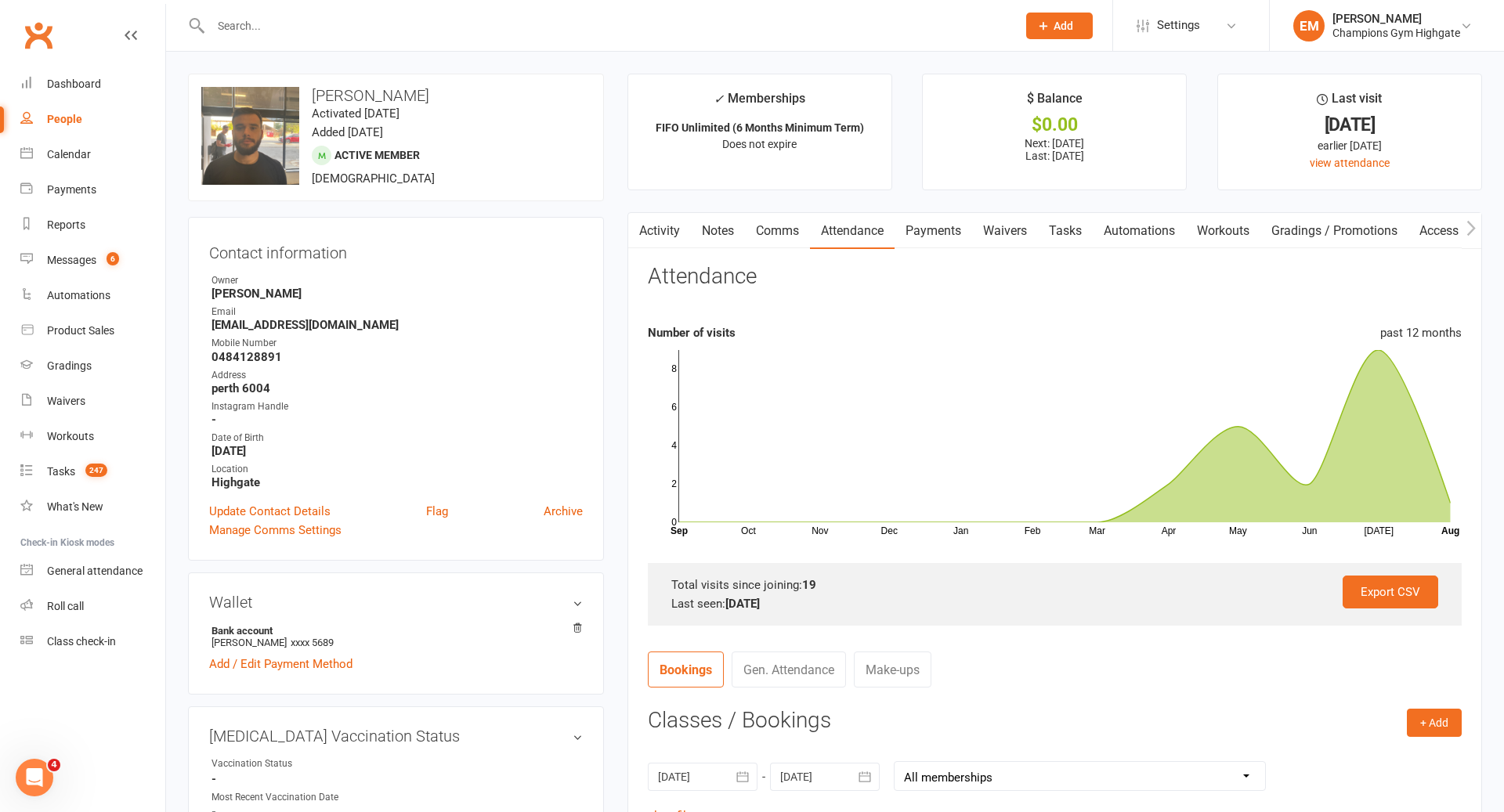
click at [773, 224] on link "Comms" at bounding box center [778, 231] width 65 height 36
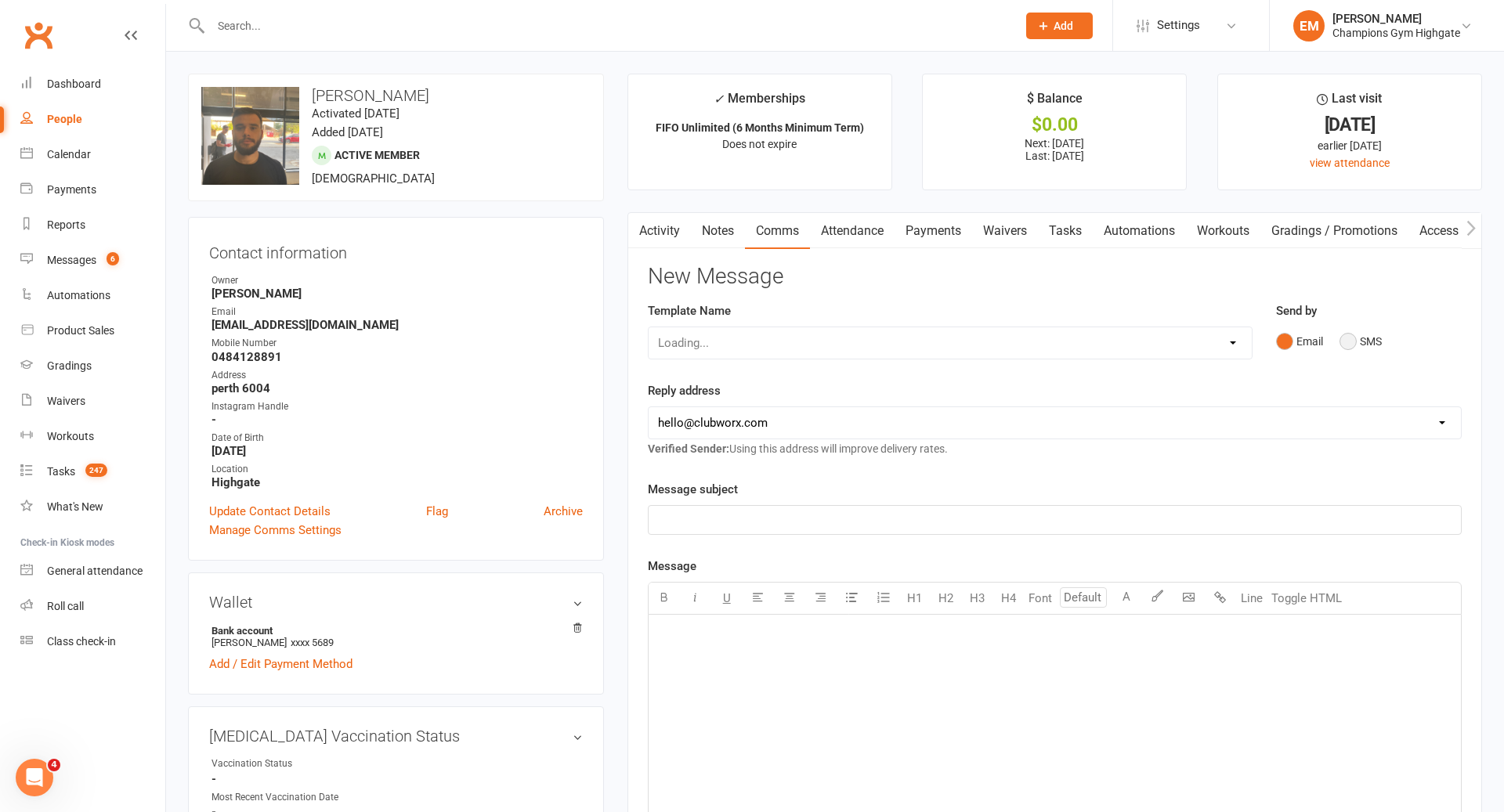
drag, startPoint x: 1344, startPoint y: 329, endPoint x: 1365, endPoint y: 363, distance: 40.0
click at [1344, 329] on button "SMS" at bounding box center [1360, 341] width 42 height 30
click at [1376, 344] on button "SMS" at bounding box center [1360, 341] width 42 height 30
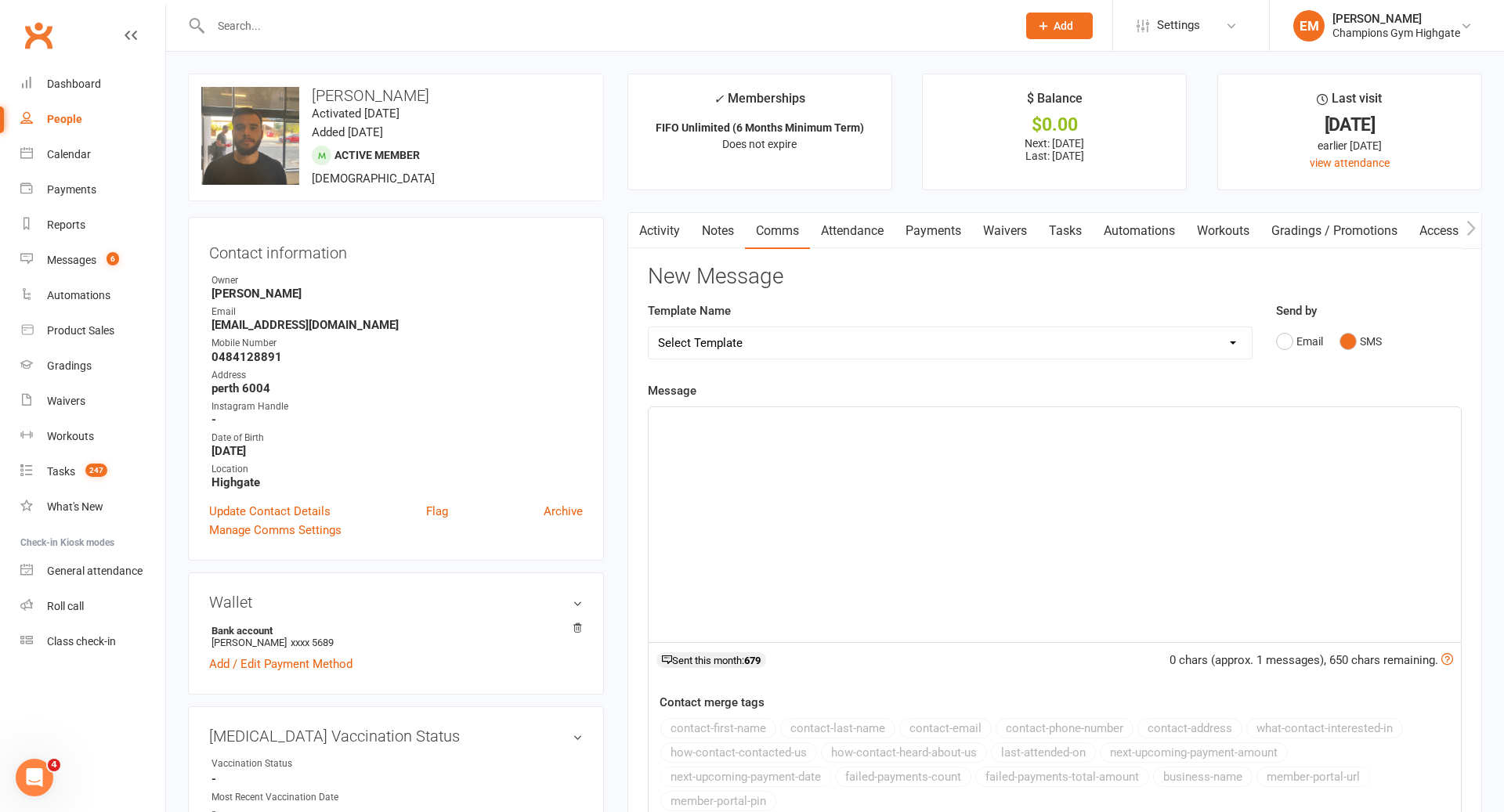
click at [1101, 460] on div "﻿" at bounding box center [1055, 524] width 812 height 235
click at [735, 727] on button "contact-first-name" at bounding box center [718, 729] width 116 height 21
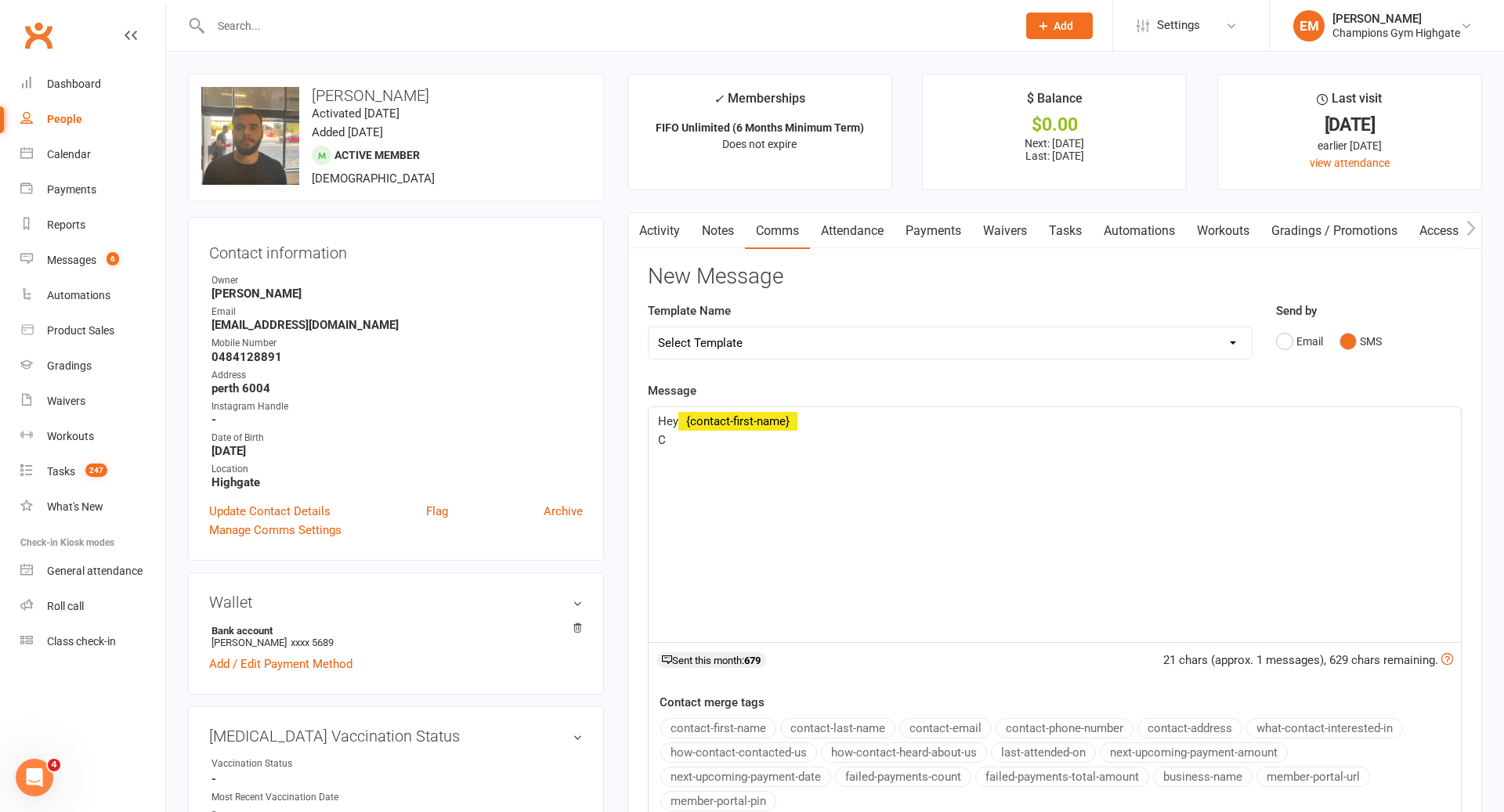
drag, startPoint x: 799, startPoint y: 572, endPoint x: 557, endPoint y: 279, distance: 380.0
click at [1049, 225] on link "Tasks" at bounding box center [1065, 231] width 55 height 36
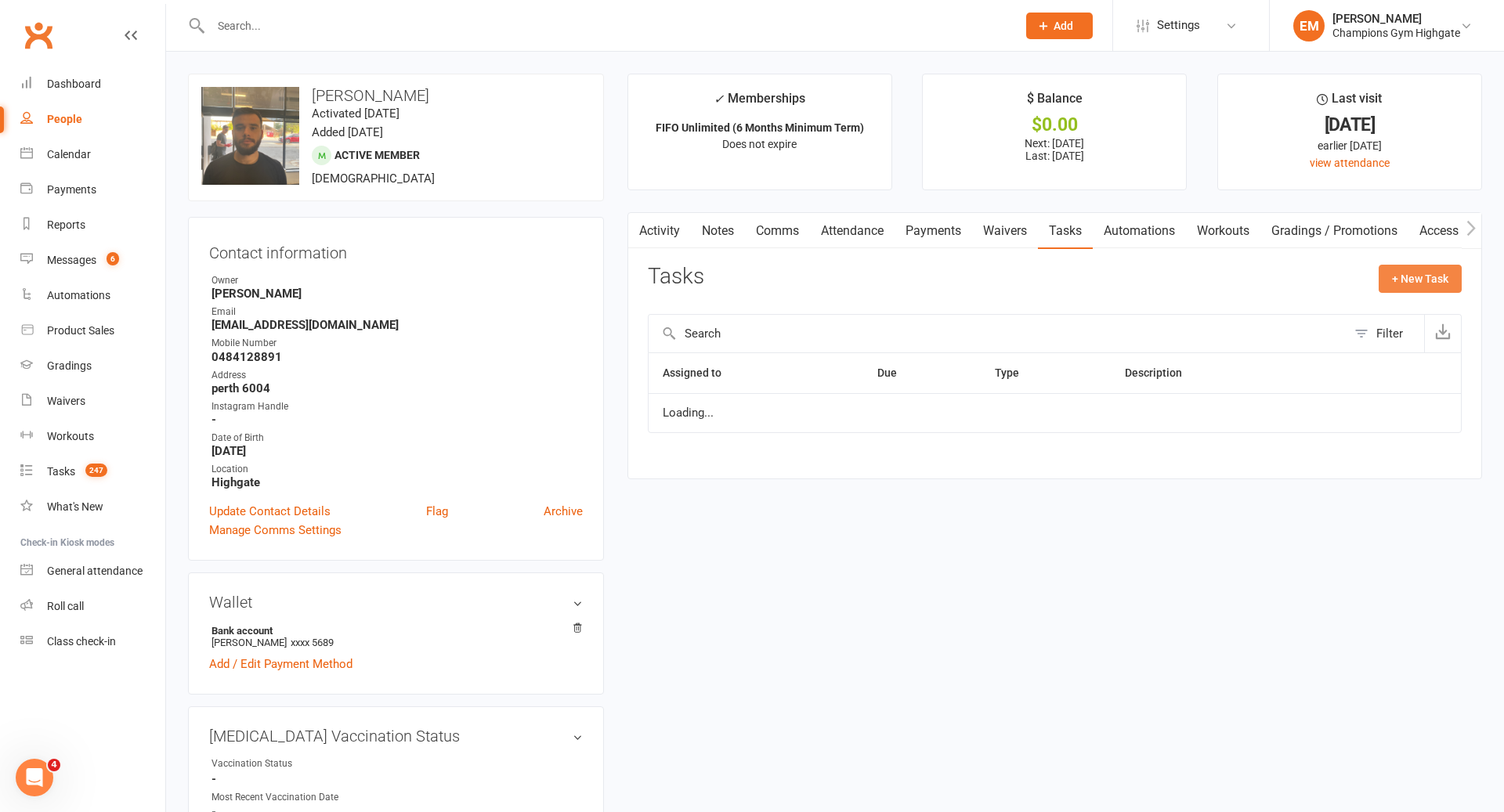
click at [1391, 274] on button "+ New Task" at bounding box center [1420, 279] width 83 height 28
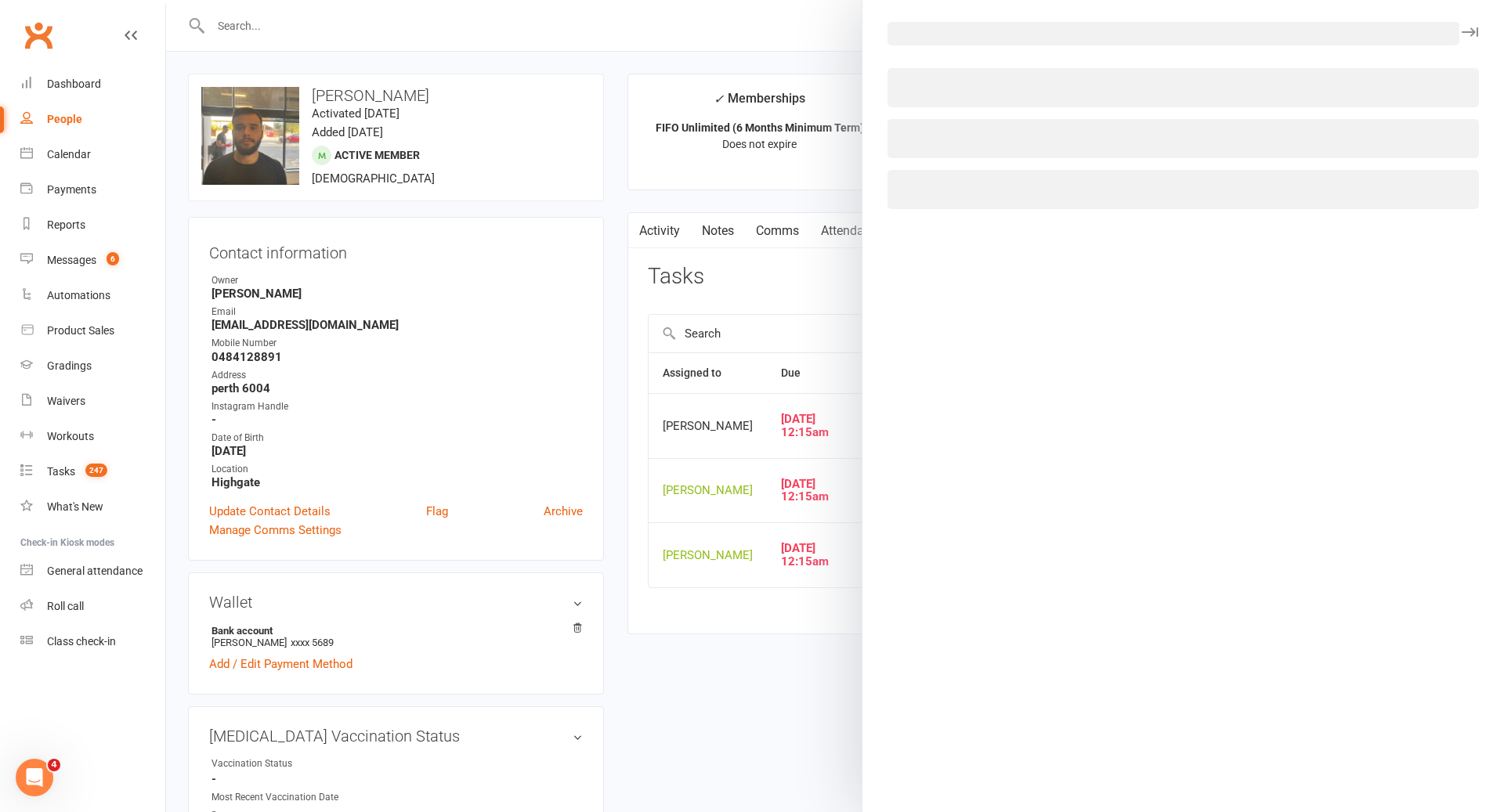
select select "49838"
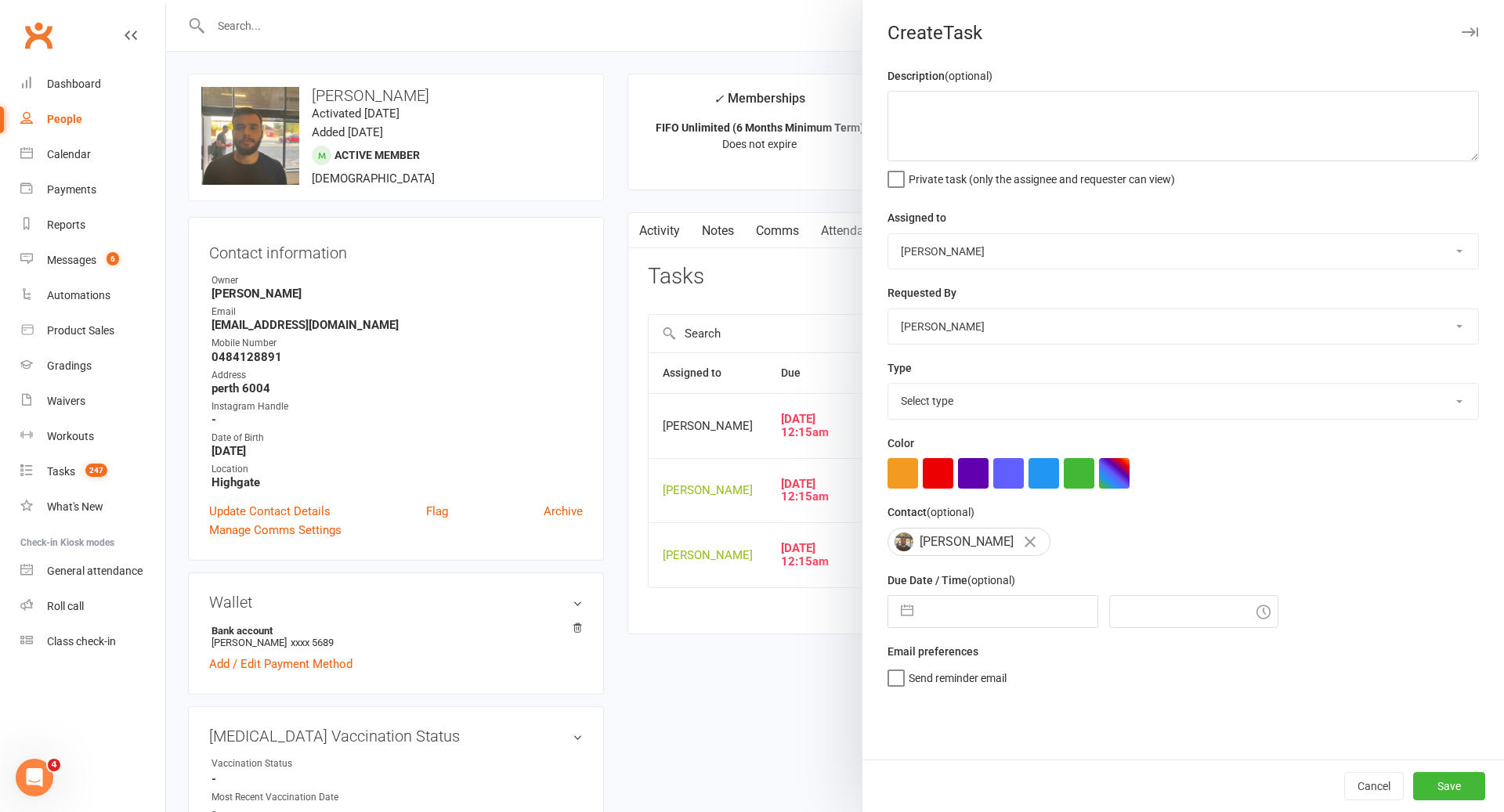
click at [801, 341] on div at bounding box center [835, 406] width 1338 height 812
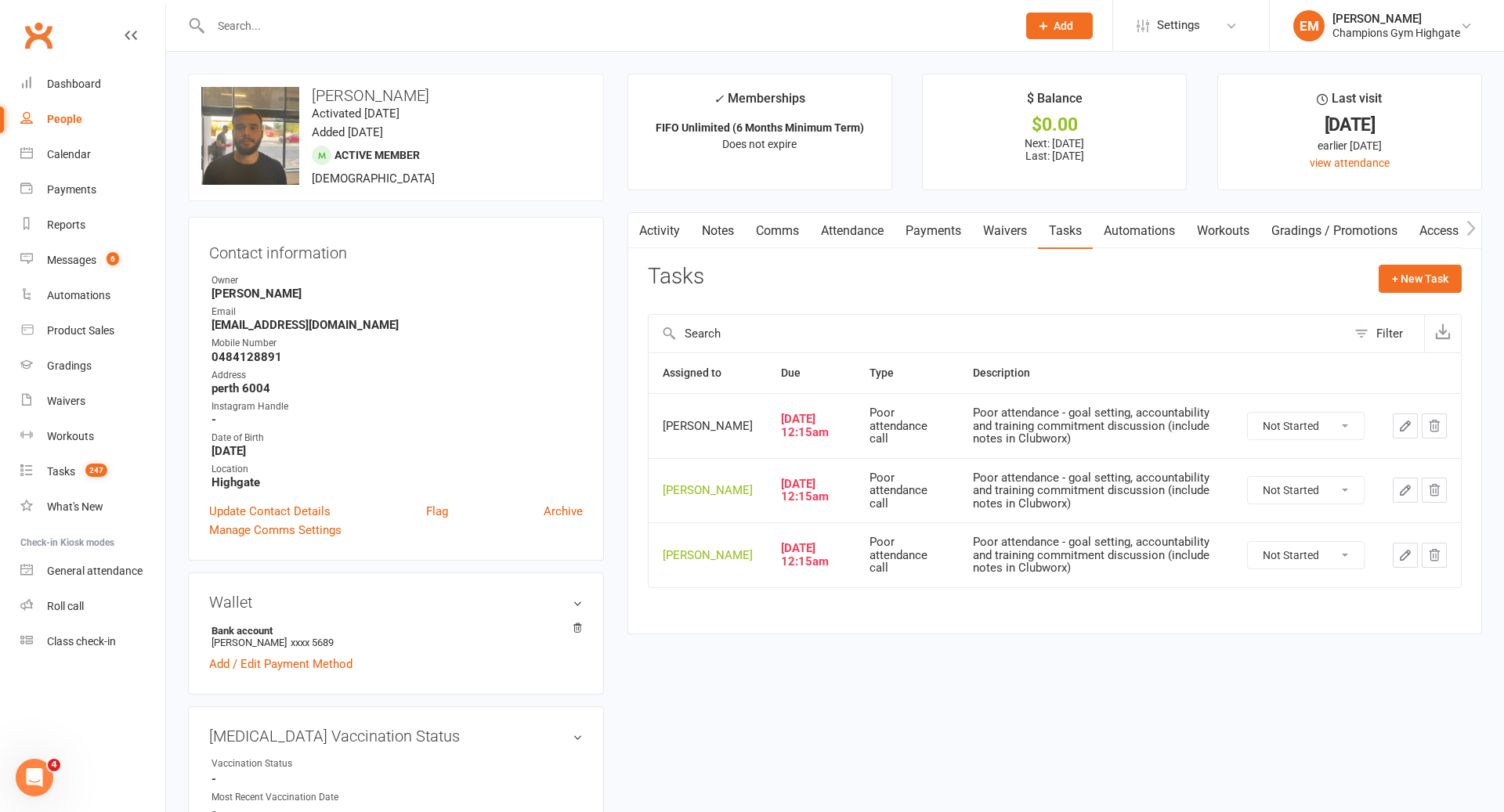
click at [1439, 495] on button "button" at bounding box center [1433, 489] width 25 height 25
click at [1445, 427] on button "button" at bounding box center [1433, 426] width 25 height 25
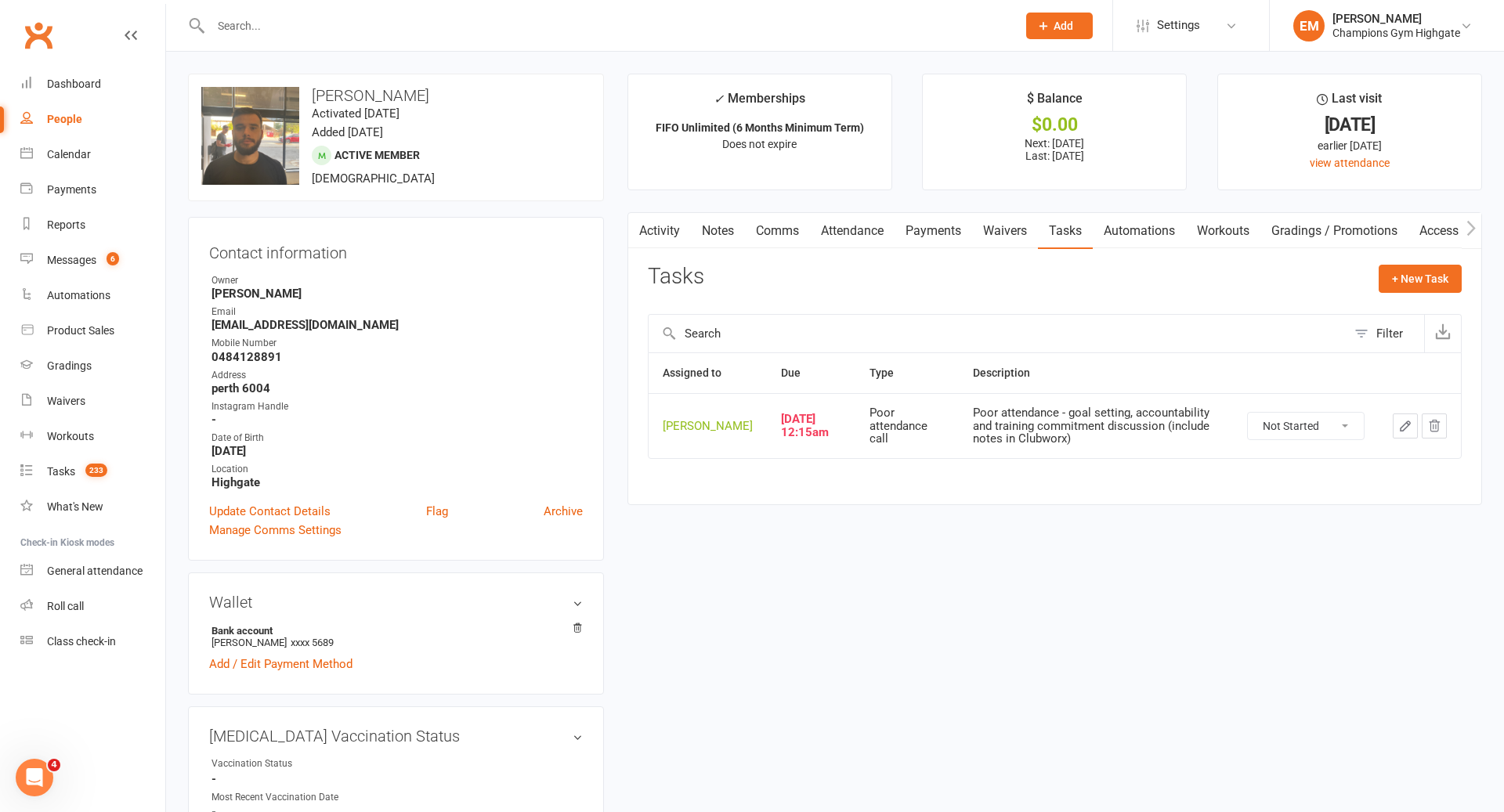
click at [1441, 433] on icon "button" at bounding box center [1434, 426] width 14 height 14
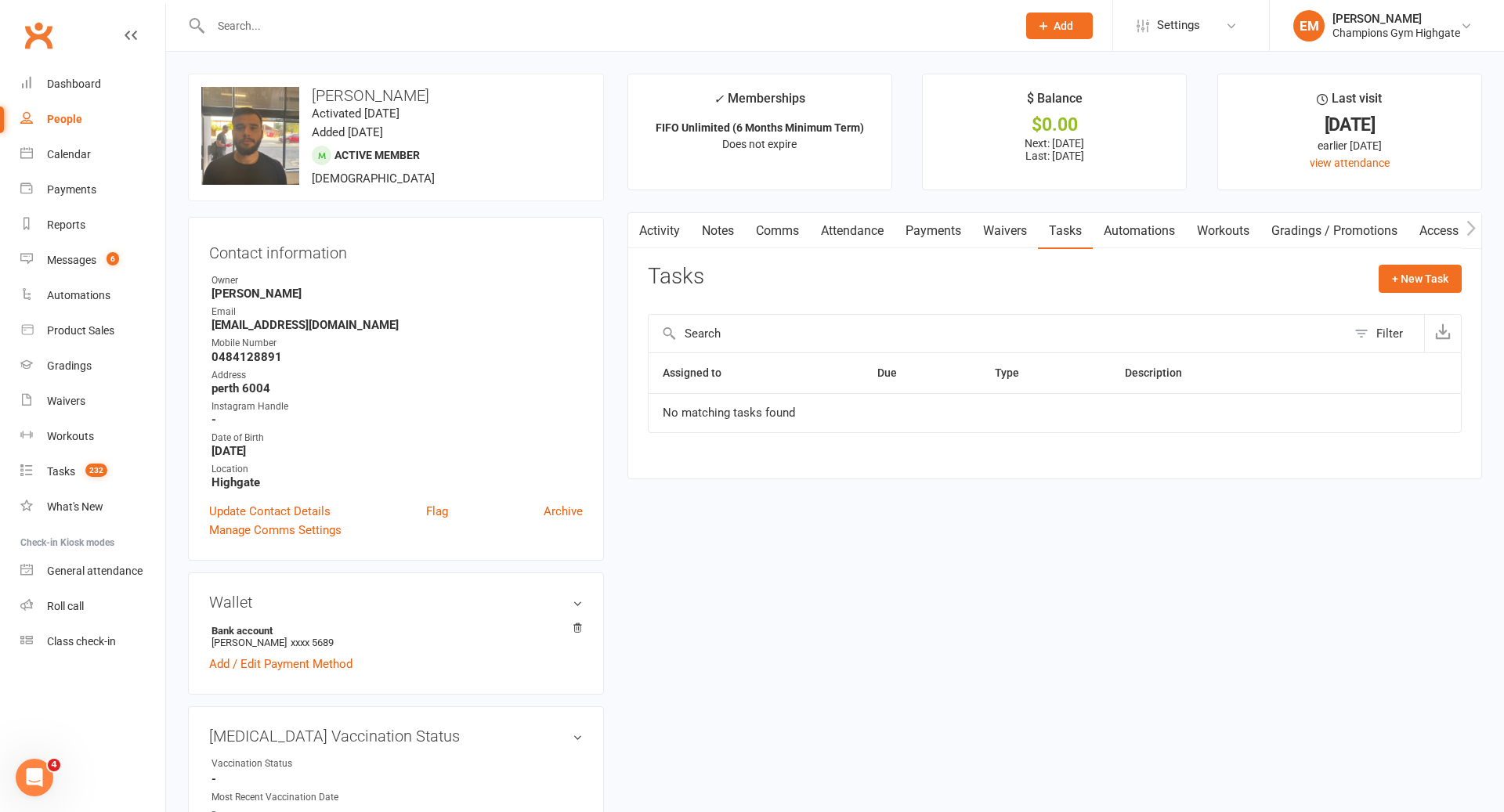
click at [1376, 280] on div "Tasks + New Task" at bounding box center [1055, 283] width 814 height 37
click at [1390, 280] on button "+ New Task" at bounding box center [1420, 279] width 83 height 28
select select "49838"
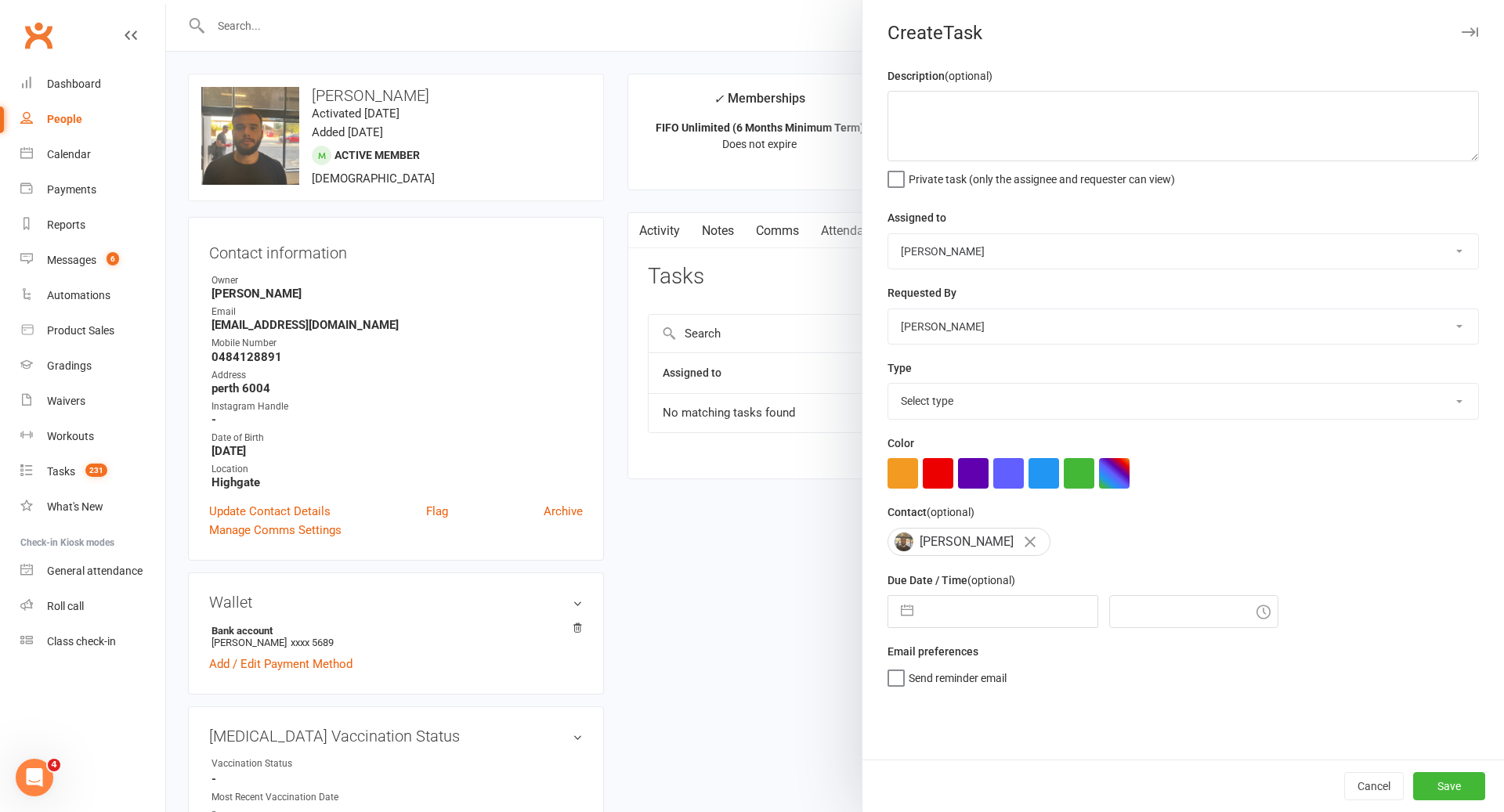
click at [1028, 247] on select "Pamorn Martdee [PERSON_NAME] [PERSON_NAME] (LOMA) Tongseeon Joondalup Reception…" at bounding box center [1182, 251] width 589 height 34
click at [1019, 326] on select "Pamorn Martdee [PERSON_NAME] [PERSON_NAME] (LOMA) Tongseeon Joondalup Reception…" at bounding box center [1182, 327] width 589 height 34
click at [983, 128] on textarea at bounding box center [1182, 126] width 591 height 71
click at [1017, 105] on textarea "SEND REQUIREMENRS TO FIGHT" at bounding box center [1182, 126] width 591 height 71
click at [1056, 144] on textarea "SEND REQUIREMENTS TO FIGHT" at bounding box center [1182, 126] width 591 height 71
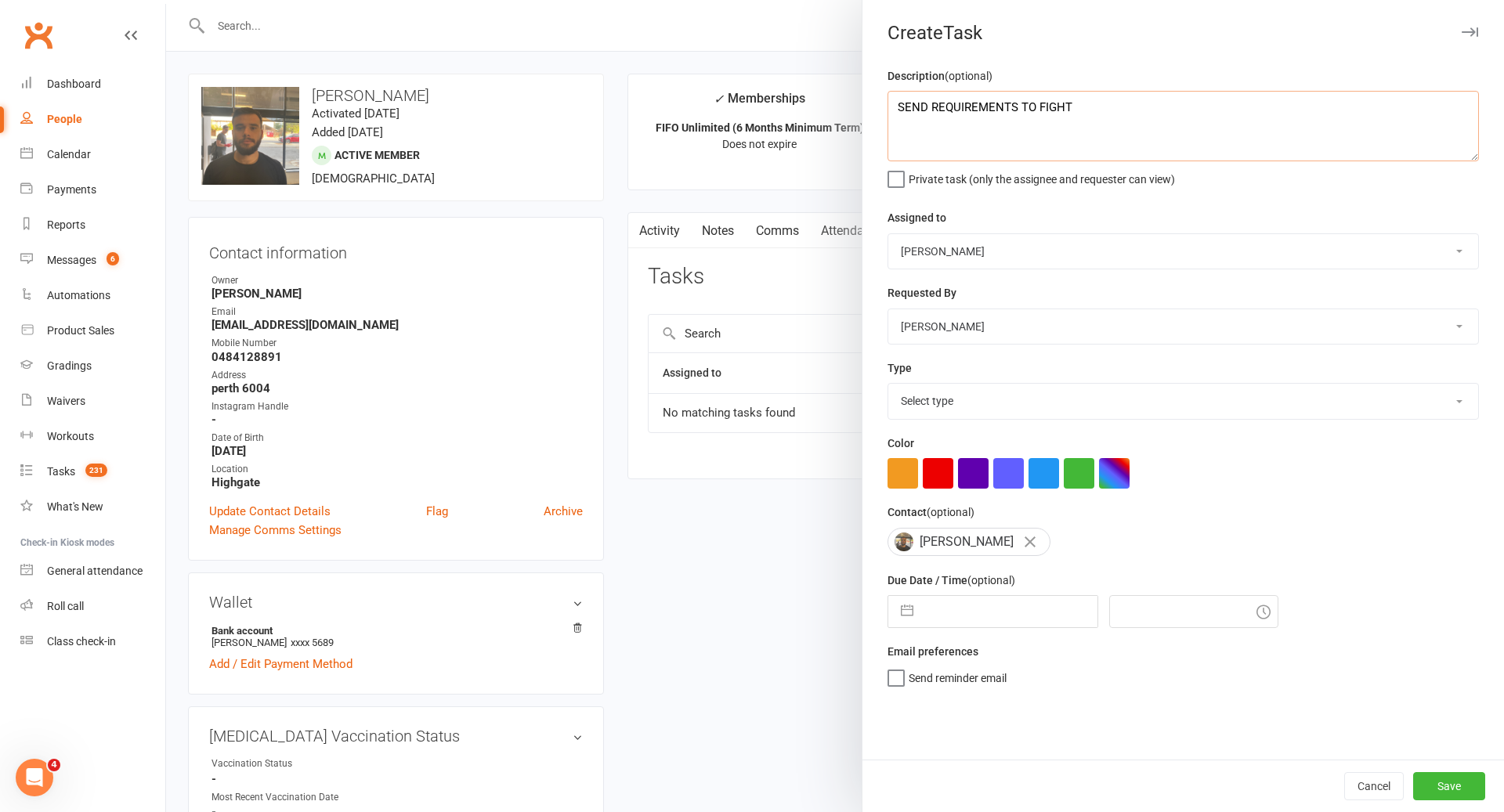
type textarea "SEND REQUIREMENTS TO FIGHT"
click at [979, 598] on div "Navigate forward to interact with the calendar and select a date. Press the que…" at bounding box center [992, 612] width 211 height 33
click at [981, 631] on div "Description (optional) SEND REQUIREMENTS TO FIGHT Private task (only the assign…" at bounding box center [1183, 413] width 642 height 693
select select "6"
select select "2025"
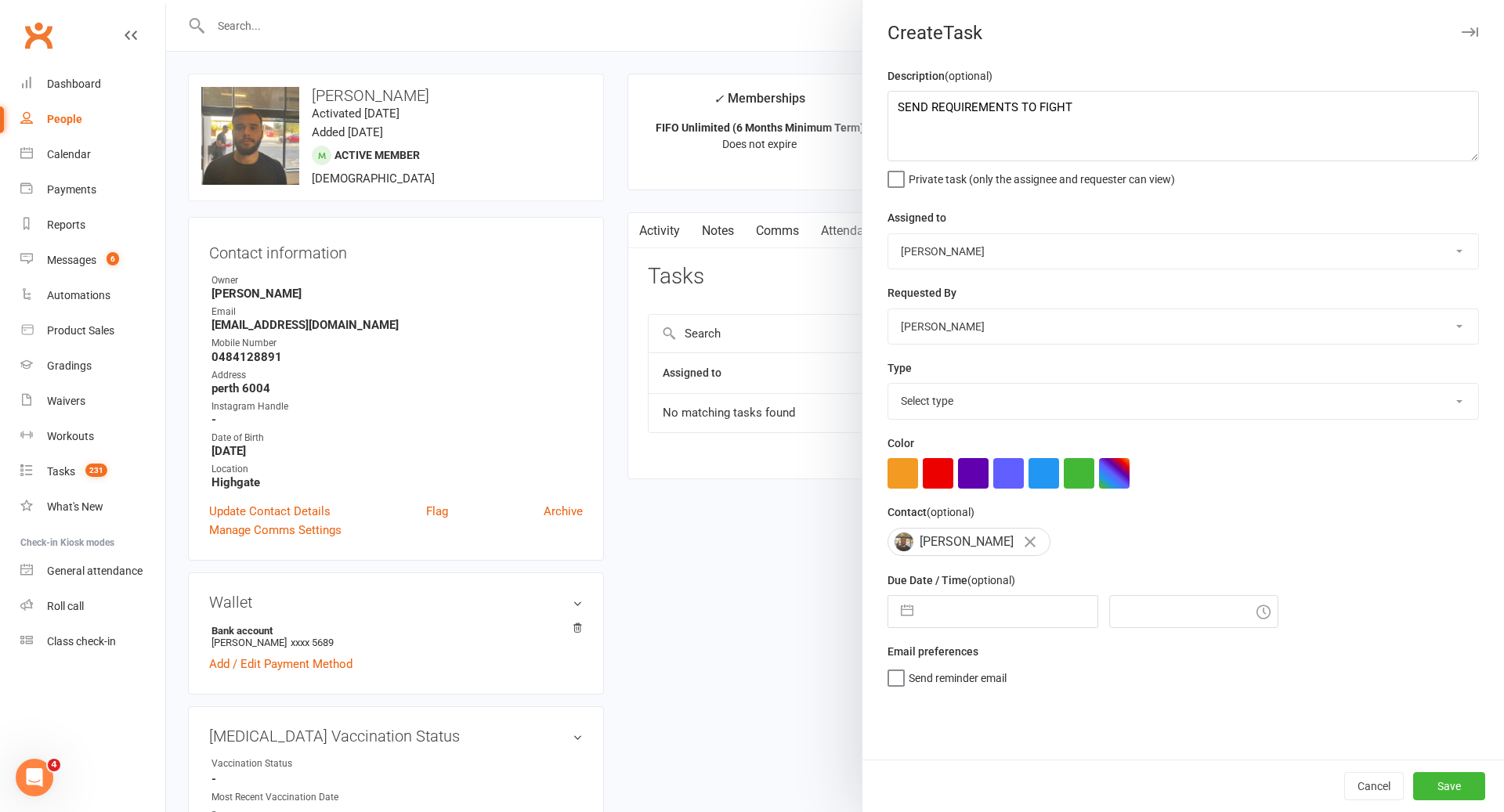
select select "7"
select select "2025"
select select "8"
select select "2025"
click at [983, 625] on input "text" at bounding box center [1009, 612] width 176 height 31
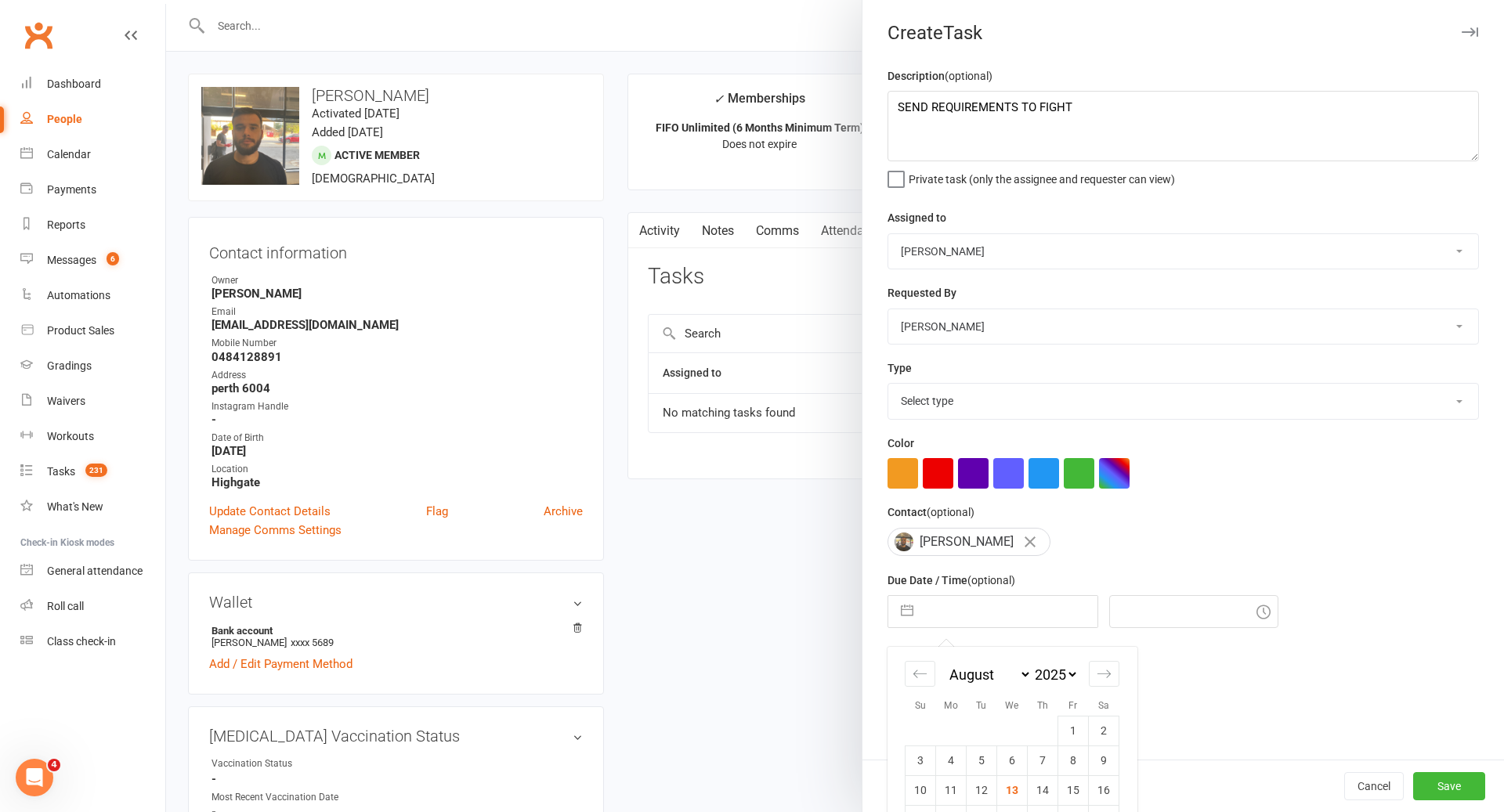
scroll to position [103, 0]
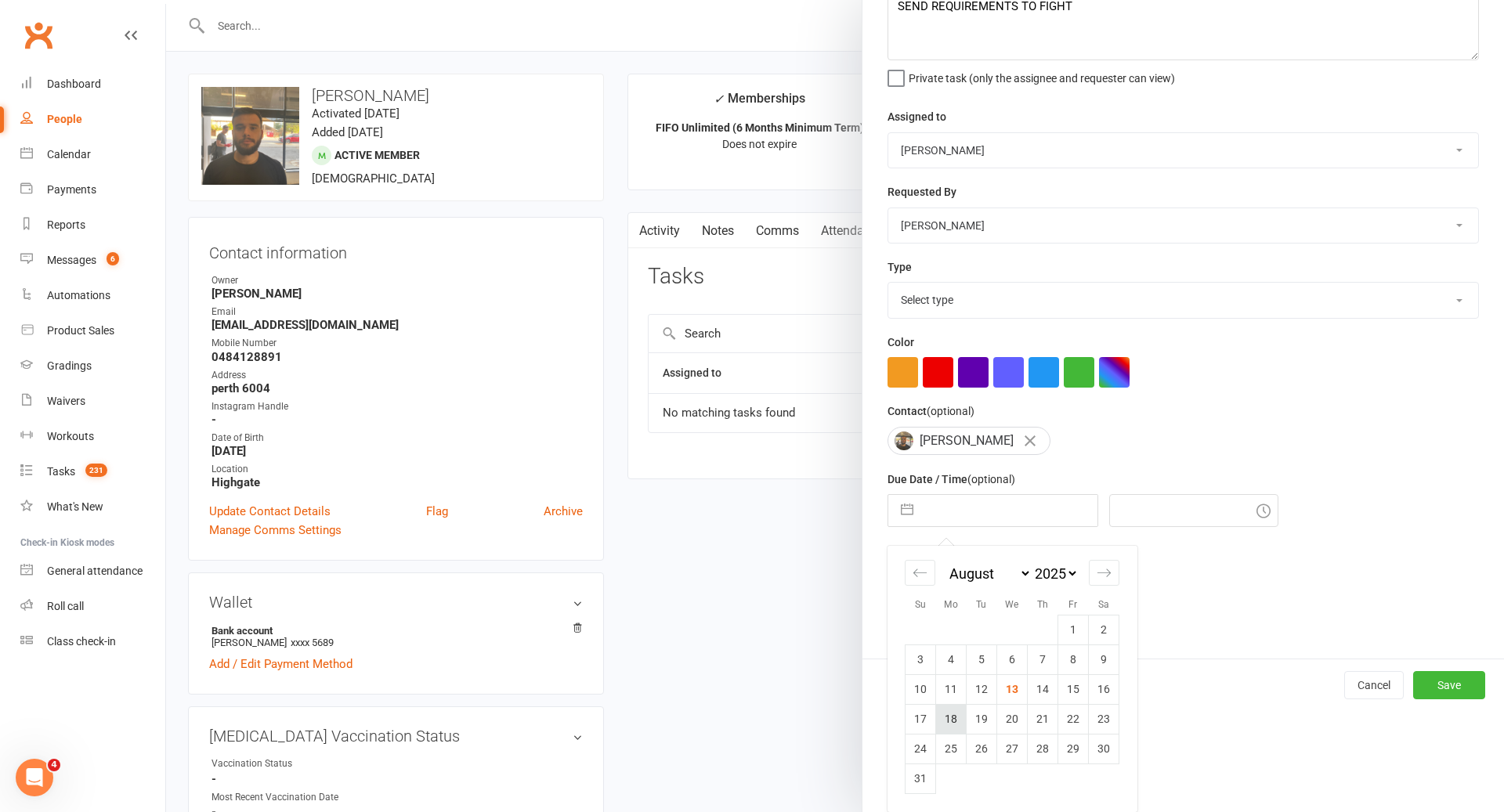
click at [945, 720] on td "18" at bounding box center [952, 718] width 31 height 30
type input "[DATE]"
type input "11:15am"
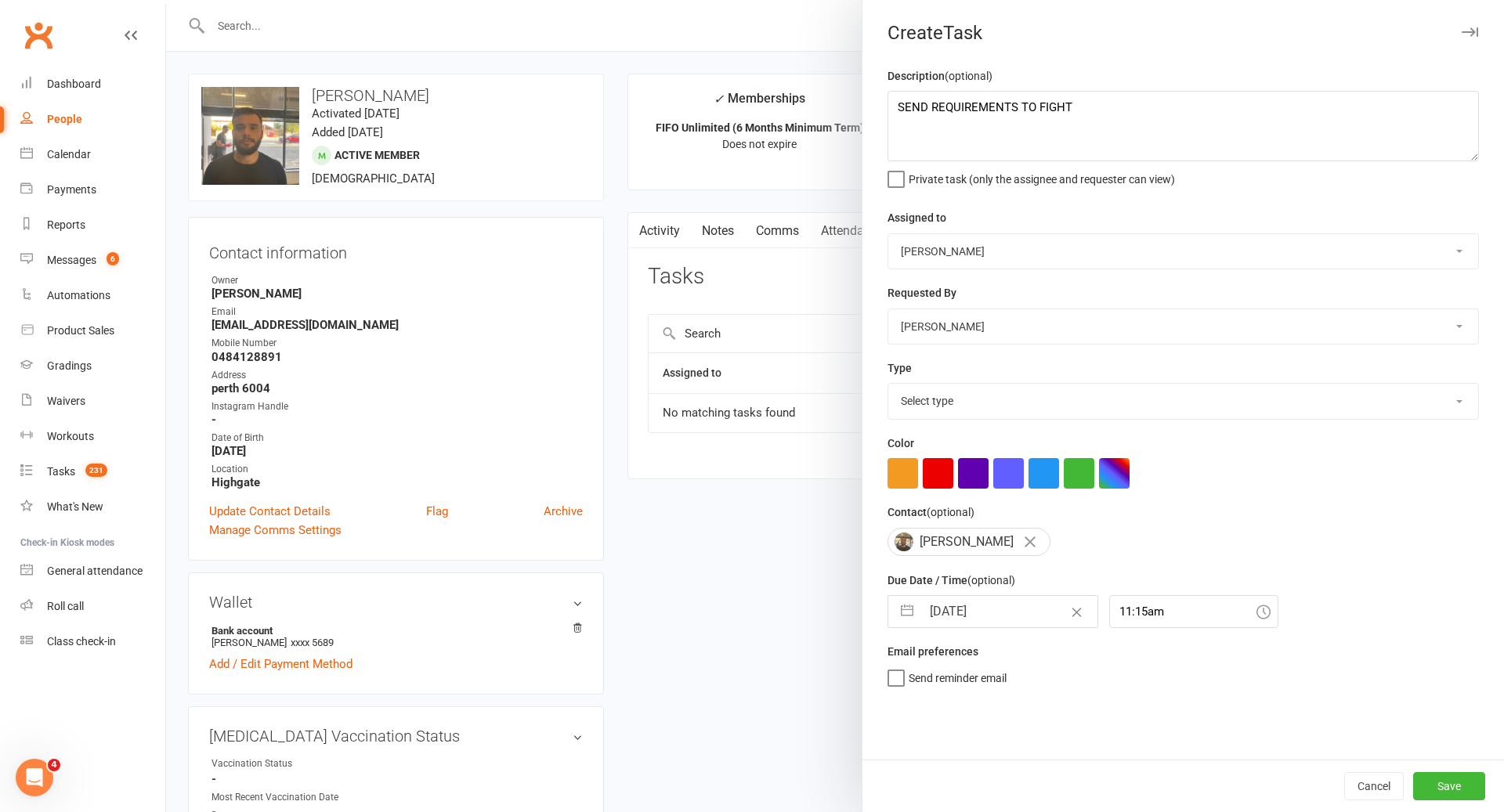
click at [1168, 380] on div "Type Select type Cancellation call Cancellation request Check about cancellatio…" at bounding box center [1182, 389] width 591 height 61
click at [1166, 388] on select "Select type Cancellation call Cancellation request Check about cancellation - m…" at bounding box center [1182, 401] width 589 height 34
select select "29626"
click at [1445, 772] on button "Save" at bounding box center [1449, 786] width 72 height 28
